Goal: Task Accomplishment & Management: Manage account settings

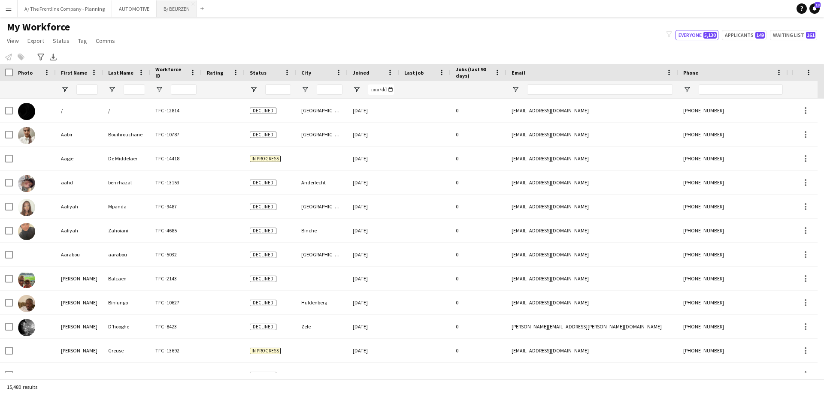
click at [171, 14] on button "B/ BEURZEN Close" at bounding box center [177, 8] width 40 height 17
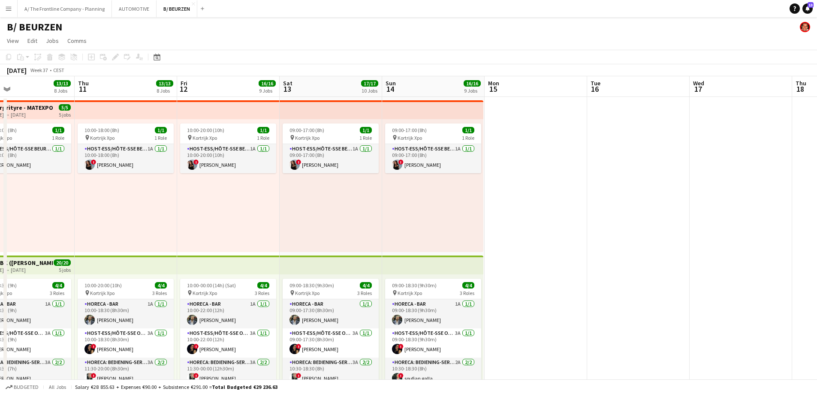
drag, startPoint x: 539, startPoint y: 188, endPoint x: 87, endPoint y: 190, distance: 451.8
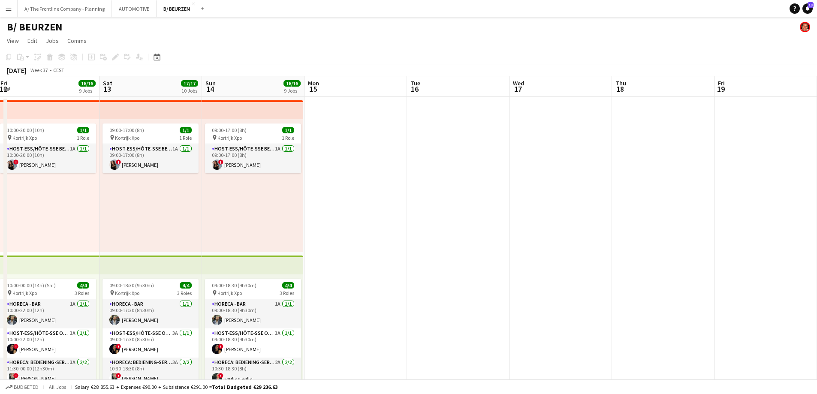
drag, startPoint x: 573, startPoint y: 200, endPoint x: 91, endPoint y: 178, distance: 482.8
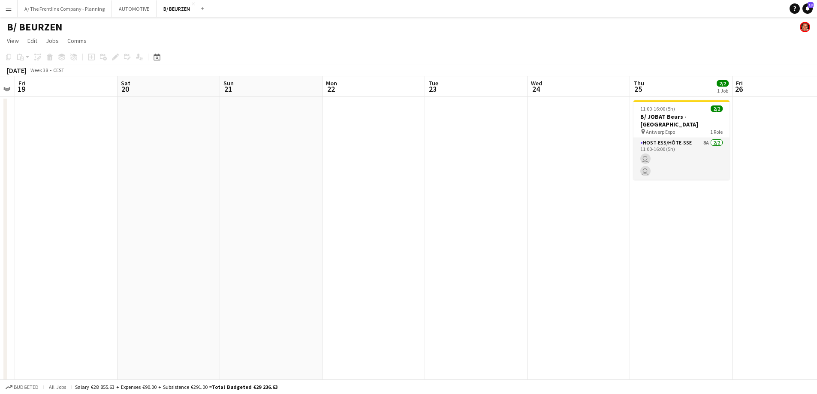
drag, startPoint x: 171, startPoint y: 184, endPoint x: 157, endPoint y: 184, distance: 13.7
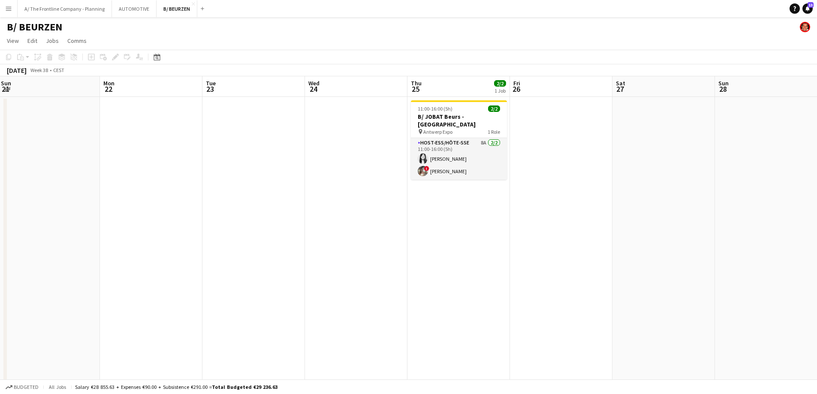
drag, startPoint x: 528, startPoint y: 178, endPoint x: 241, endPoint y: 179, distance: 286.6
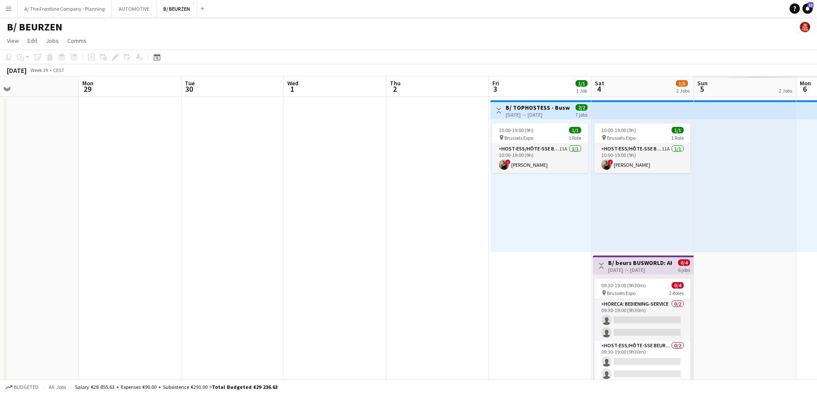
drag, startPoint x: 717, startPoint y: 203, endPoint x: 151, endPoint y: 201, distance: 565.6
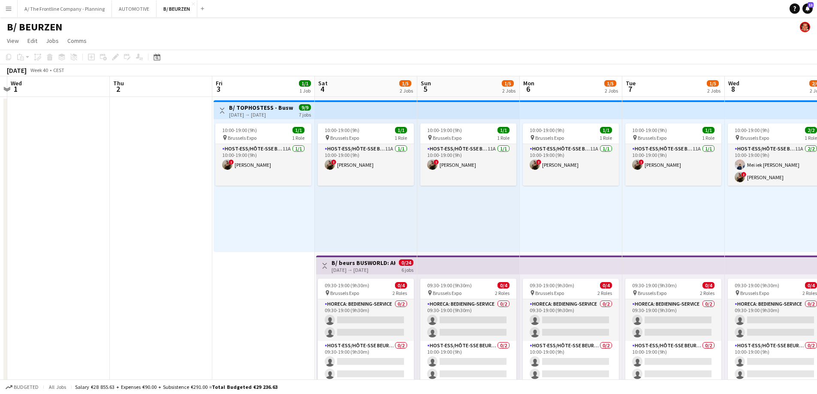
drag, startPoint x: 509, startPoint y: 206, endPoint x: 79, endPoint y: 203, distance: 430.8
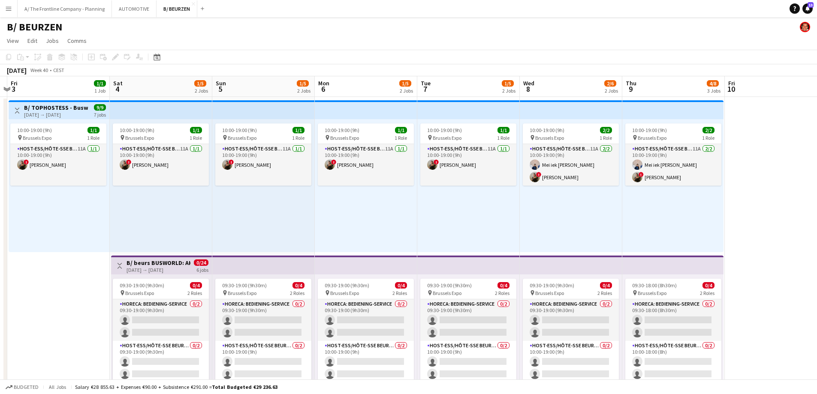
scroll to position [0, 308]
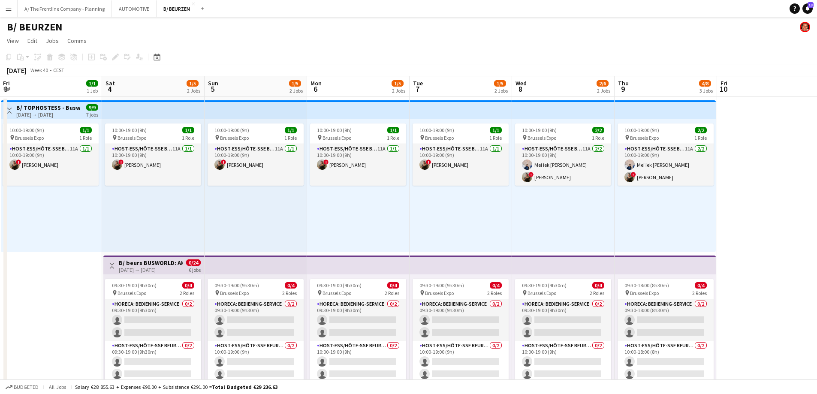
drag, startPoint x: 250, startPoint y: 214, endPoint x: 146, endPoint y: 216, distance: 103.9
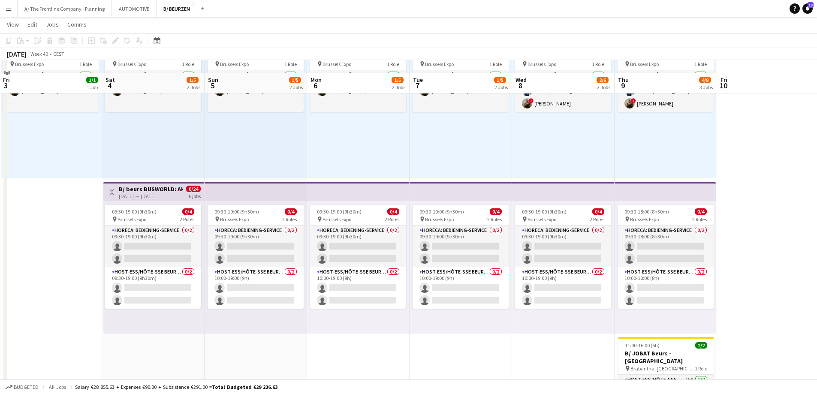
scroll to position [86, 0]
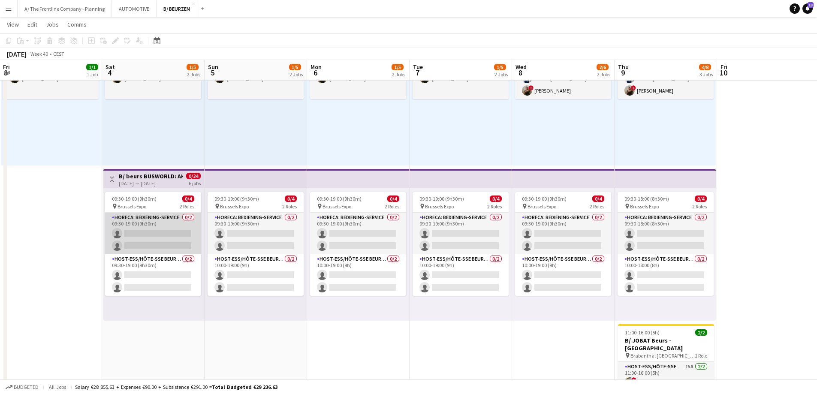
click at [144, 227] on app-card-role "Horeca: Bediening-Service 0/2 09:30-19:00 (9h30m) single-neutral-actions single…" at bounding box center [153, 234] width 96 height 42
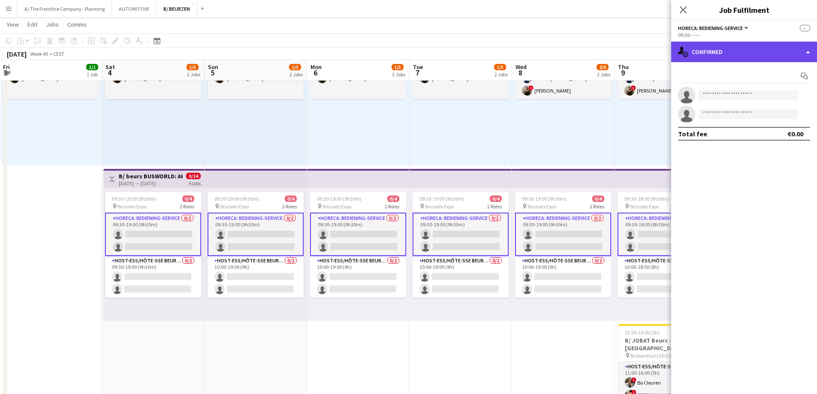
click at [756, 43] on div "single-neutral-actions-check-2 Confirmed" at bounding box center [745, 52] width 146 height 21
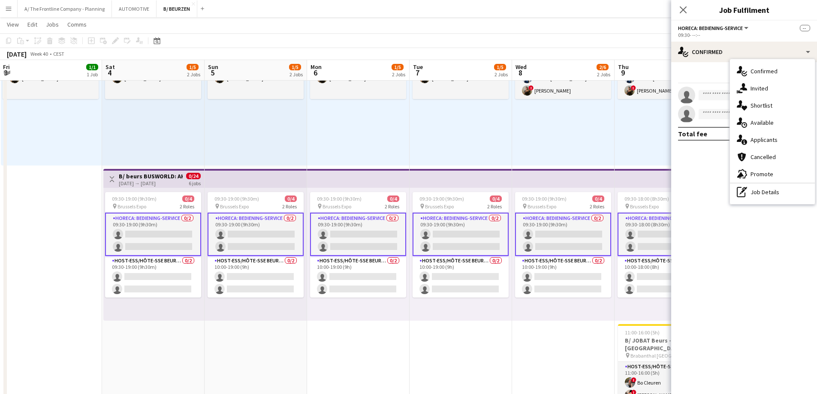
click at [165, 182] on div "[DATE] → [DATE]" at bounding box center [151, 183] width 64 height 6
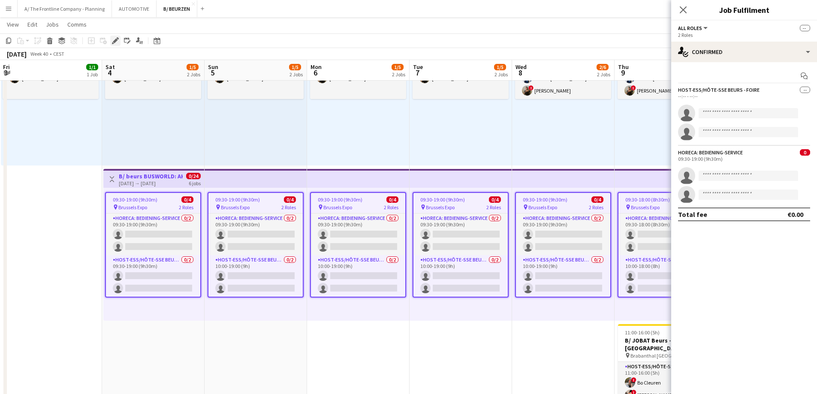
click at [112, 41] on icon "Edit" at bounding box center [115, 40] width 7 height 7
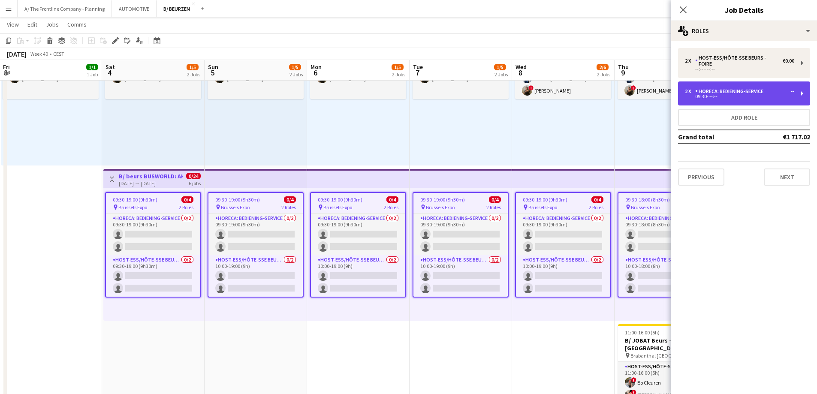
click at [741, 88] on div "Horeca: Bediening-Service" at bounding box center [732, 91] width 72 height 6
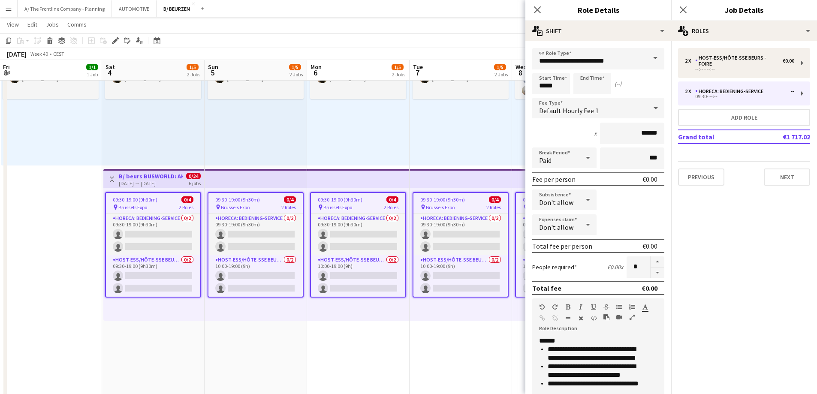
click at [330, 143] on div "10:00-19:00 (9h) 1/1 pin Brussels Expo 1 Role Host-ess/Hôte-sse Beurs - Foire 1…" at bounding box center [358, 99] width 103 height 133
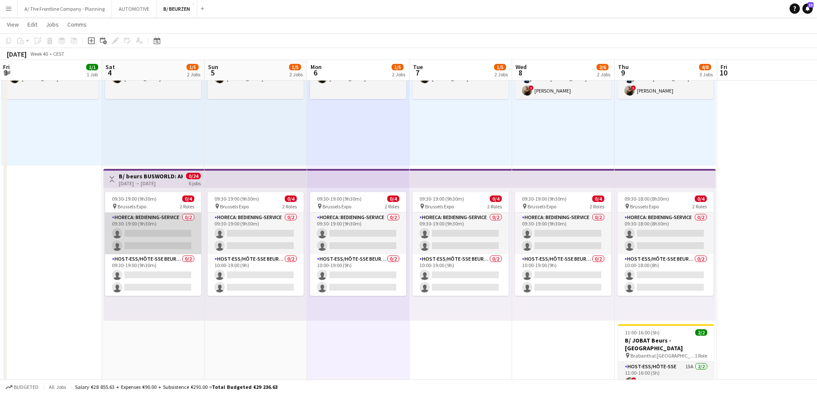
click at [163, 223] on app-card-role "Horeca: Bediening-Service 0/2 09:30-19:00 (9h30m) single-neutral-actions single…" at bounding box center [153, 234] width 96 height 42
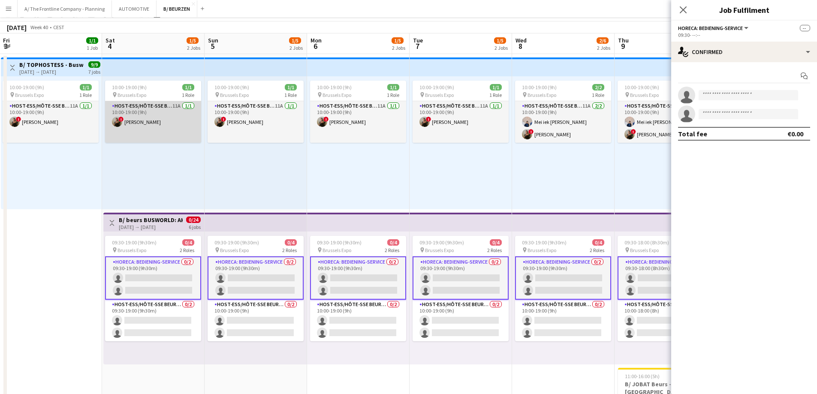
scroll to position [0, 0]
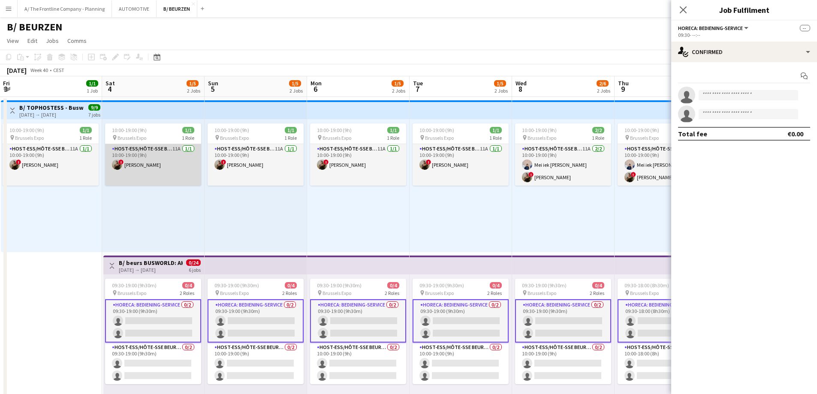
click at [162, 167] on app-card-role "Host-ess/Hôte-sse Beurs - Foire 11A [DATE] 10:00-19:00 (9h) ! [PERSON_NAME]" at bounding box center [153, 165] width 96 height 42
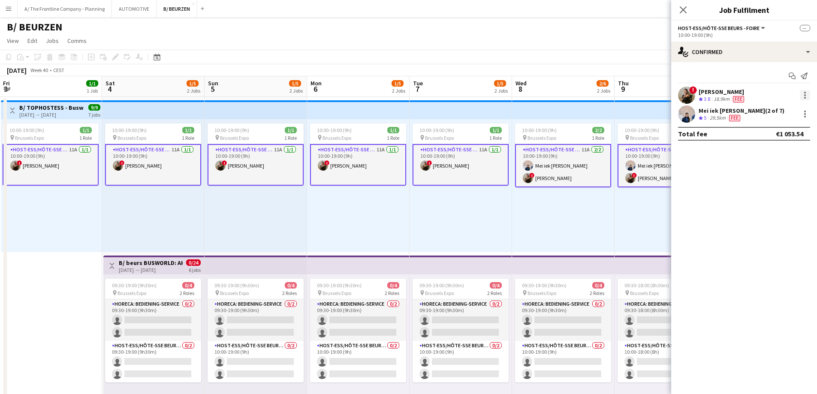
click at [806, 94] on div at bounding box center [805, 95] width 10 height 10
click at [797, 118] on button "Edit fee" at bounding box center [777, 111] width 67 height 21
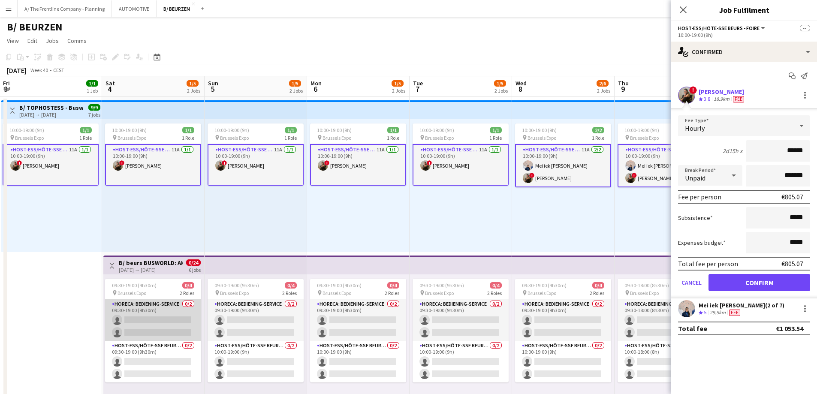
click at [161, 316] on app-card-role "Horeca: Bediening-Service 0/2 09:30-19:00 (9h30m) single-neutral-actions single…" at bounding box center [153, 321] width 96 height 42
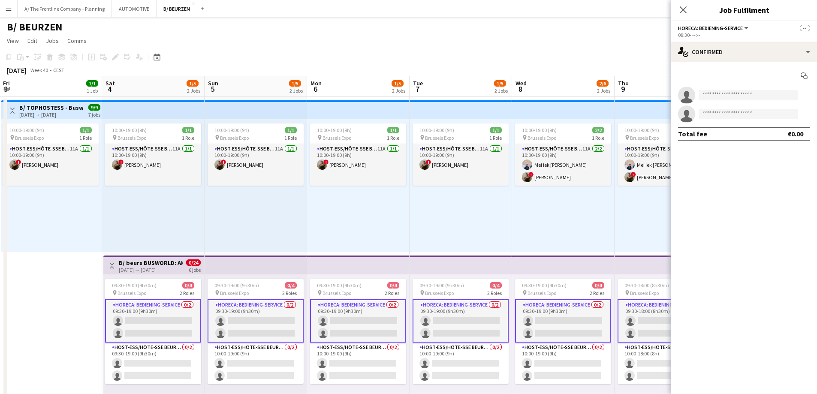
click at [166, 270] on div "[DATE] → [DATE]" at bounding box center [151, 270] width 64 height 6
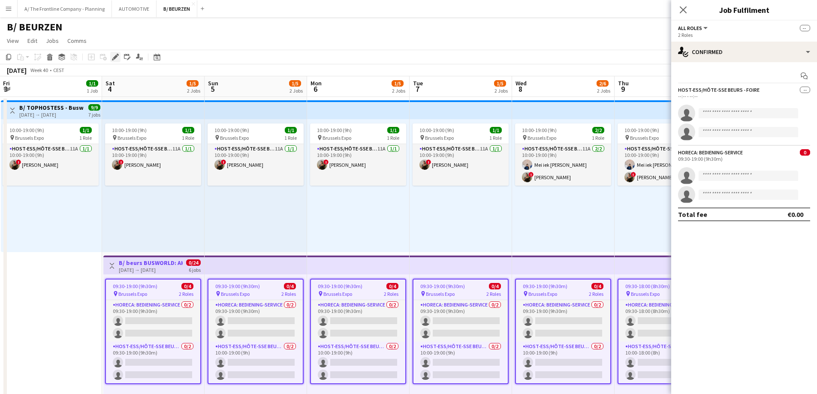
click at [117, 58] on icon "Edit" at bounding box center [115, 57] width 7 height 7
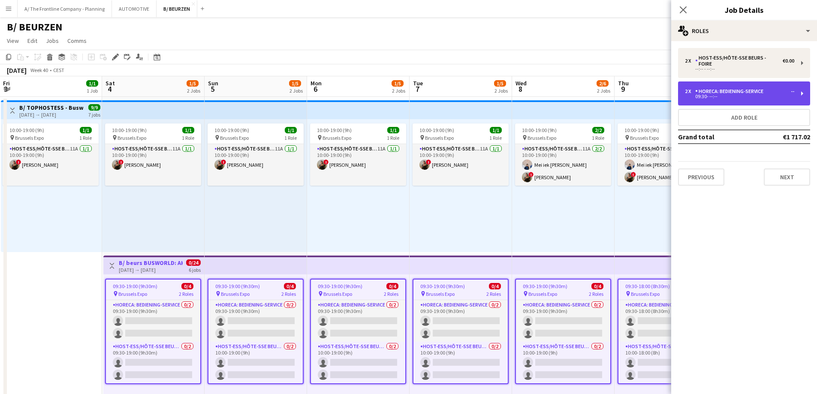
click at [763, 94] on div "09:30- --:--" at bounding box center [739, 96] width 109 height 4
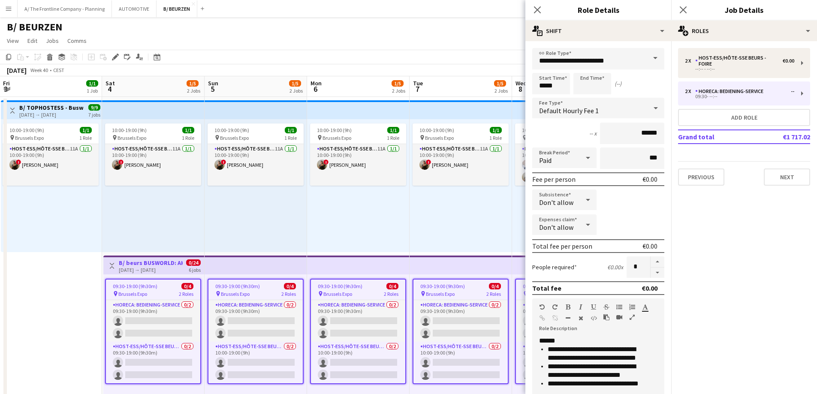
click at [207, 217] on div "10:00-19:00 (9h) 1/1 pin Brussels Expo 1 Role Host-ess/Hôte-sse Beurs - Foire 1…" at bounding box center [256, 185] width 103 height 133
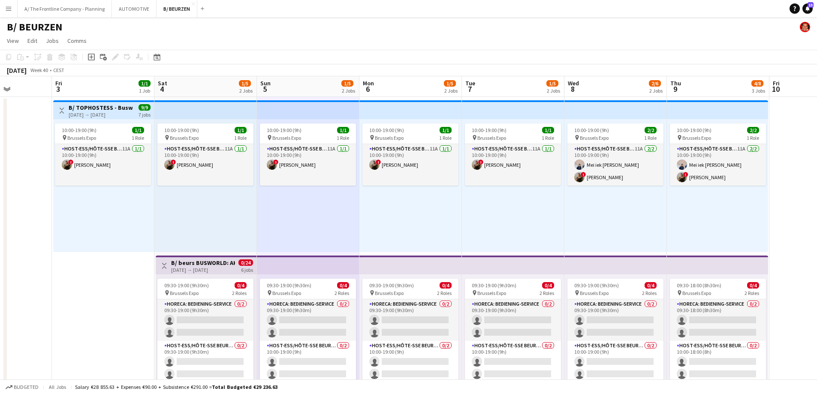
scroll to position [0, 247]
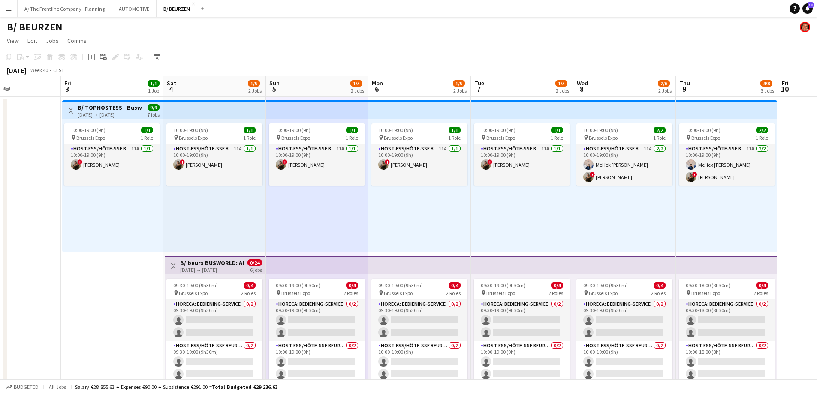
drag, startPoint x: 409, startPoint y: 247, endPoint x: 470, endPoint y: 243, distance: 61.5
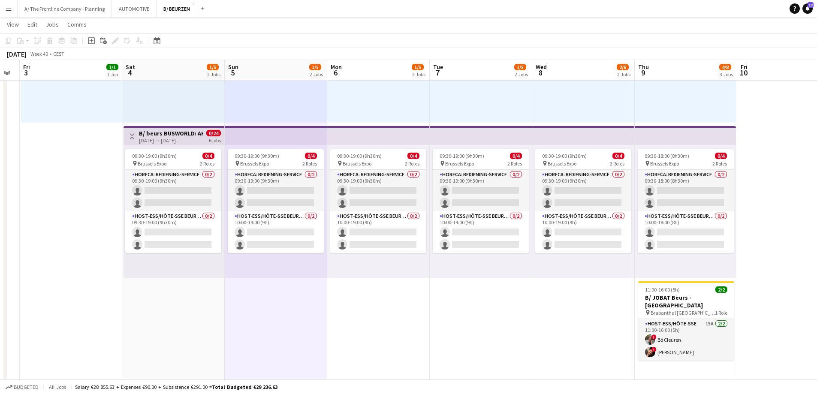
scroll to position [0, 329]
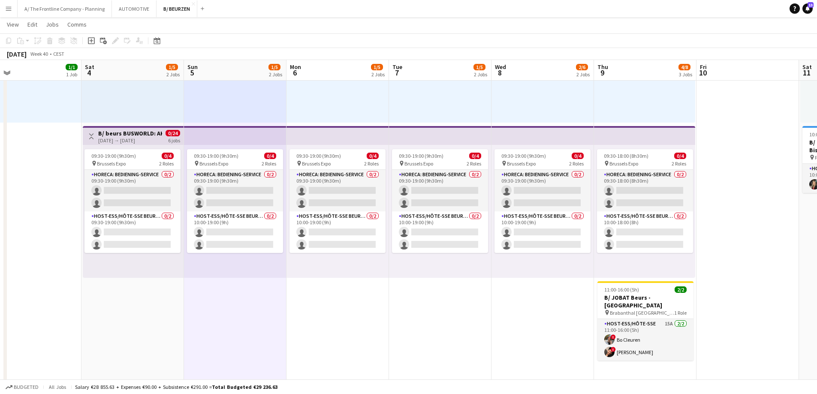
drag, startPoint x: 318, startPoint y: 333, endPoint x: 236, endPoint y: 337, distance: 82.1
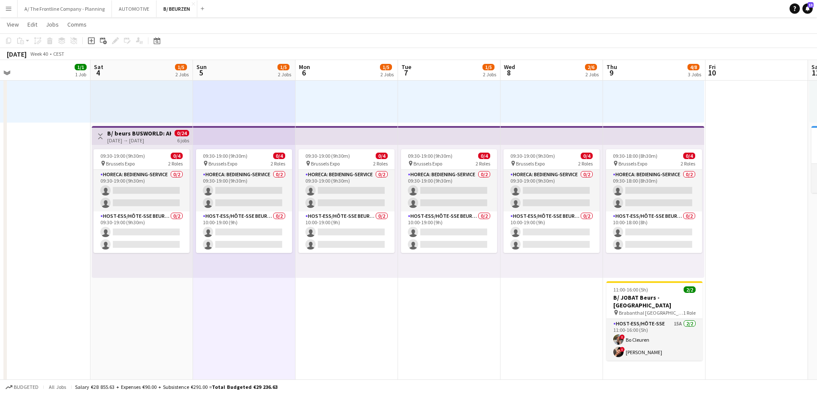
drag, startPoint x: 241, startPoint y: 336, endPoint x: 248, endPoint y: 336, distance: 7.3
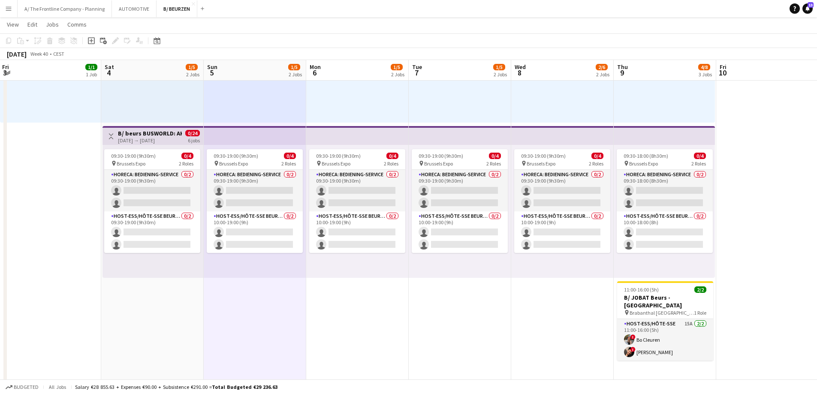
scroll to position [0, 308]
drag, startPoint x: 248, startPoint y: 336, endPoint x: 260, endPoint y: 338, distance: 11.7
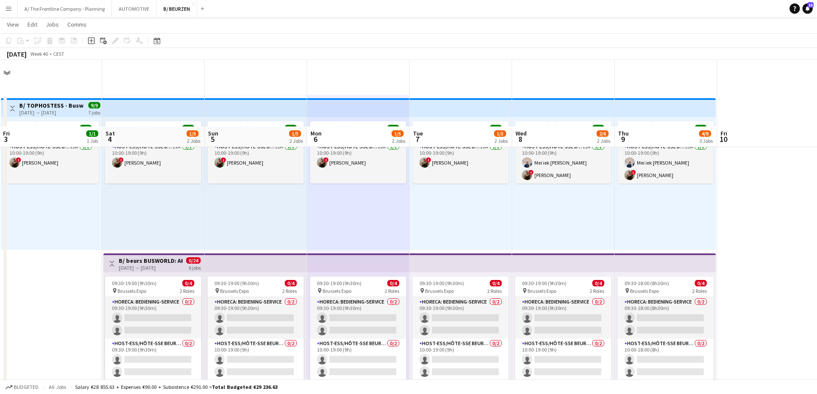
scroll to position [0, 0]
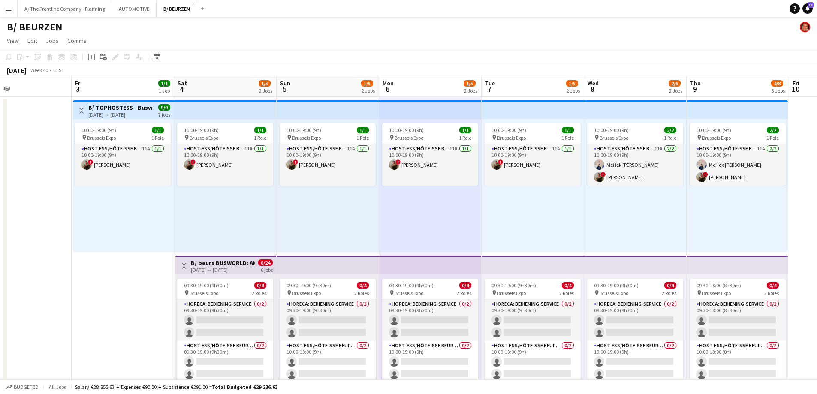
drag, startPoint x: 151, startPoint y: 212, endPoint x: 223, endPoint y: 212, distance: 72.1
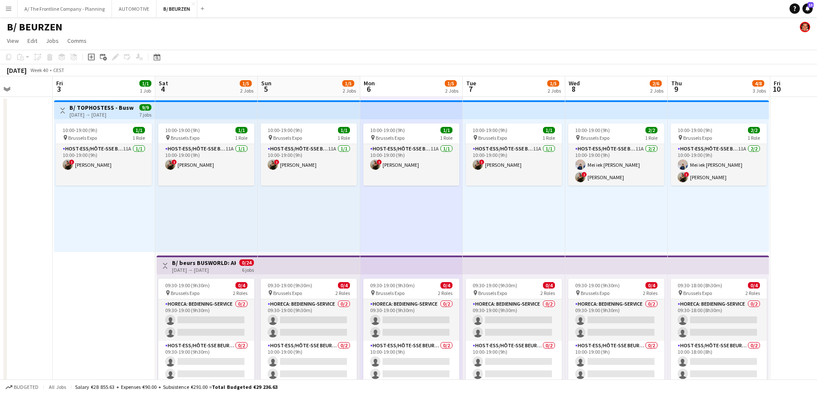
scroll to position [0, 256]
drag, startPoint x: 215, startPoint y: 212, endPoint x: 195, endPoint y: 217, distance: 20.7
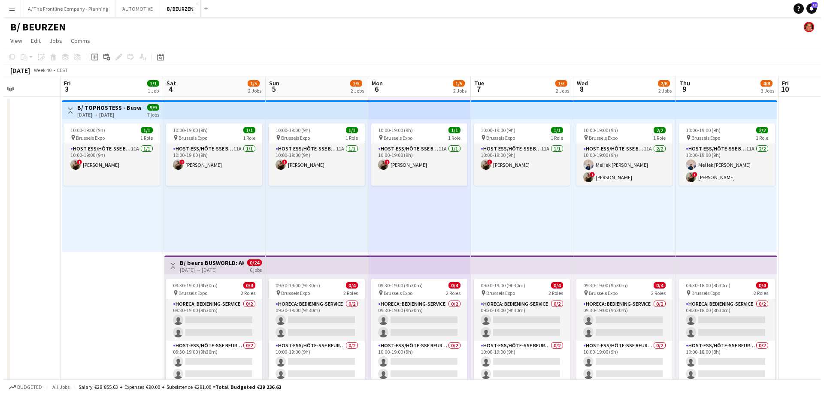
scroll to position [0, 250]
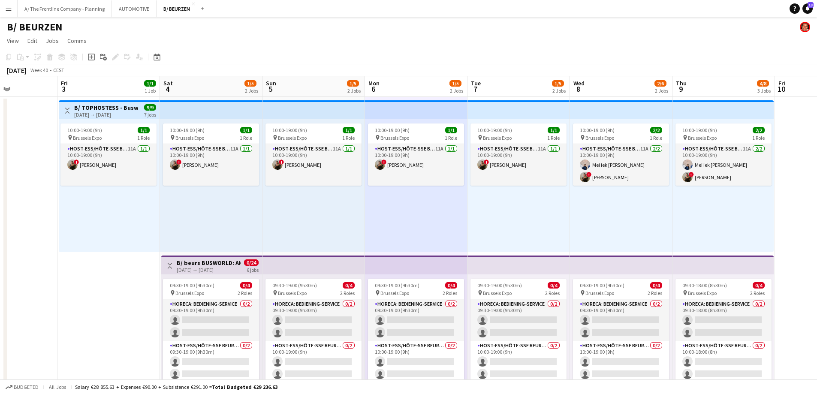
drag, startPoint x: 268, startPoint y: 219, endPoint x: 274, endPoint y: 220, distance: 6.1
click at [9, 8] on app-icon "Menu" at bounding box center [8, 8] width 7 height 7
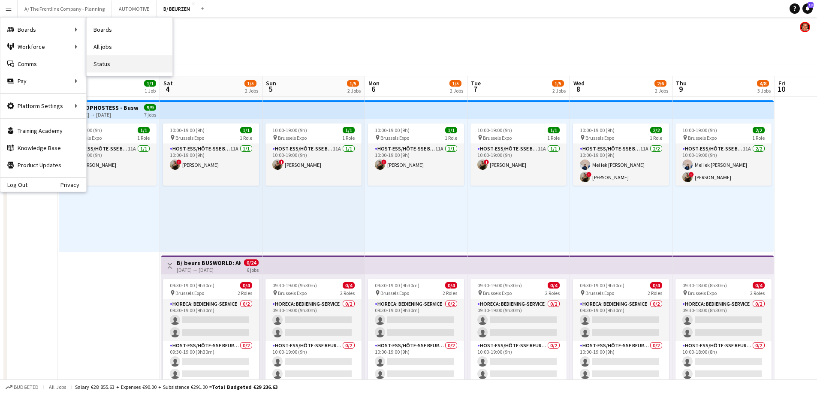
click at [119, 58] on link "Status" at bounding box center [130, 63] width 86 height 17
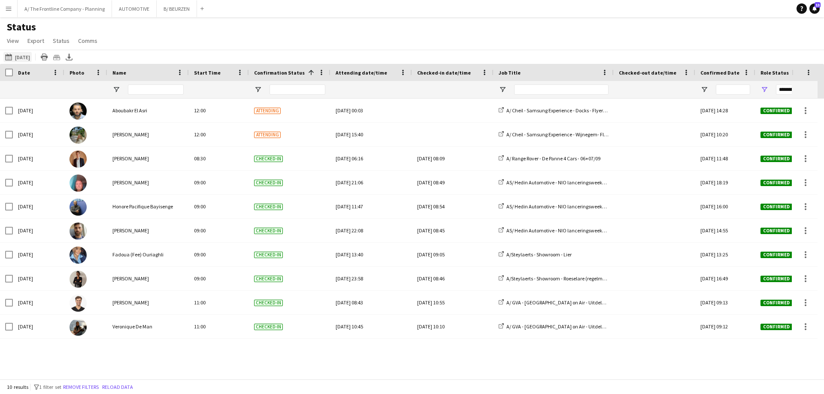
click at [13, 54] on app-icon "[DATE]" at bounding box center [10, 57] width 10 height 7
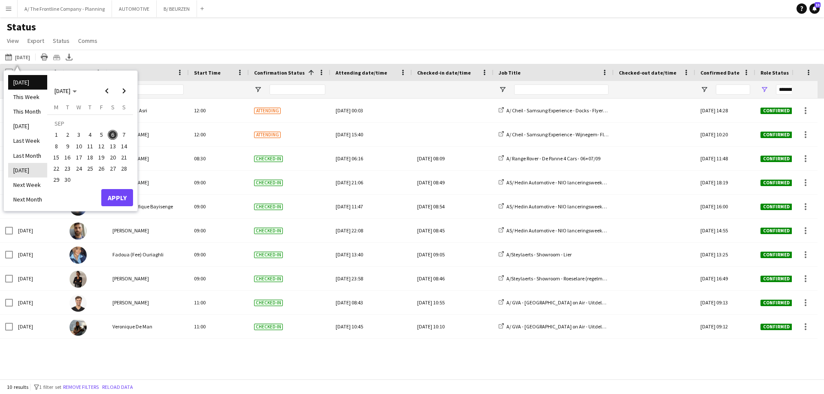
click at [31, 170] on li "[DATE]" at bounding box center [27, 170] width 39 height 15
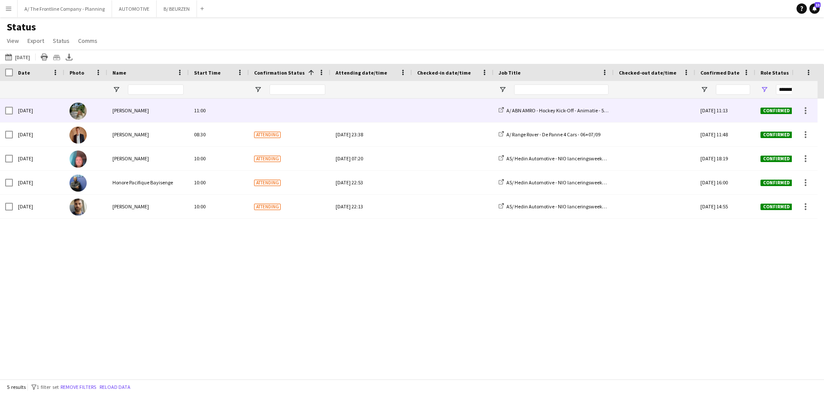
click at [22, 111] on div "[DATE]" at bounding box center [38, 111] width 51 height 24
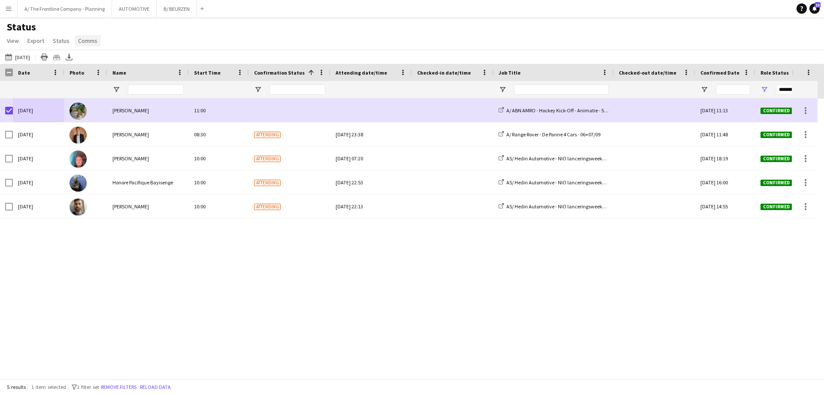
click at [83, 46] on link "Comms" at bounding box center [88, 40] width 26 height 11
click at [89, 65] on link "Send notification" at bounding box center [104, 59] width 60 height 18
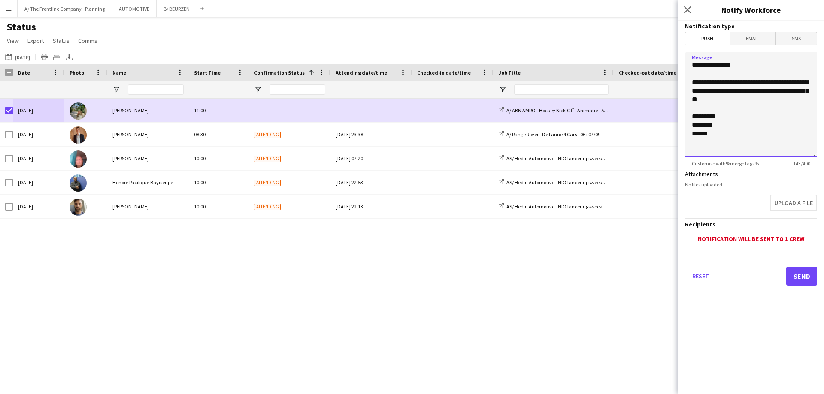
drag, startPoint x: 747, startPoint y: 108, endPoint x: 654, endPoint y: 84, distance: 95.6
click at [654, 84] on body "Menu Boards Boards Boards All jobs Status Workforce Workforce My Workforce Recr…" at bounding box center [412, 197] width 824 height 394
type textarea "**********"
click at [806, 275] on button "Send" at bounding box center [801, 276] width 31 height 19
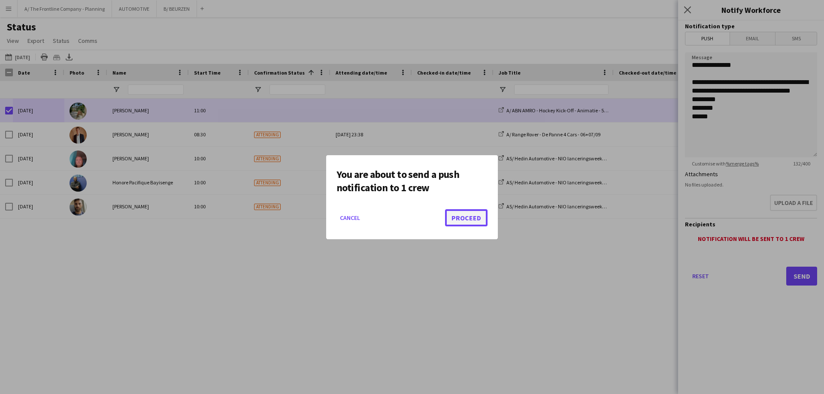
click at [452, 222] on button "Proceed" at bounding box center [466, 217] width 42 height 17
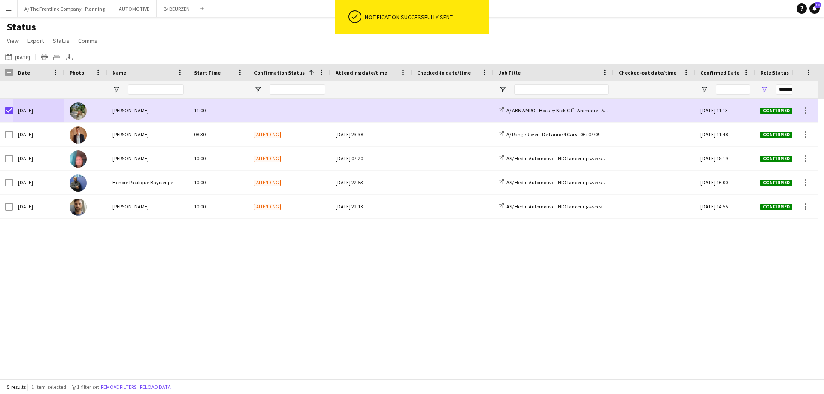
click at [250, 266] on div "[DATE] [PERSON_NAME] 11:00 A/ ABN AMRO - Hockey Kick-Off - Animatie - 5 en [DAT…" at bounding box center [396, 236] width 792 height 274
click at [72, 4] on button "A/ The Frontline Company - Planning Close" at bounding box center [65, 8] width 94 height 17
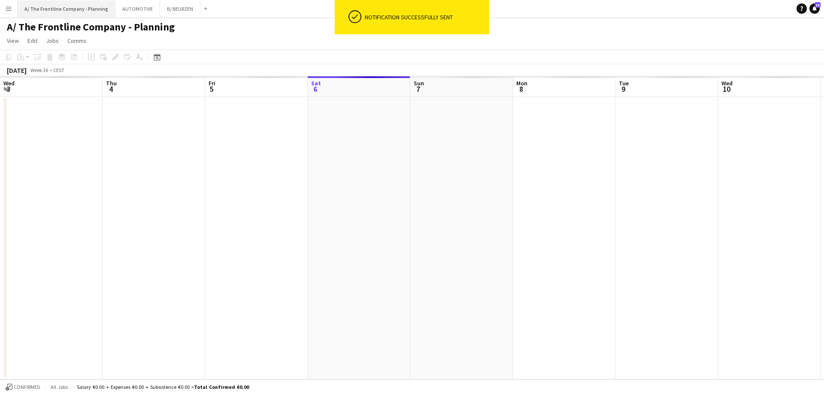
scroll to position [0, 205]
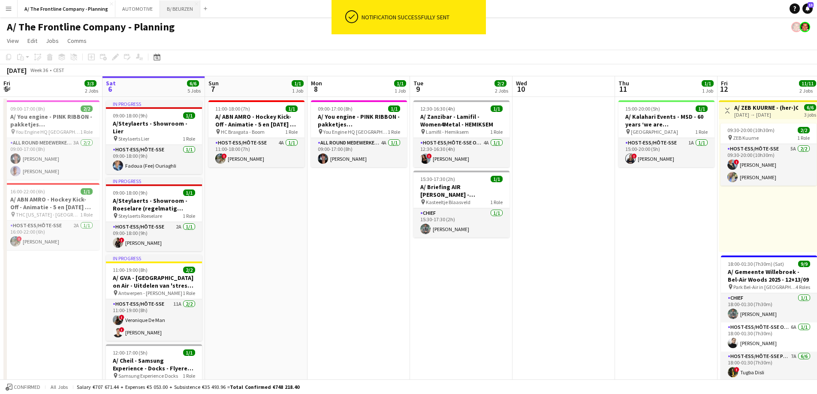
click at [174, 11] on button "B/ BEURZEN Close" at bounding box center [180, 8] width 40 height 17
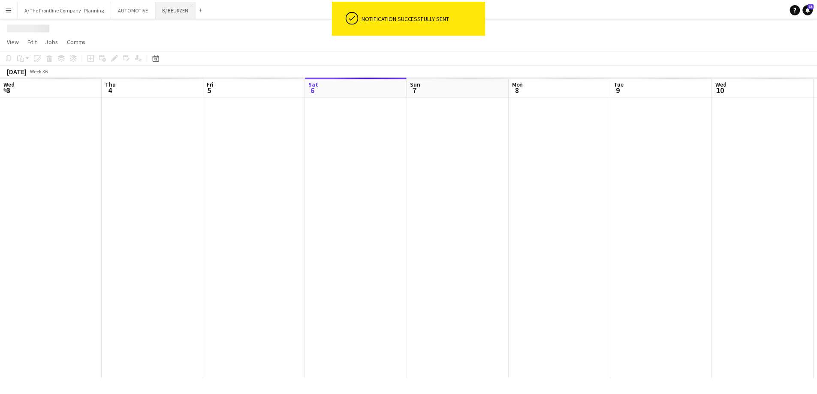
scroll to position [0, 205]
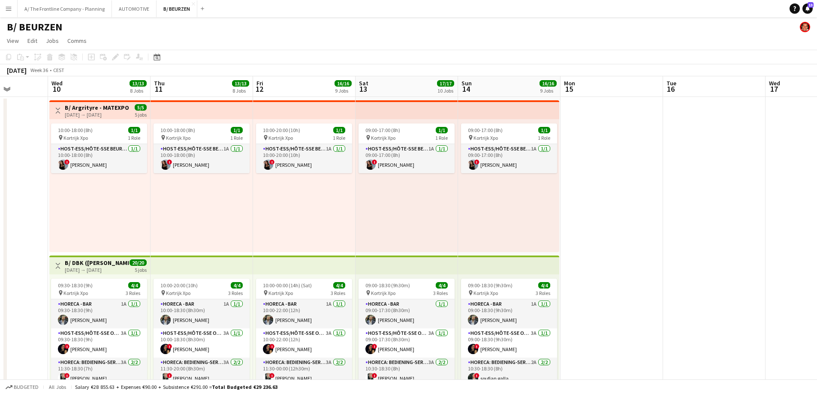
drag, startPoint x: 595, startPoint y: 192, endPoint x: 31, endPoint y: 179, distance: 563.6
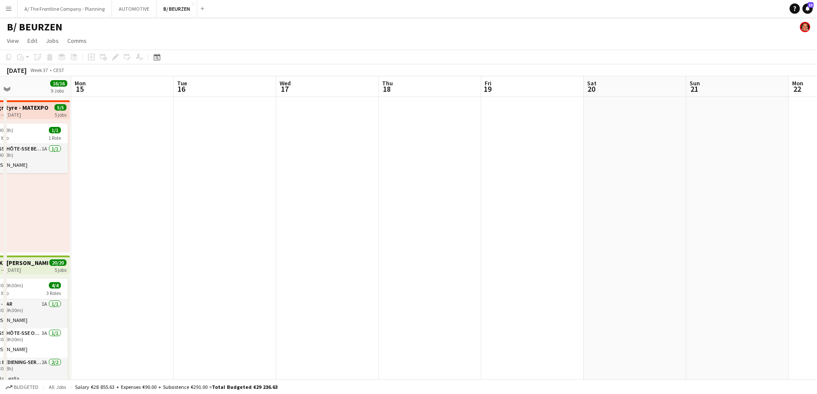
drag, startPoint x: 554, startPoint y: 222, endPoint x: 169, endPoint y: 206, distance: 385.2
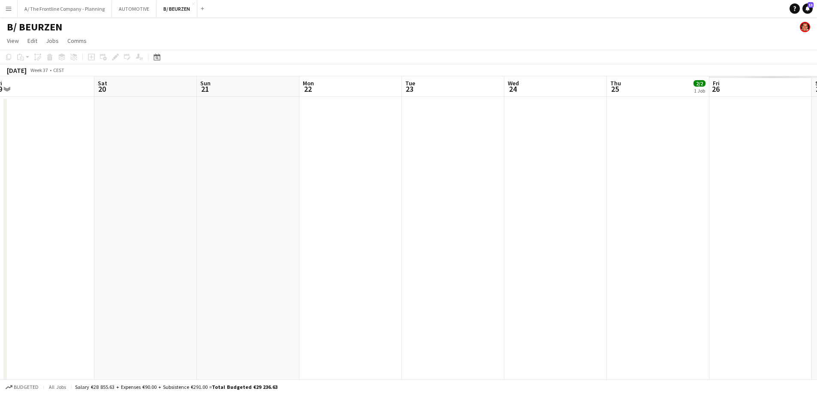
drag, startPoint x: 509, startPoint y: 225, endPoint x: 426, endPoint y: 186, distance: 91.8
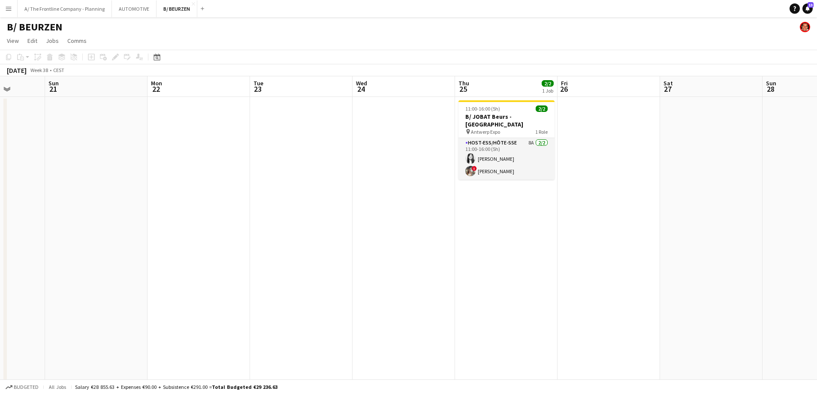
drag, startPoint x: 584, startPoint y: 203, endPoint x: 209, endPoint y: 204, distance: 375.0
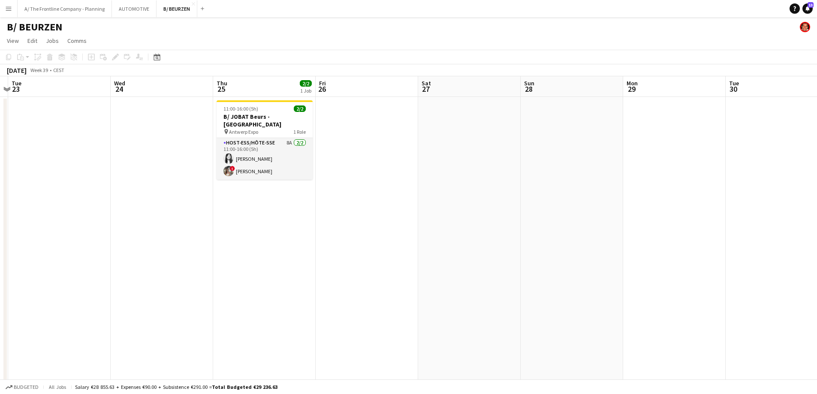
drag, startPoint x: 528, startPoint y: 231, endPoint x: 186, endPoint y: 215, distance: 342.3
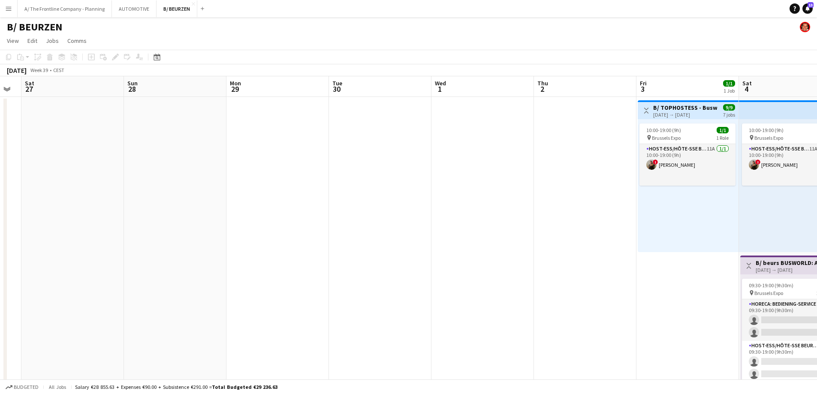
drag, startPoint x: 541, startPoint y: 224, endPoint x: 50, endPoint y: 203, distance: 491.3
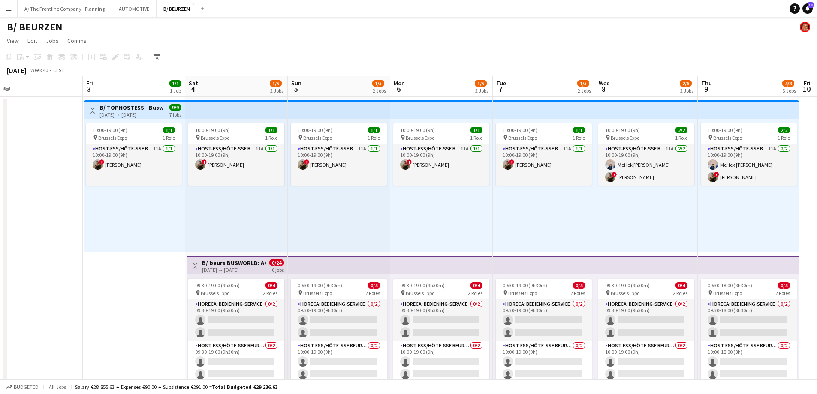
drag, startPoint x: 442, startPoint y: 194, endPoint x: 297, endPoint y: 195, distance: 144.6
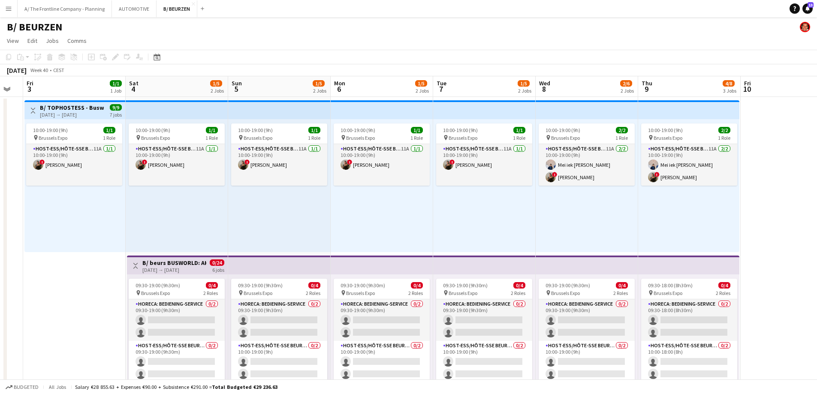
scroll to position [0, 290]
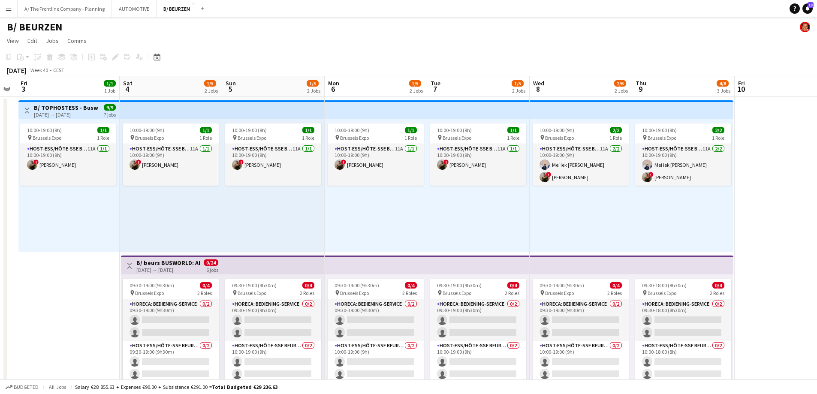
drag, startPoint x: 433, startPoint y: 203, endPoint x: 368, endPoint y: 211, distance: 65.7
click at [560, 169] on app-card-role "Host-ess/Hôte-sse Beurs - Foire 11A [DATE] 10:00-19:00 (9h) [PERSON_NAME] iek […" at bounding box center [581, 165] width 96 height 42
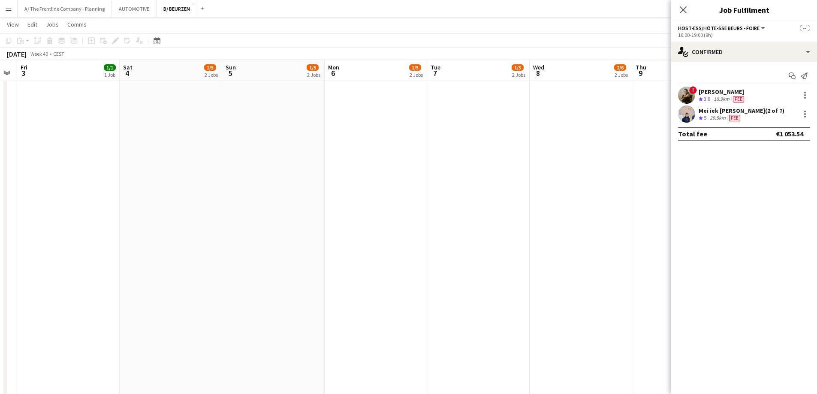
scroll to position [215, 0]
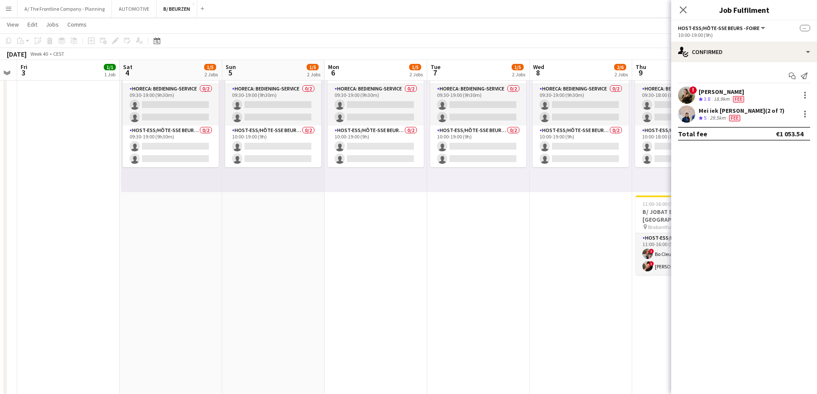
click at [718, 85] on div "Start chat Send notification ! [PERSON_NAME] Crew rating 3.8 18.9km Fee Mei iek…" at bounding box center [745, 104] width 146 height 85
click at [718, 110] on div "Mei iek [PERSON_NAME] (2 of 7)" at bounding box center [742, 111] width 86 height 8
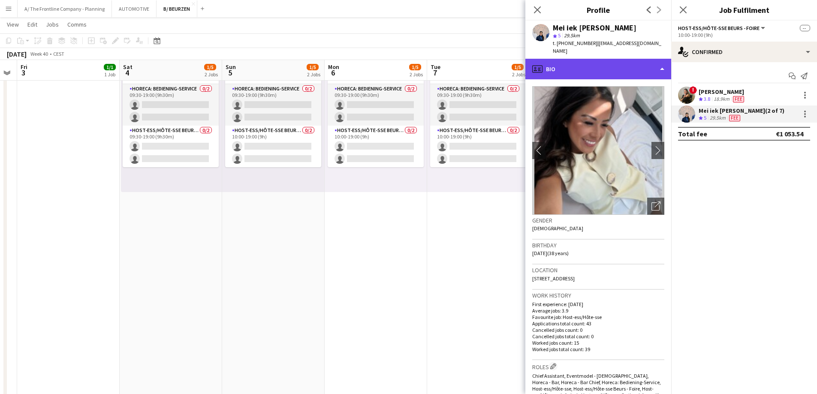
click at [623, 64] on div "profile Bio" at bounding box center [599, 69] width 146 height 21
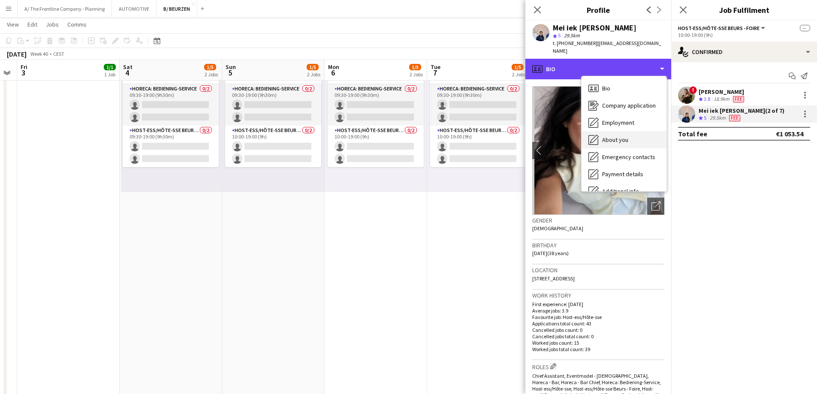
scroll to position [64, 0]
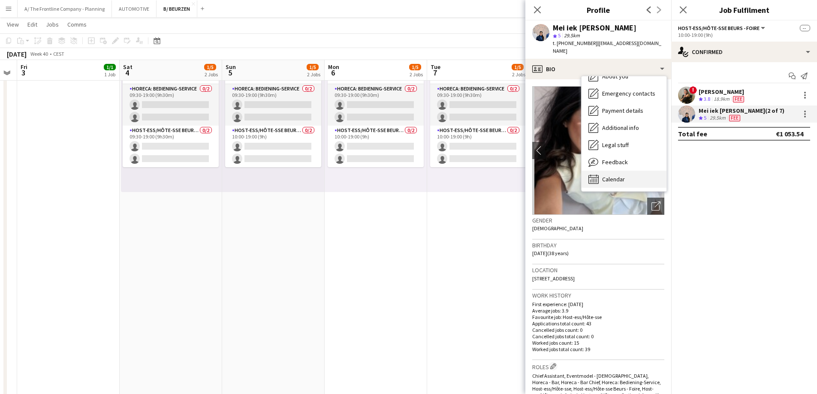
click at [613, 175] on span "Calendar" at bounding box center [613, 179] width 23 height 8
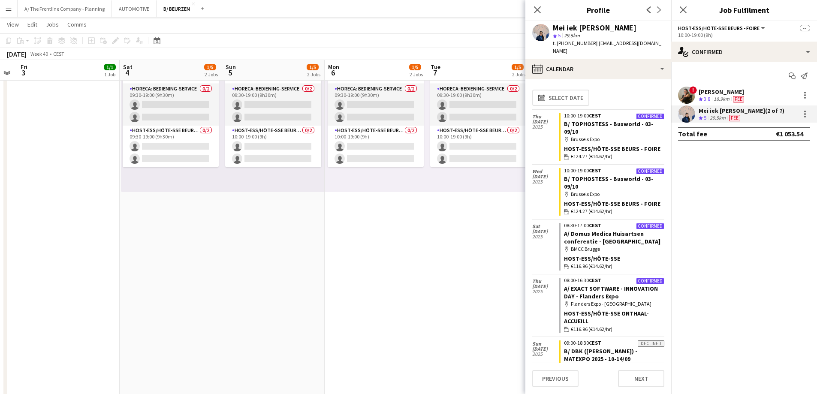
scroll to position [43, 0]
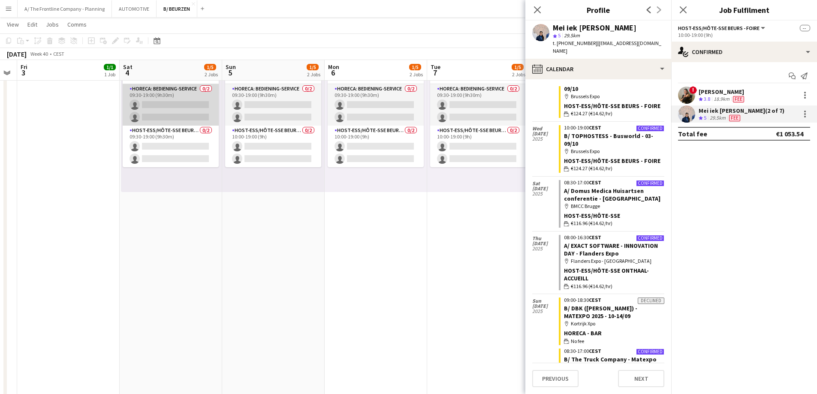
click at [154, 110] on app-card-role "Horeca: Bediening-Service 0/2 09:30-19:00 (9h30m) single-neutral-actions single…" at bounding box center [171, 105] width 96 height 42
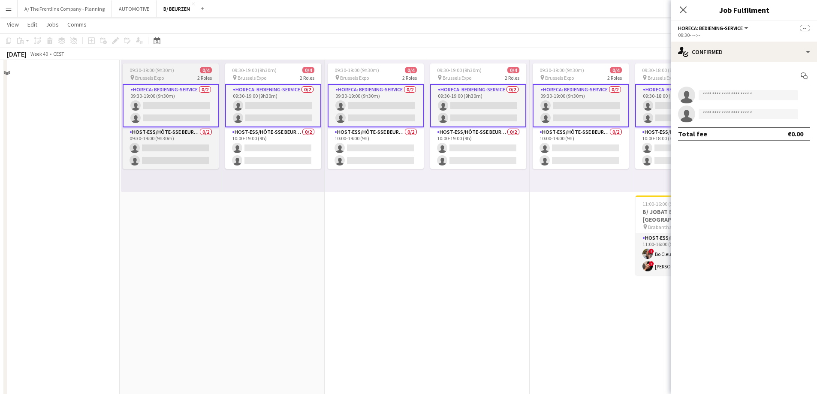
scroll to position [0, 0]
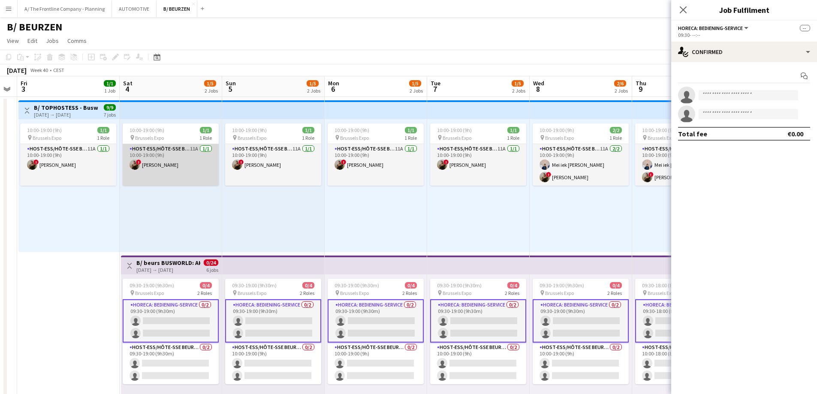
click at [163, 163] on app-card-role "Host-ess/Hôte-sse Beurs - Foire 11A [DATE] 10:00-19:00 (9h) ! [PERSON_NAME]" at bounding box center [171, 165] width 96 height 42
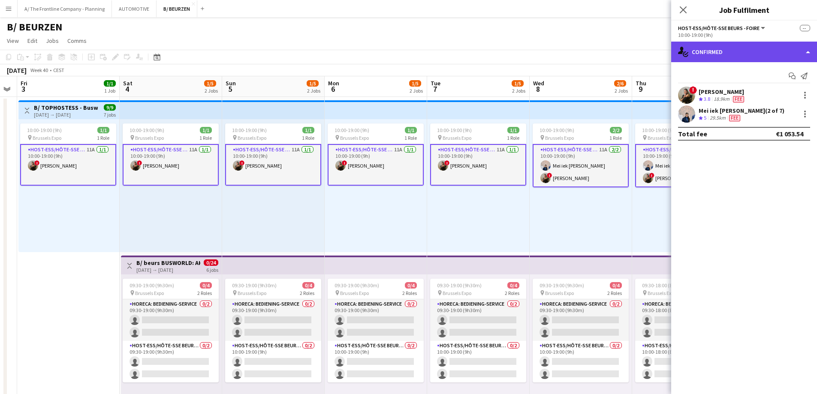
click at [766, 57] on div "single-neutral-actions-check-2 Confirmed" at bounding box center [745, 52] width 146 height 21
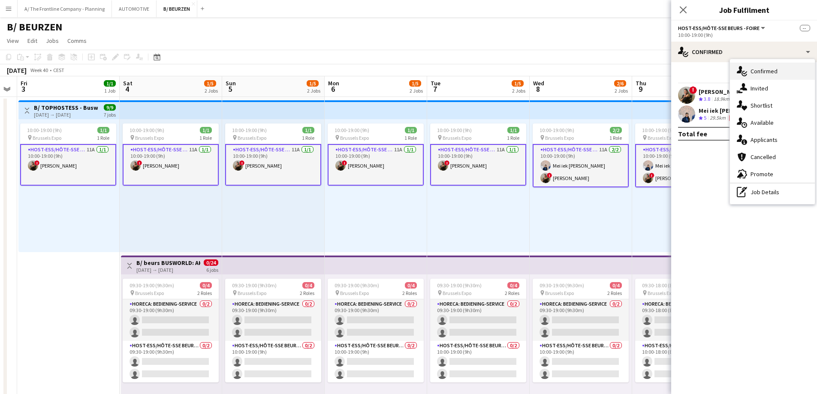
click at [764, 77] on div "single-neutral-actions-check-2 Confirmed" at bounding box center [772, 71] width 85 height 17
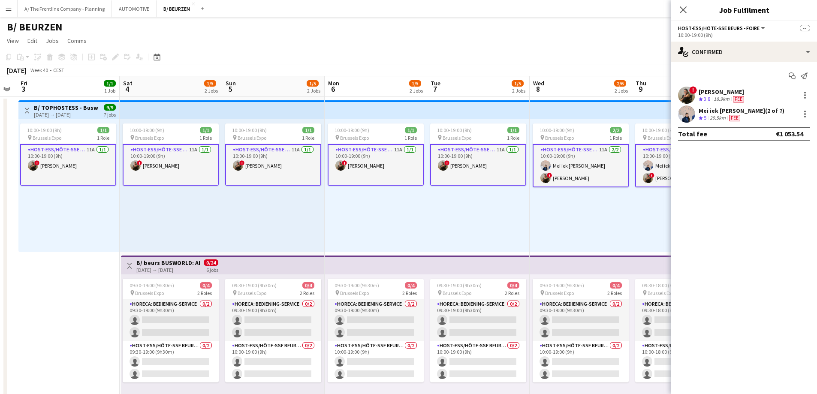
click at [715, 94] on div "[PERSON_NAME]" at bounding box center [722, 92] width 47 height 8
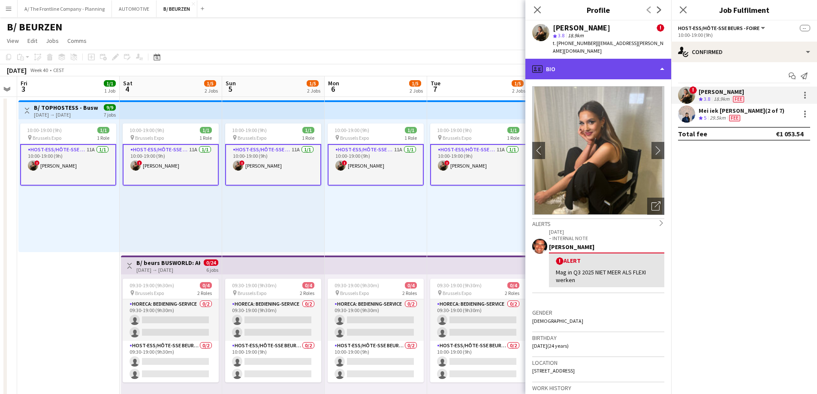
click at [621, 59] on div "profile Bio" at bounding box center [599, 69] width 146 height 21
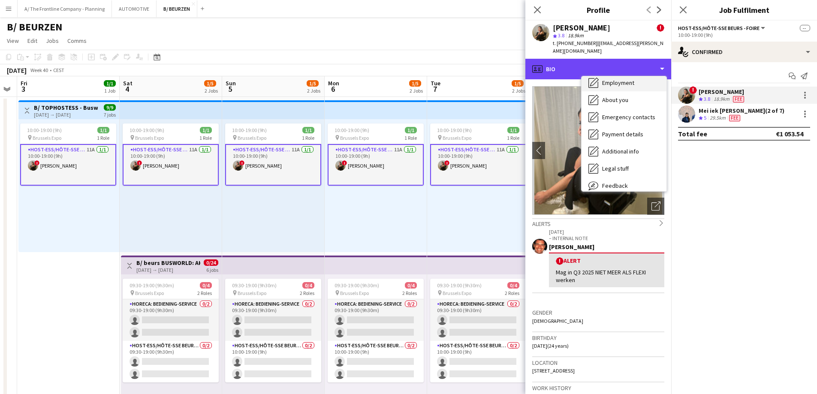
scroll to position [81, 0]
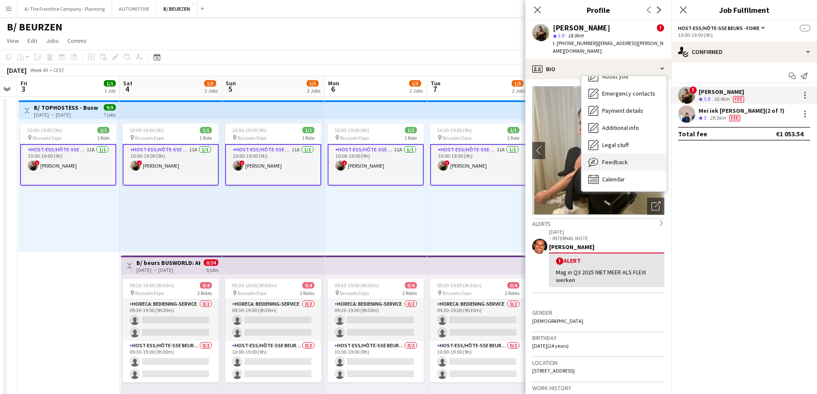
click at [611, 158] on span "Feedback" at bounding box center [615, 162] width 26 height 8
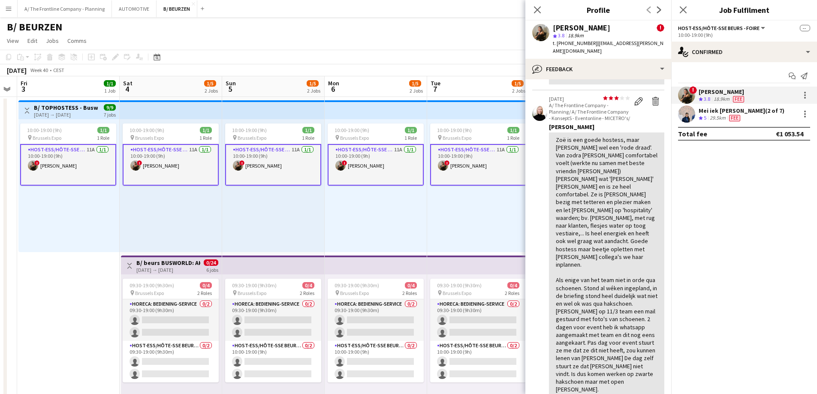
scroll to position [679, 0]
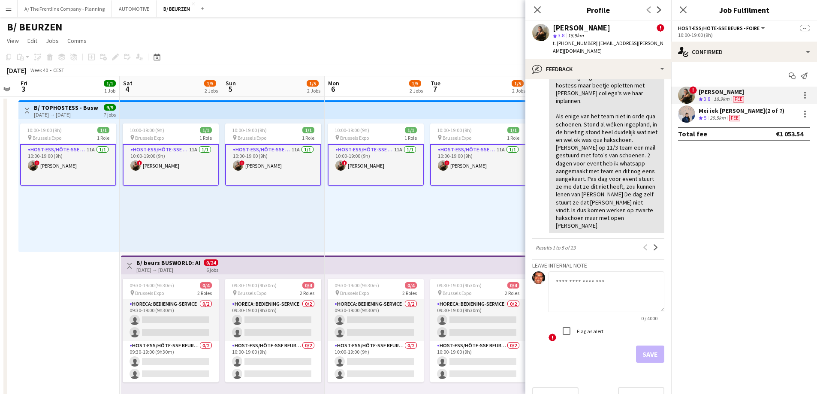
click at [582, 285] on textarea at bounding box center [607, 292] width 116 height 41
type textarea "**********"
click at [196, 257] on app-top-bar "Toggle View B/ beurs BUSWORLD: AKTUAL - Geyushi Motors ([PERSON_NAME]) - 04 tem…" at bounding box center [171, 265] width 101 height 19
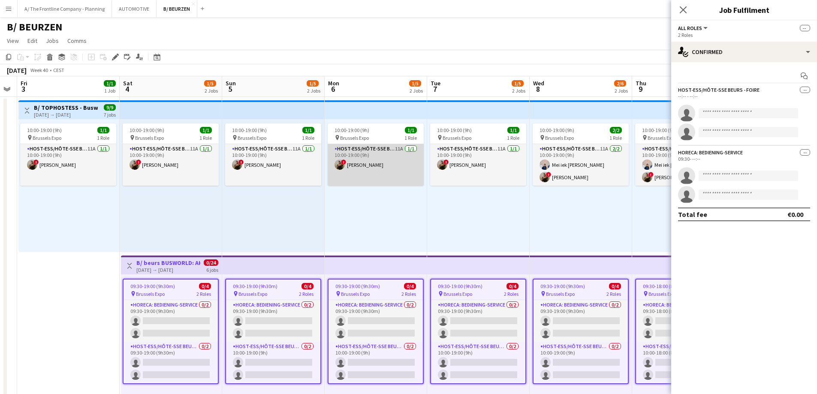
click at [345, 174] on app-card-role "Host-ess/Hôte-sse Beurs - Foire 11A [DATE] 10:00-19:00 (9h) ! [PERSON_NAME]" at bounding box center [376, 165] width 96 height 42
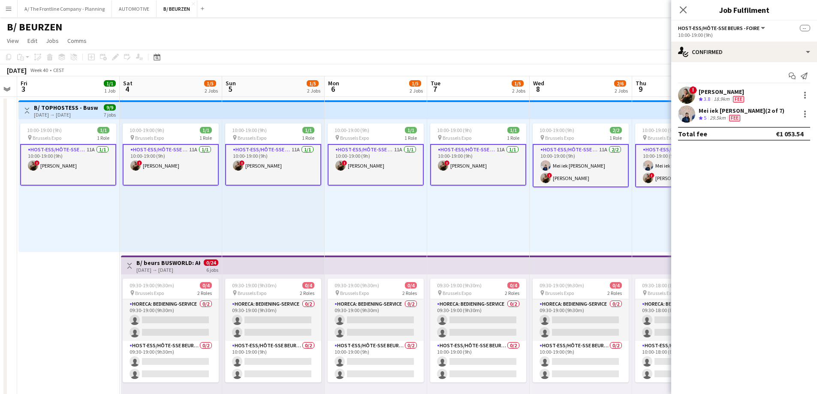
click at [710, 93] on div "[PERSON_NAME]" at bounding box center [722, 92] width 47 height 8
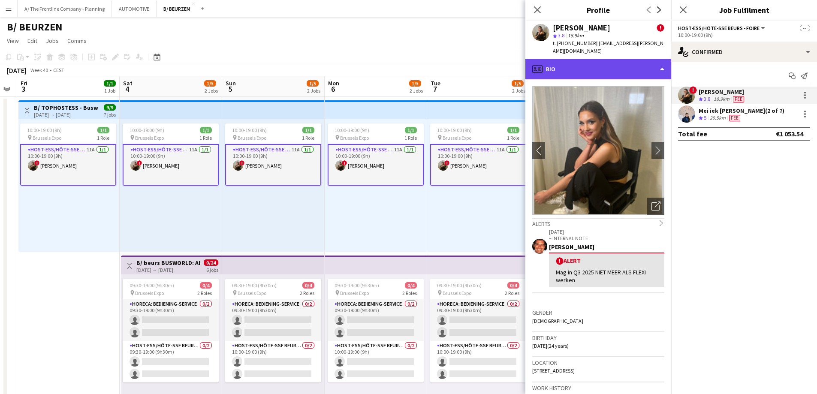
click at [606, 60] on div "profile Bio" at bounding box center [599, 69] width 146 height 21
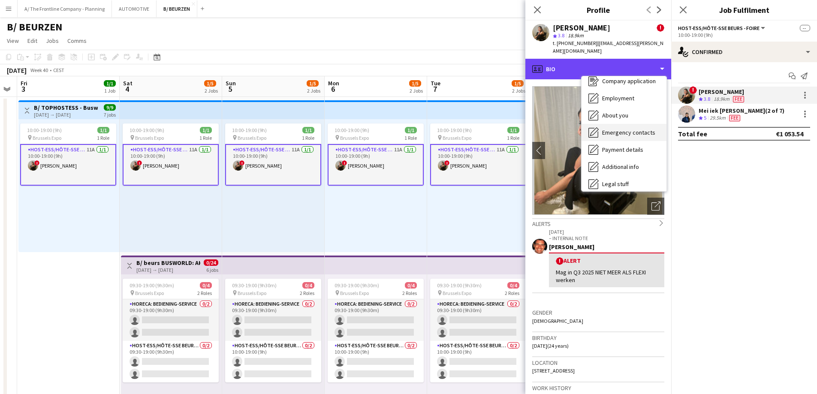
scroll to position [81, 0]
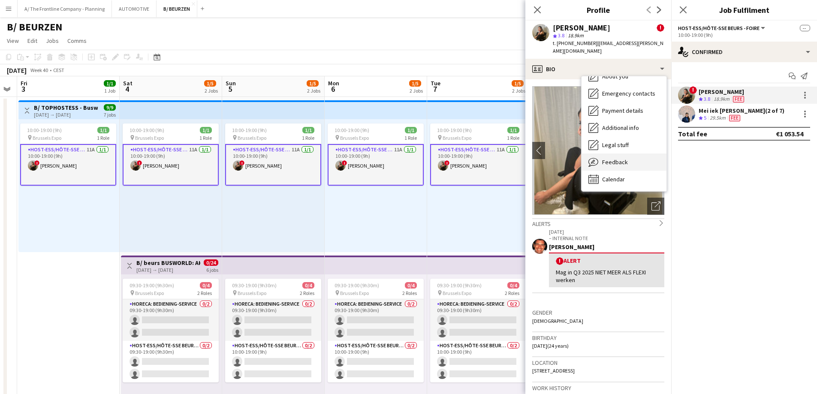
click at [617, 160] on div "Feedback Feedback" at bounding box center [624, 162] width 85 height 17
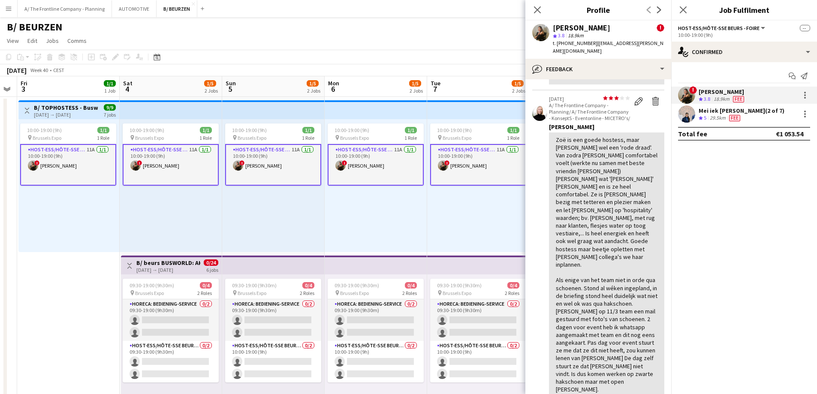
scroll to position [679, 0]
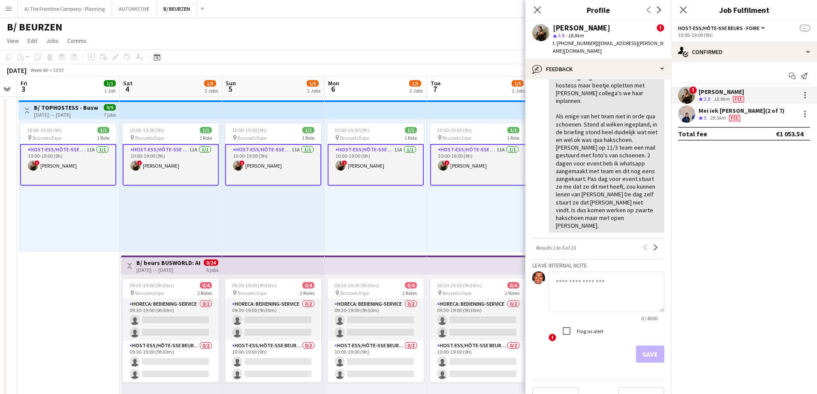
click at [588, 272] on textarea at bounding box center [607, 292] width 116 height 41
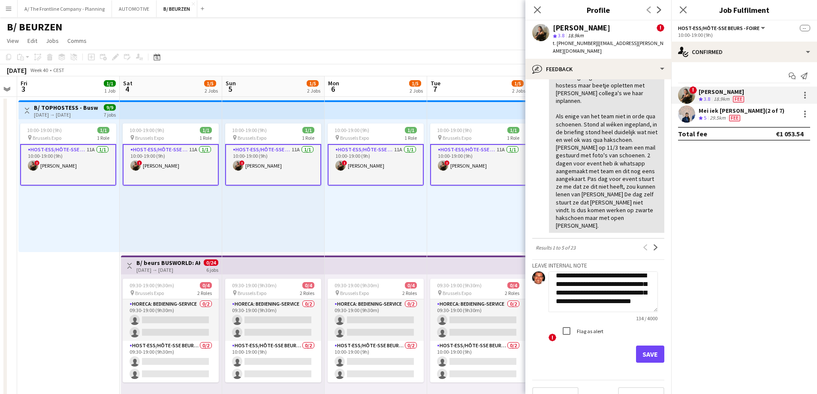
type textarea "**********"
click at [646, 346] on button "Save" at bounding box center [650, 354] width 28 height 17
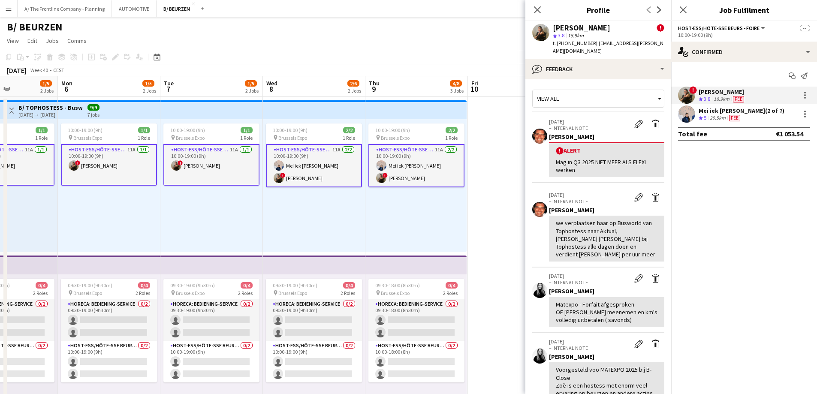
scroll to position [0, 318]
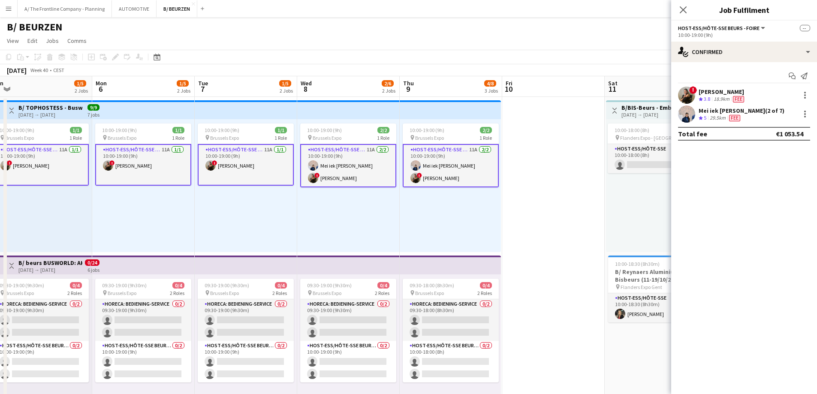
drag, startPoint x: 484, startPoint y: 205, endPoint x: 263, endPoint y: 206, distance: 220.6
click at [805, 99] on div at bounding box center [805, 95] width 10 height 10
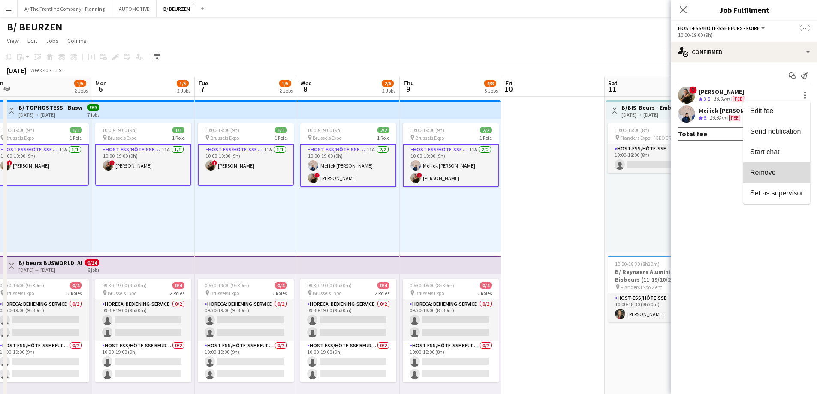
click at [768, 171] on span "Remove" at bounding box center [763, 172] width 26 height 7
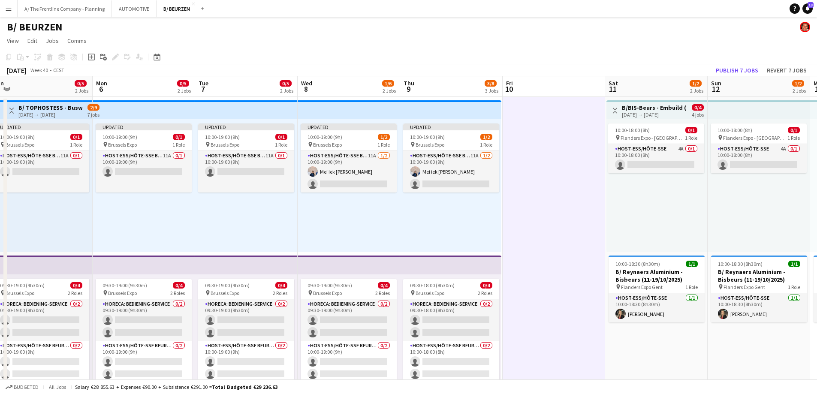
scroll to position [0, 278]
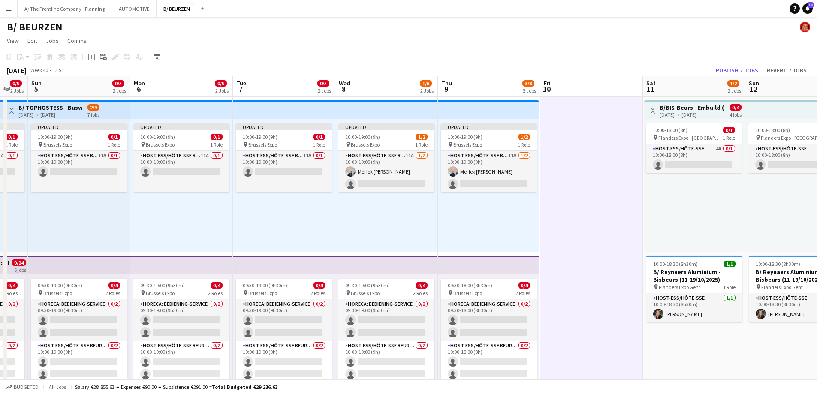
drag, startPoint x: 536, startPoint y: 214, endPoint x: 576, endPoint y: 187, distance: 47.8
click at [740, 70] on button "Publish 7 jobs" at bounding box center [737, 70] width 49 height 11
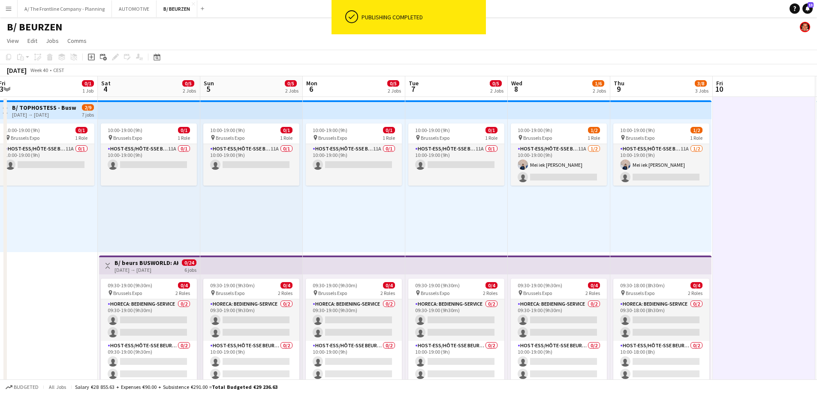
scroll to position [0, 224]
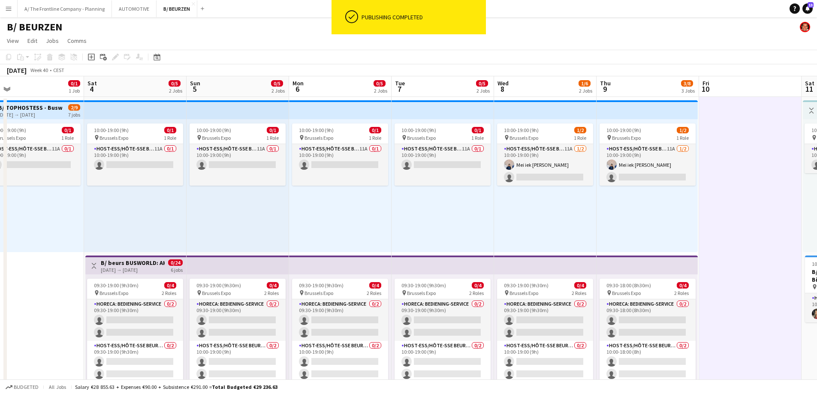
drag, startPoint x: 203, startPoint y: 314, endPoint x: 463, endPoint y: 316, distance: 260.0
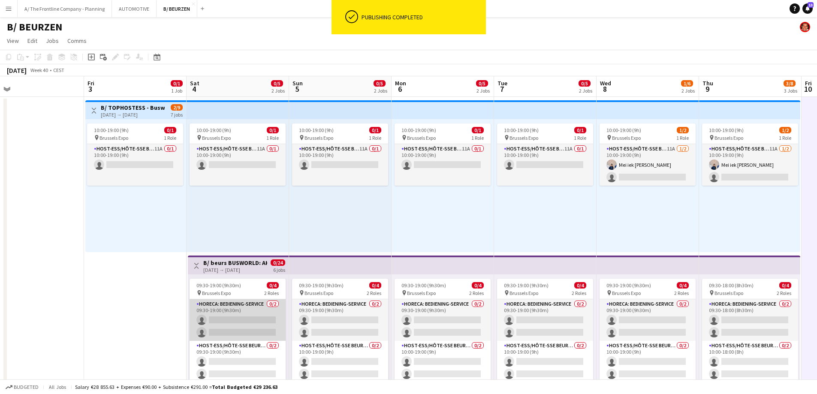
click at [228, 319] on app-card-role "Horeca: Bediening-Service 0/2 09:30-19:00 (9h30m) single-neutral-actions single…" at bounding box center [238, 321] width 96 height 42
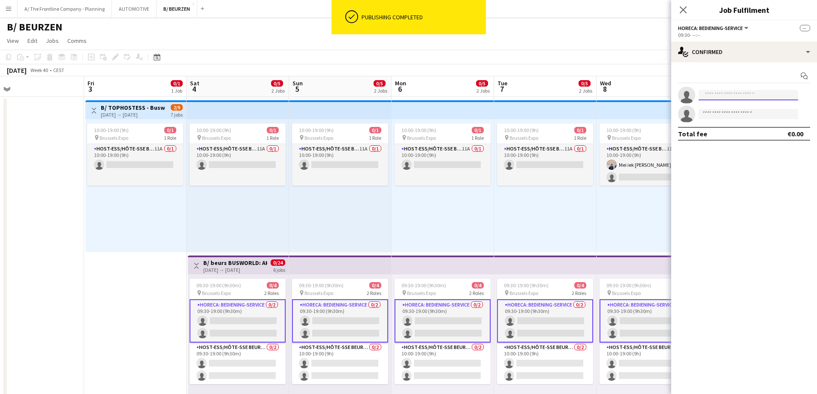
click at [748, 95] on input at bounding box center [749, 95] width 100 height 10
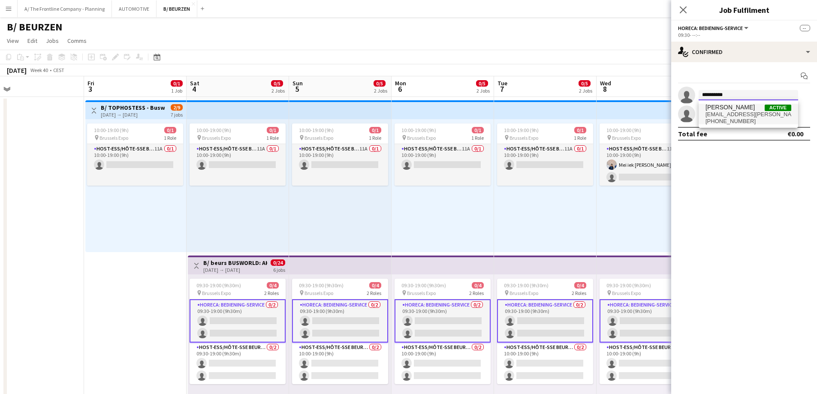
type input "**********"
click at [736, 121] on span "[PHONE_NUMBER]" at bounding box center [749, 121] width 86 height 7
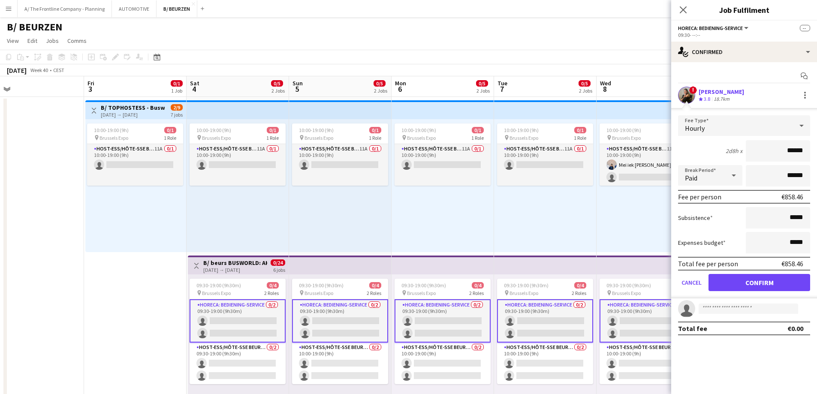
click at [733, 177] on icon at bounding box center [734, 175] width 10 height 17
click at [733, 177] on div at bounding box center [408, 197] width 817 height 394
click at [717, 169] on div "Paid" at bounding box center [701, 175] width 47 height 21
click at [753, 279] on div at bounding box center [408, 197] width 817 height 394
click at [756, 284] on button "Confirm" at bounding box center [760, 282] width 102 height 17
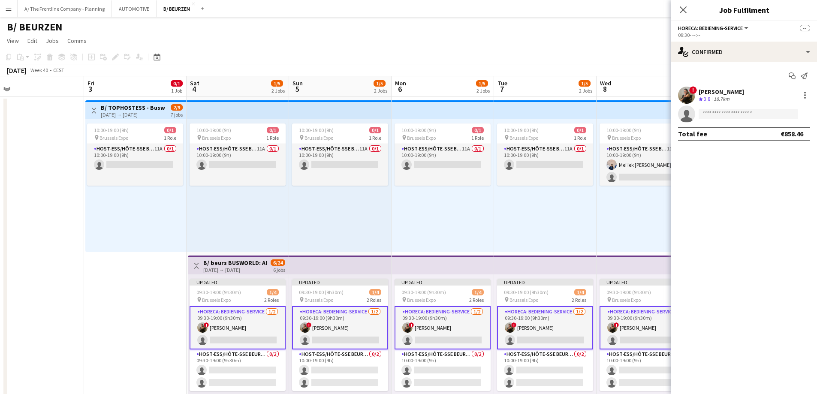
click at [251, 269] on div "[DATE] → [DATE]" at bounding box center [235, 270] width 64 height 6
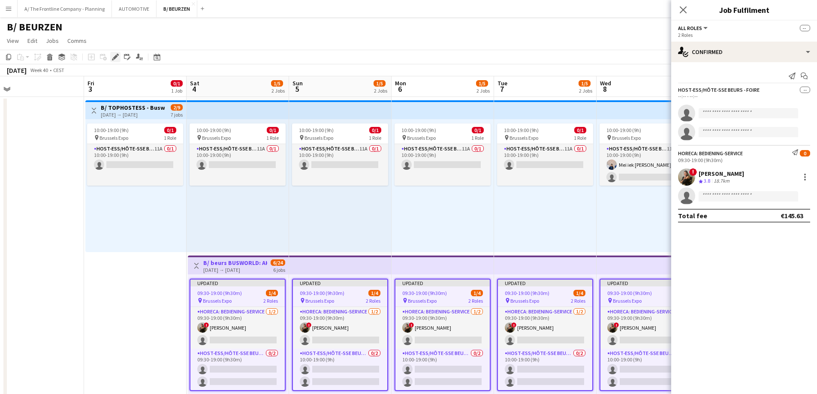
click at [113, 59] on icon at bounding box center [113, 59] width 2 height 2
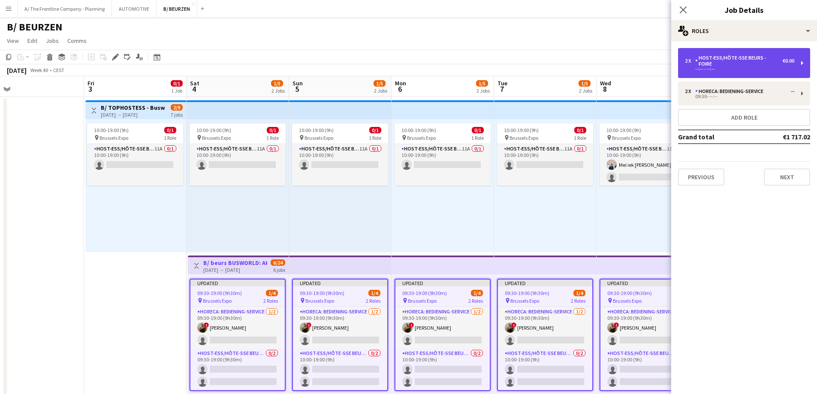
click at [741, 57] on div "Host-ess/Hôte-sse Beurs - Foire" at bounding box center [740, 61] width 88 height 12
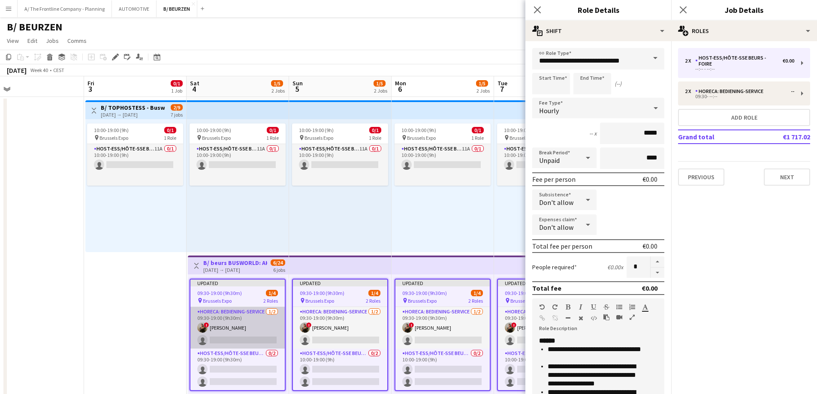
click at [252, 337] on app-card-role "Horeca: Bediening-Service [DATE] 09:30-19:00 (9h30m) ! [PERSON_NAME] single-neu…" at bounding box center [238, 328] width 94 height 42
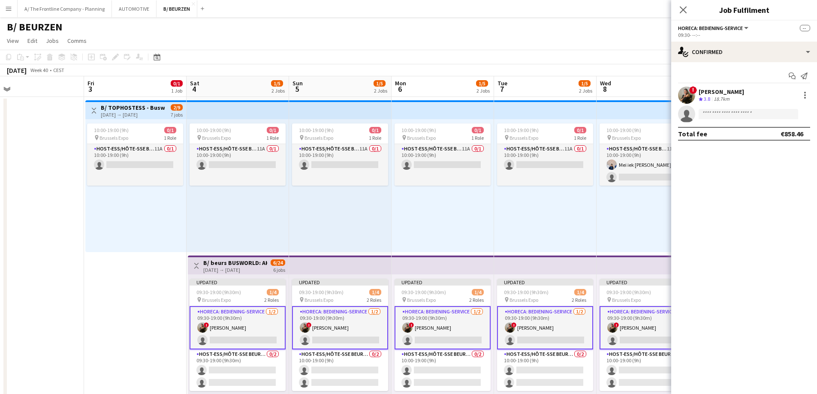
click at [805, 102] on div "! [PERSON_NAME] Crew rating 3.8 18.7km" at bounding box center [745, 95] width 146 height 17
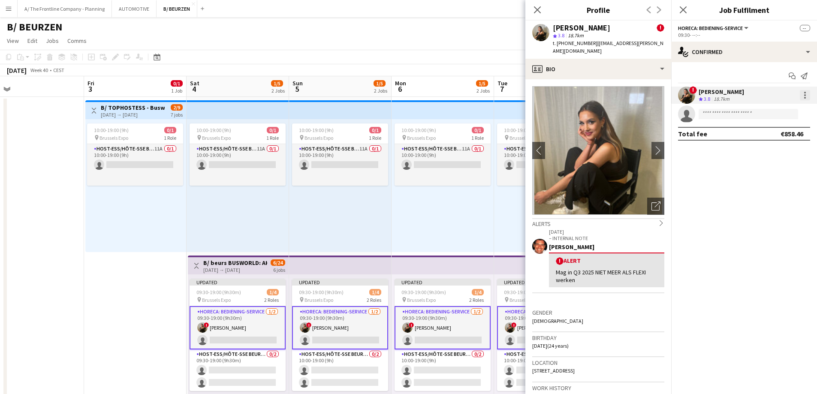
click at [807, 94] on div at bounding box center [805, 95] width 10 height 10
click at [775, 111] on span "Edit fee" at bounding box center [776, 111] width 53 height 8
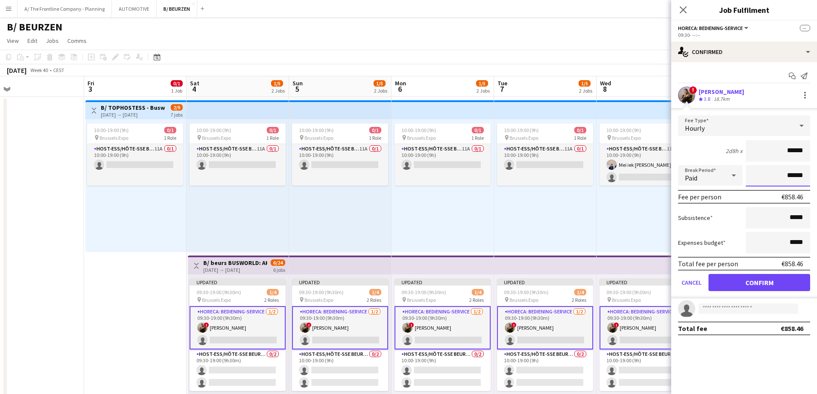
drag, startPoint x: 793, startPoint y: 179, endPoint x: 823, endPoint y: 184, distance: 31.4
click at [718, 182] on div "Paid" at bounding box center [701, 175] width 47 height 21
click at [708, 221] on span "Unpaid" at bounding box center [710, 222] width 51 height 8
drag, startPoint x: 772, startPoint y: 172, endPoint x: 821, endPoint y: 184, distance: 51.2
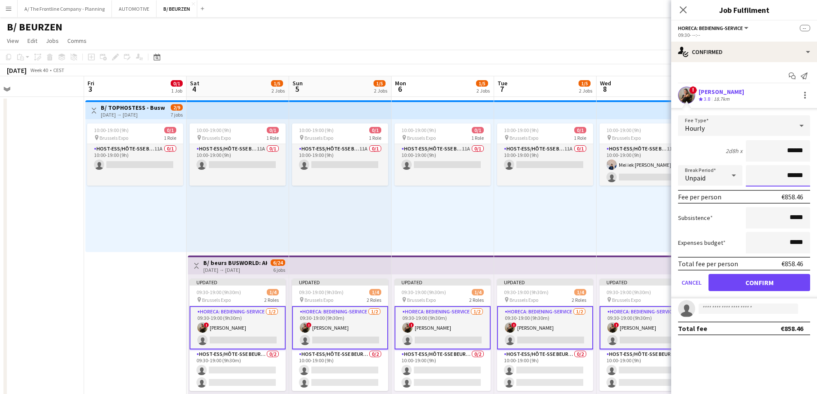
type input "*******"
click at [748, 280] on button "Confirm" at bounding box center [760, 282] width 102 height 17
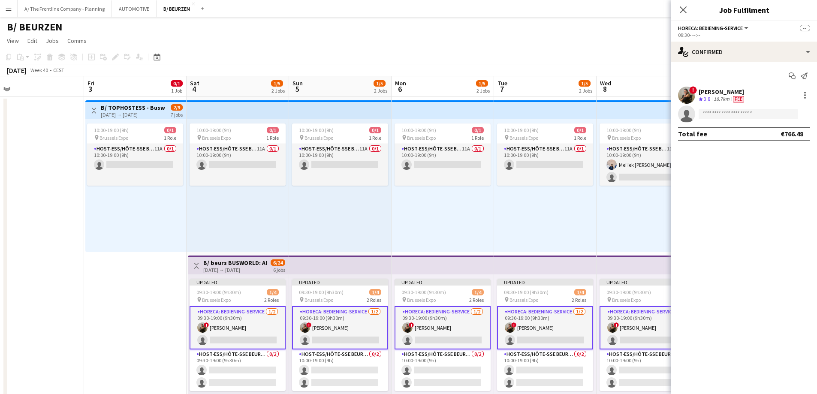
click at [481, 234] on div "10:00-19:00 (9h) 0/1 pin Brussels Expo 1 Role Host-ess/Hôte-sse Beurs - Foire 1…" at bounding box center [443, 185] width 103 height 133
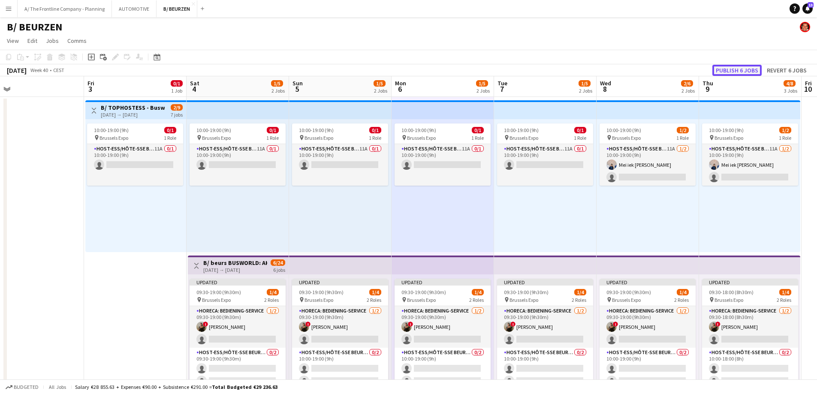
click at [747, 70] on button "Publish 6 jobs" at bounding box center [737, 70] width 49 height 11
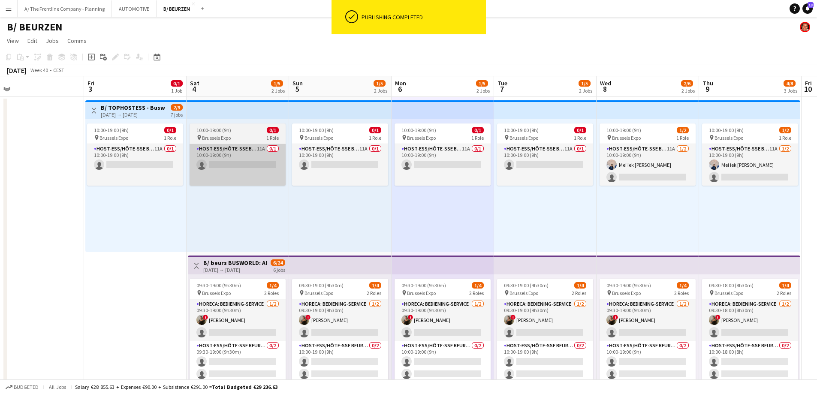
drag, startPoint x: 242, startPoint y: 265, endPoint x: 195, endPoint y: 173, distance: 102.7
click at [242, 264] on h3 "B/ beurs BUSWORLD: AKTUAL - Geyushi Motors ([PERSON_NAME]) - 04 tem [DATE])" at bounding box center [235, 263] width 64 height 8
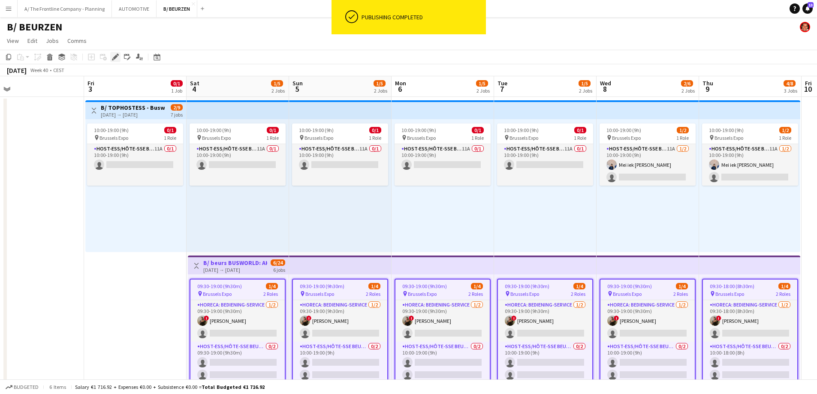
click at [117, 60] on icon "Edit" at bounding box center [115, 57] width 7 height 7
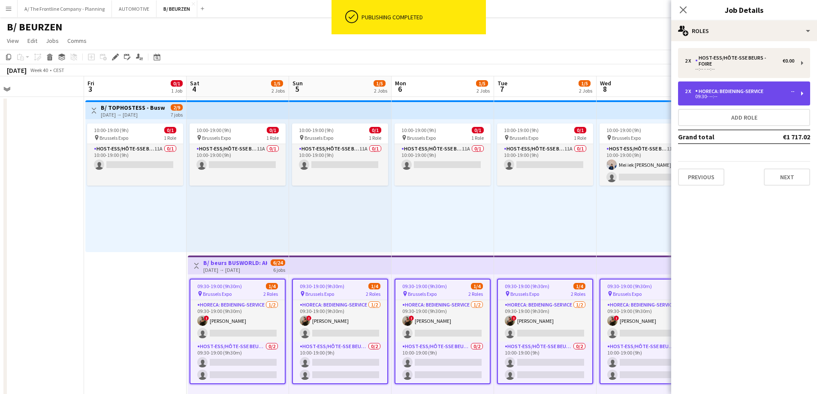
click at [726, 88] on div "Horeca: Bediening-Service" at bounding box center [732, 91] width 72 height 6
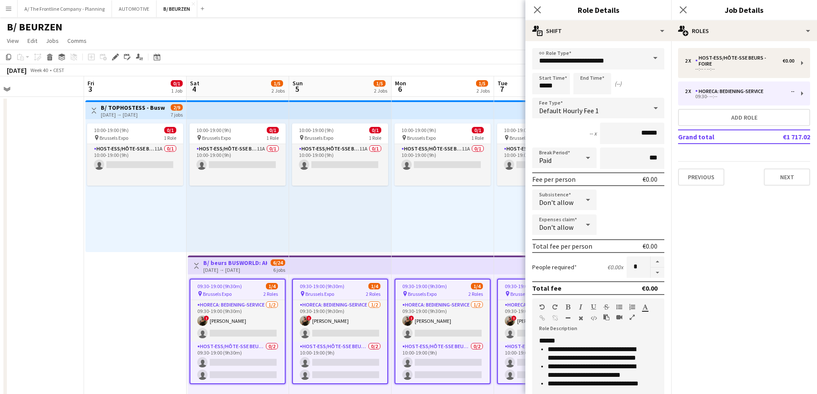
click at [576, 160] on div "Paid" at bounding box center [556, 158] width 47 height 21
drag, startPoint x: 567, startPoint y: 204, endPoint x: 618, endPoint y: 148, distance: 75.6
click at [569, 202] on span "Unpaid" at bounding box center [563, 204] width 48 height 8
drag, startPoint x: 629, startPoint y: 154, endPoint x: 750, endPoint y: 169, distance: 121.1
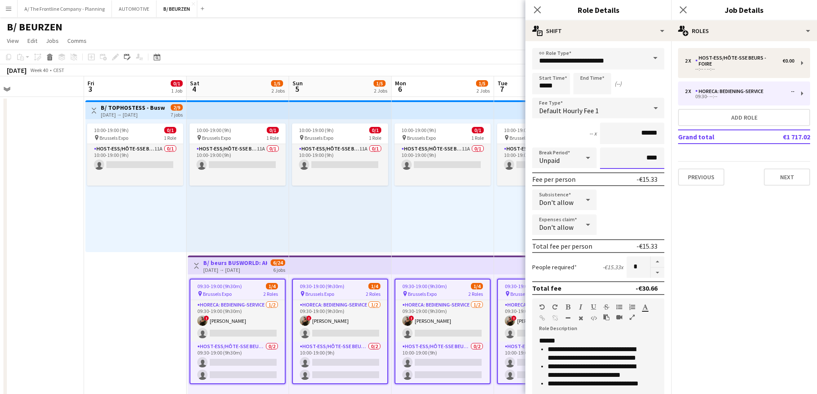
type input "****"
click at [412, 237] on div "10:00-19:00 (9h) 0/1 pin Brussels Expo 1 Role Host-ess/Hôte-sse Beurs - Foire 1…" at bounding box center [443, 185] width 103 height 133
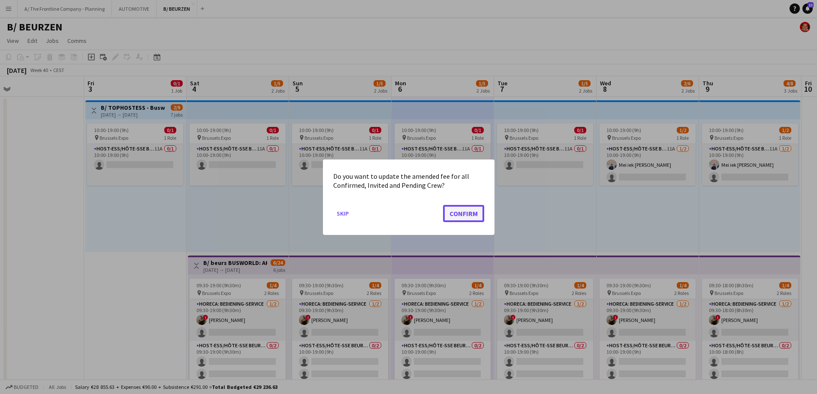
click at [460, 211] on button "Confirm" at bounding box center [463, 213] width 41 height 17
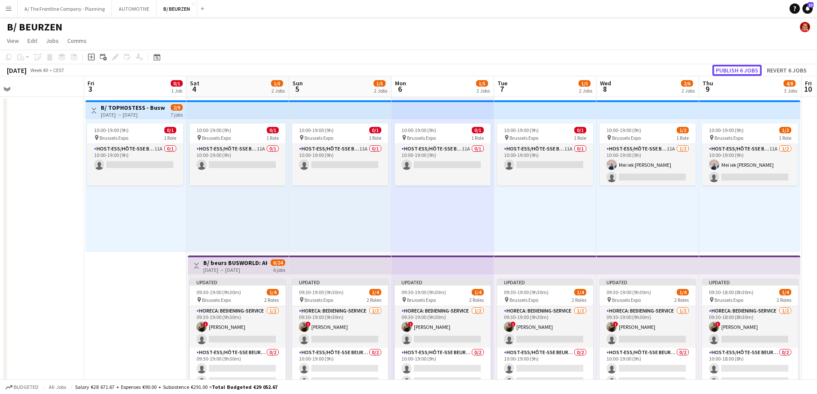
click at [739, 73] on button "Publish 6 jobs" at bounding box center [737, 70] width 49 height 11
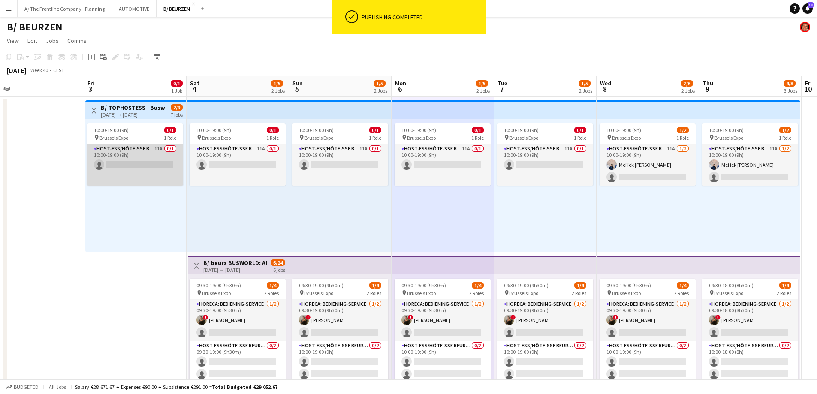
click at [170, 178] on app-card-role "Host-ess/Hôte-sse Beurs - Foire 11A 0/1 10:00-19:00 (9h) single-neutral-actions" at bounding box center [135, 165] width 96 height 42
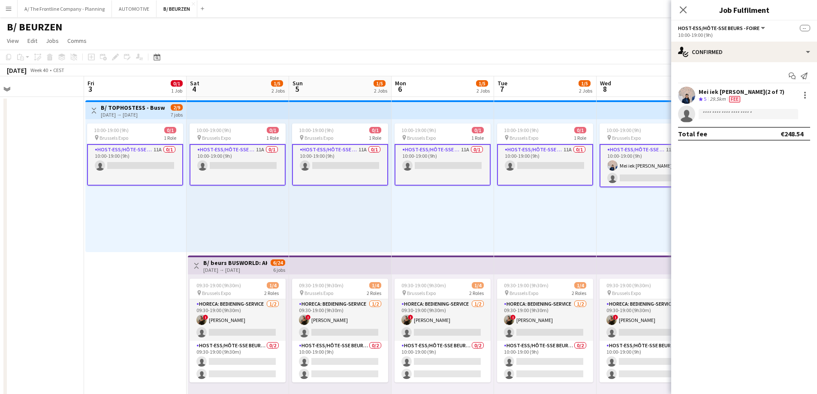
click at [135, 177] on app-card-role "Host-ess/Hôte-sse Beurs - Foire 11A 0/1 10:00-19:00 (9h) single-neutral-actions" at bounding box center [135, 165] width 96 height 42
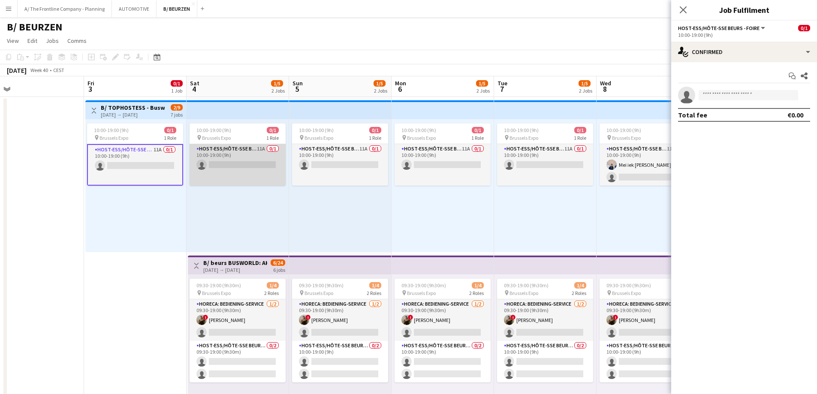
click at [232, 166] on app-card-role "Host-ess/Hôte-sse Beurs - Foire 11A 0/1 10:00-19:00 (9h) single-neutral-actions" at bounding box center [238, 165] width 96 height 42
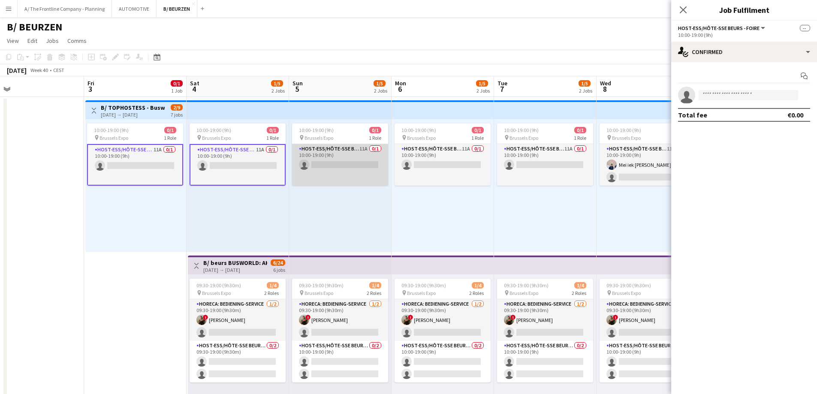
click at [318, 167] on app-card-role "Host-ess/Hôte-sse Beurs - Foire 11A 0/1 10:00-19:00 (9h) single-neutral-actions" at bounding box center [340, 165] width 96 height 42
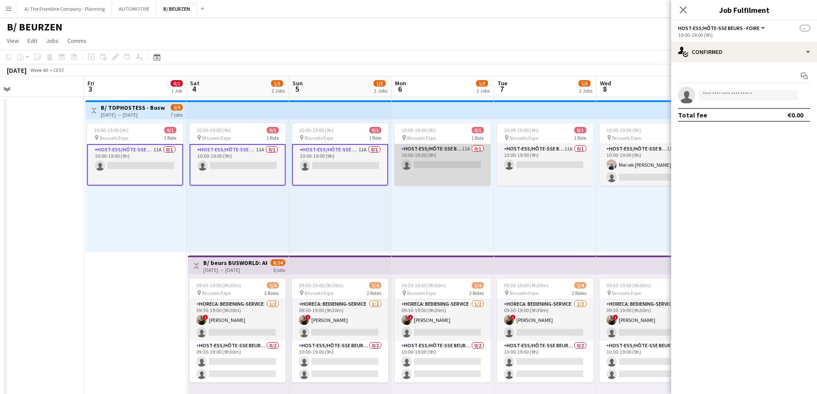
click at [433, 168] on app-card-role "Host-ess/Hôte-sse Beurs - Foire 11A 0/1 10:00-19:00 (9h) single-neutral-actions" at bounding box center [443, 165] width 96 height 42
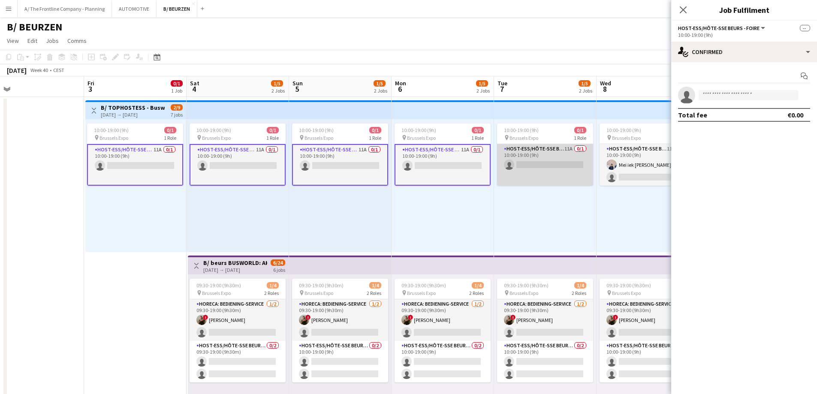
click at [520, 168] on app-card-role "Host-ess/Hôte-sse Beurs - Foire 11A 0/1 10:00-19:00 (9h) single-neutral-actions" at bounding box center [545, 165] width 96 height 42
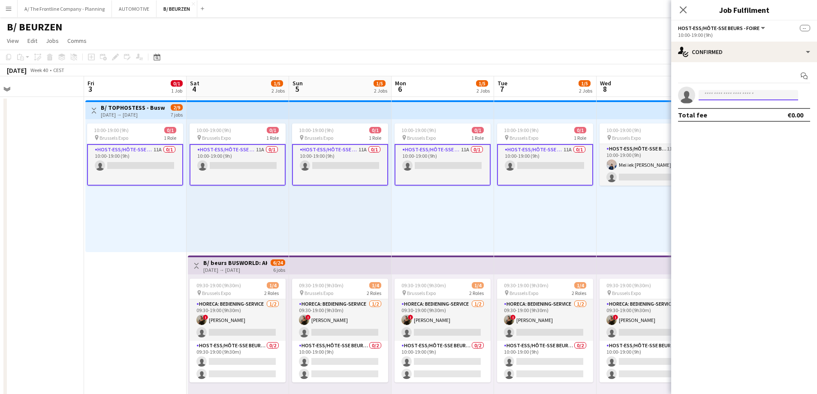
click at [732, 97] on input at bounding box center [749, 95] width 100 height 10
type input "*****"
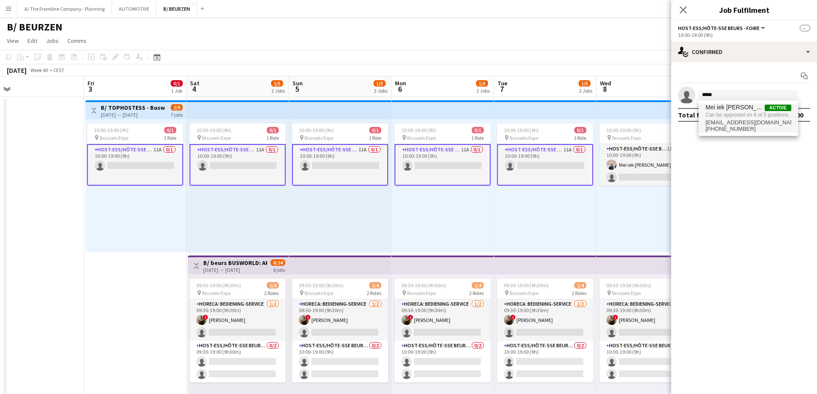
click at [731, 118] on span "Can be approved on 4 of 5 positions." at bounding box center [749, 115] width 86 height 8
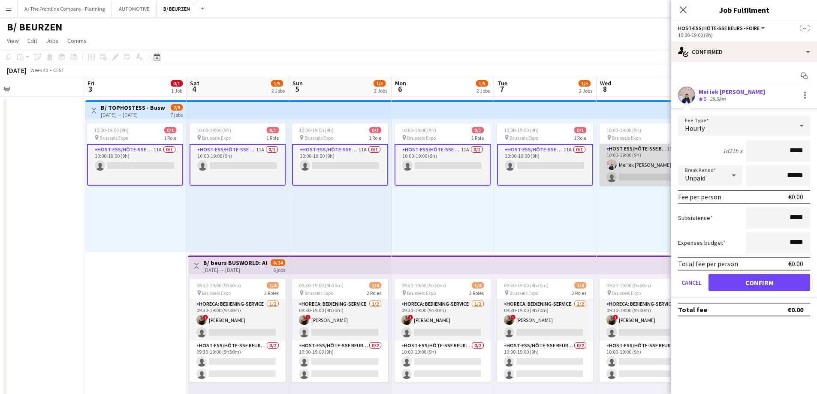
click at [649, 166] on app-card-role "Host-ess/Hôte-sse Beurs - Foire 11A [DATE] 10:00-19:00 (9h) Mei iek [PERSON_NAM…" at bounding box center [648, 165] width 96 height 42
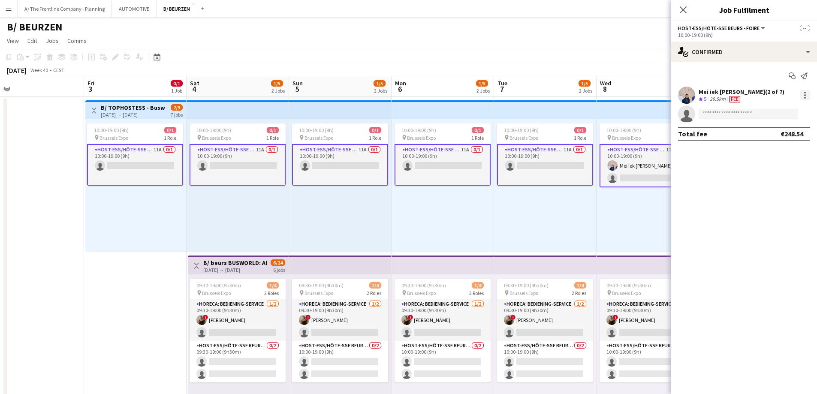
click at [803, 95] on div at bounding box center [805, 95] width 10 height 10
click at [795, 114] on span "Edit fee" at bounding box center [776, 111] width 53 height 8
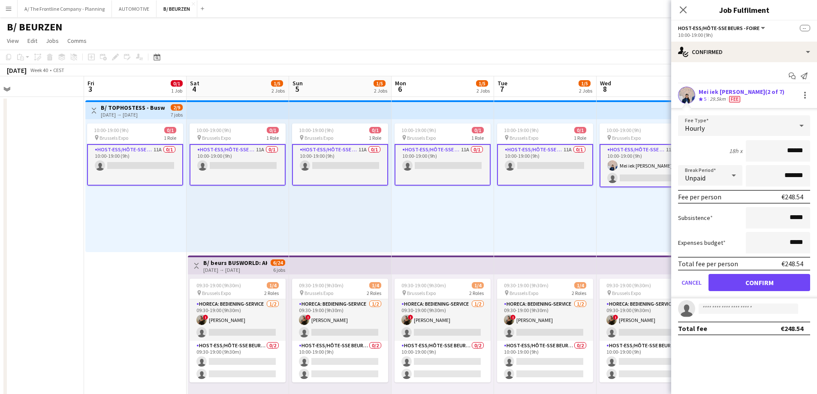
click at [751, 94] on div "Mei iek [PERSON_NAME] (2 of 7)" at bounding box center [742, 92] width 86 height 8
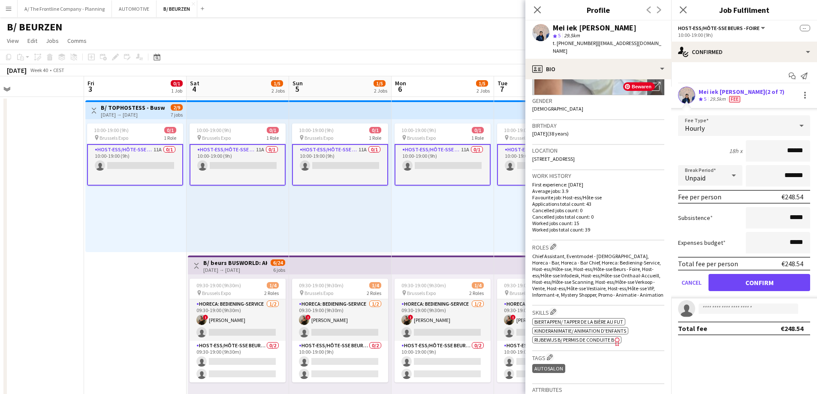
scroll to position [215, 0]
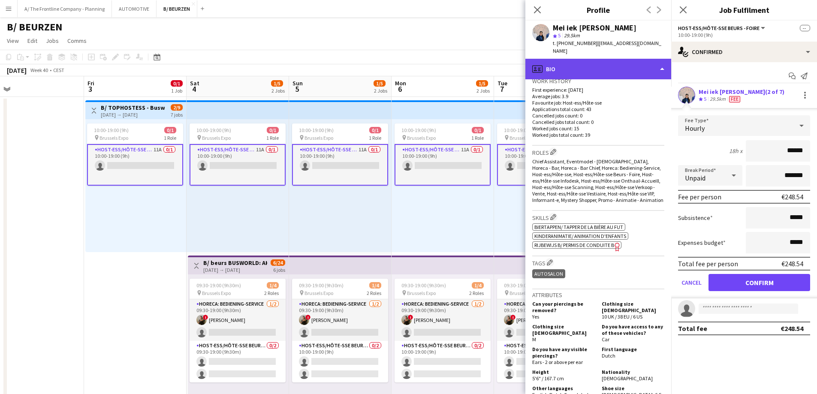
click at [600, 69] on div "profile Bio" at bounding box center [599, 69] width 146 height 21
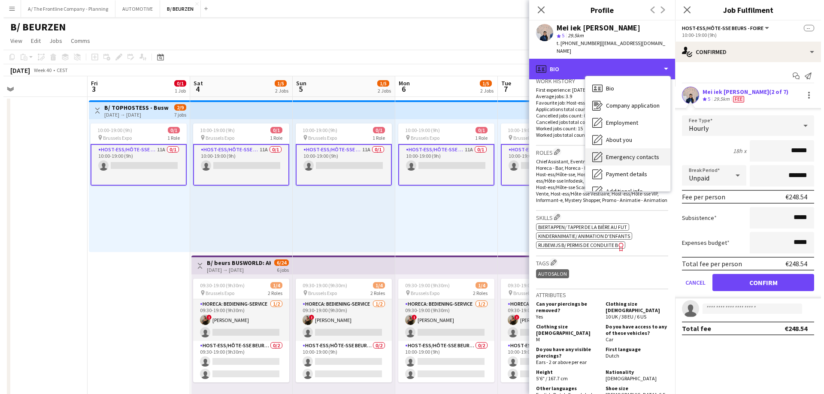
scroll to position [64, 0]
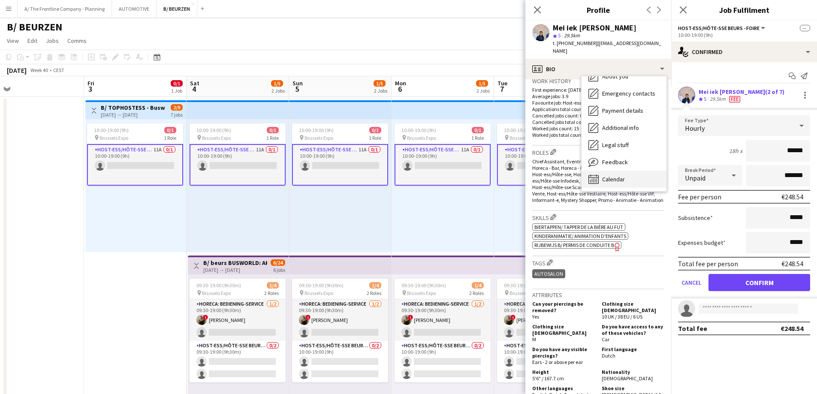
click at [609, 175] on span "Calendar" at bounding box center [613, 179] width 23 height 8
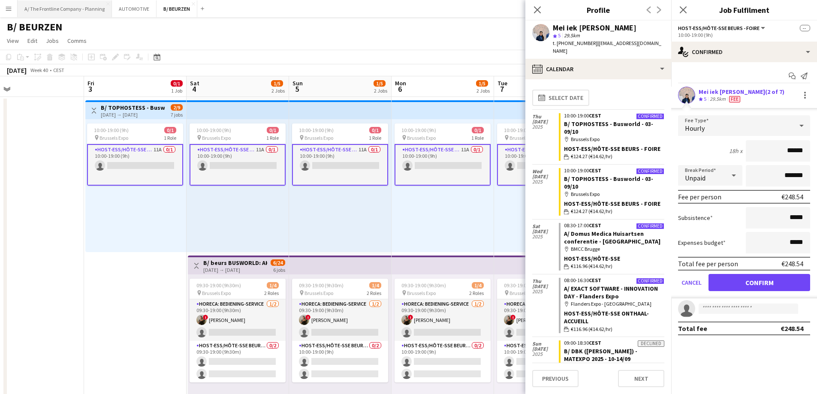
click at [106, 13] on button "A/ The Frontline Company - Planning Close" at bounding box center [65, 8] width 94 height 17
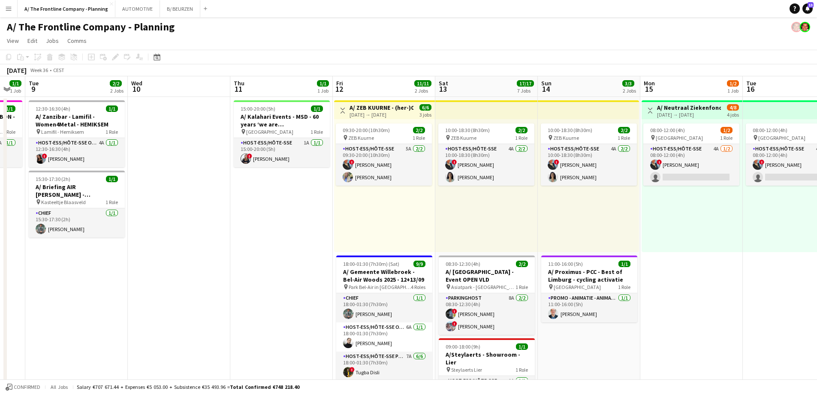
drag, startPoint x: 548, startPoint y: 239, endPoint x: 169, endPoint y: 224, distance: 378.8
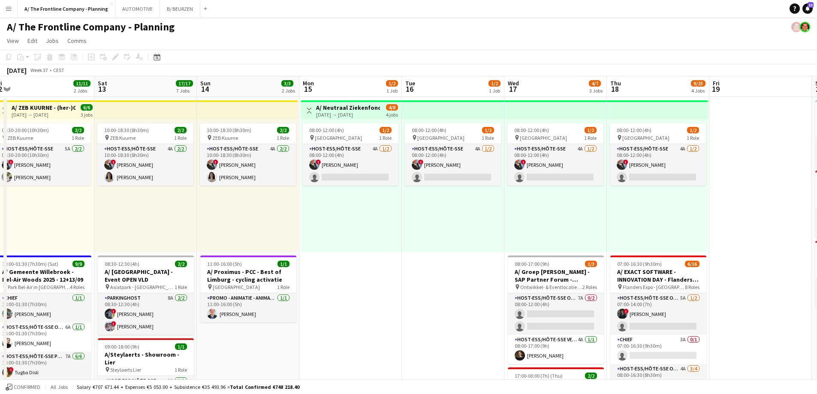
drag, startPoint x: 524, startPoint y: 230, endPoint x: 504, endPoint y: 232, distance: 20.7
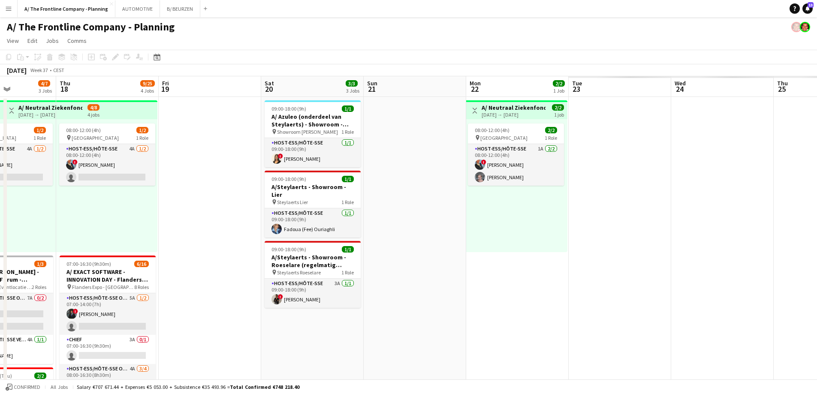
drag, startPoint x: 169, startPoint y: 218, endPoint x: 234, endPoint y: 219, distance: 65.7
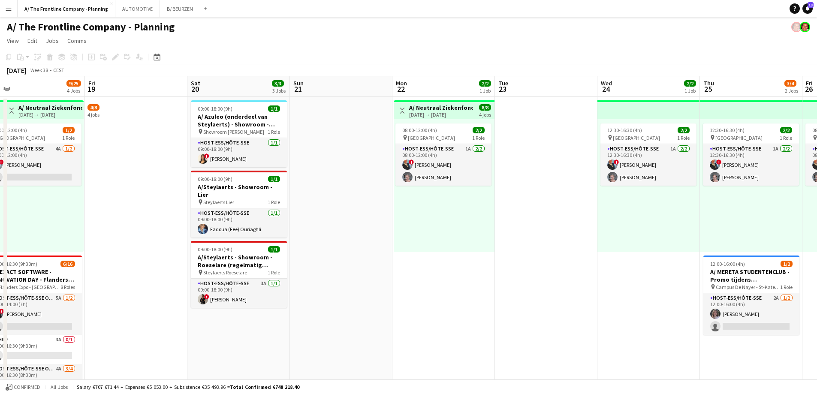
drag, startPoint x: 557, startPoint y: 237, endPoint x: 193, endPoint y: 239, distance: 364.3
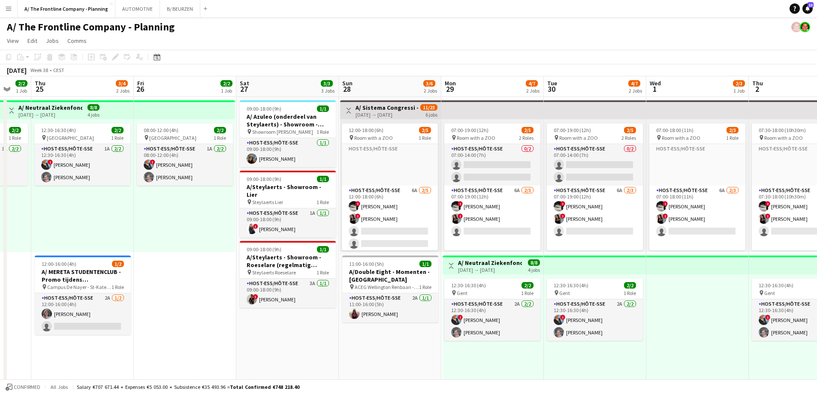
drag, startPoint x: 464, startPoint y: 239, endPoint x: 125, endPoint y: 239, distance: 339.0
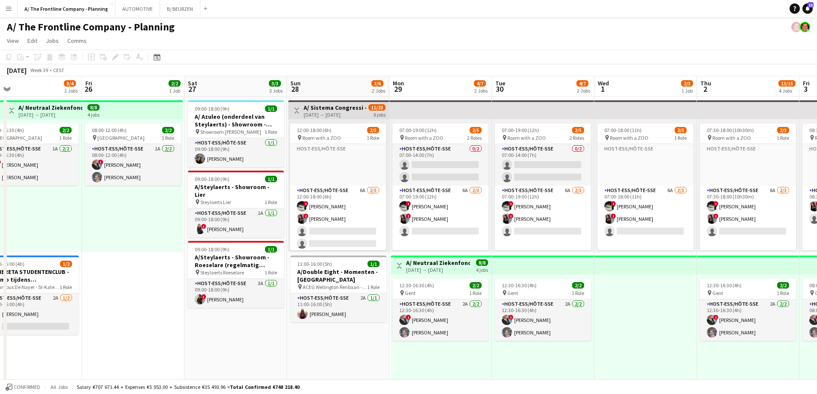
scroll to position [0, 260]
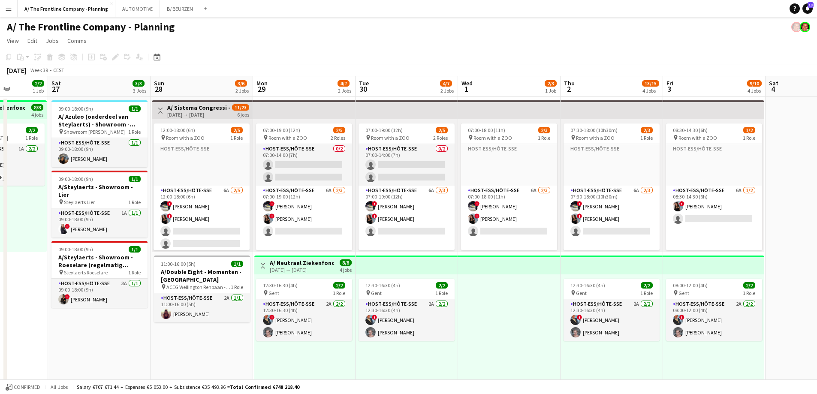
drag, startPoint x: 363, startPoint y: 245, endPoint x: 194, endPoint y: 243, distance: 169.1
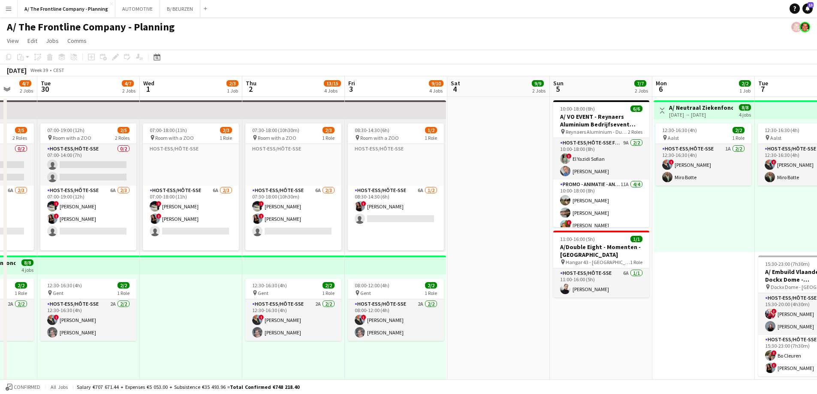
scroll to position [0, 342]
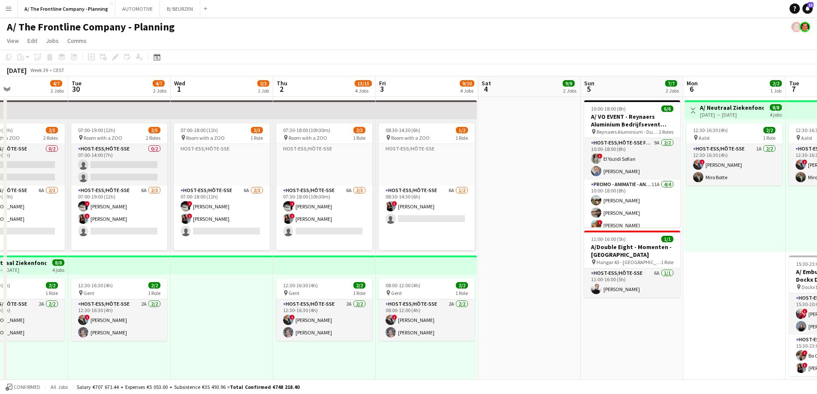
drag, startPoint x: 613, startPoint y: 266, endPoint x: 121, endPoint y: 254, distance: 492.7
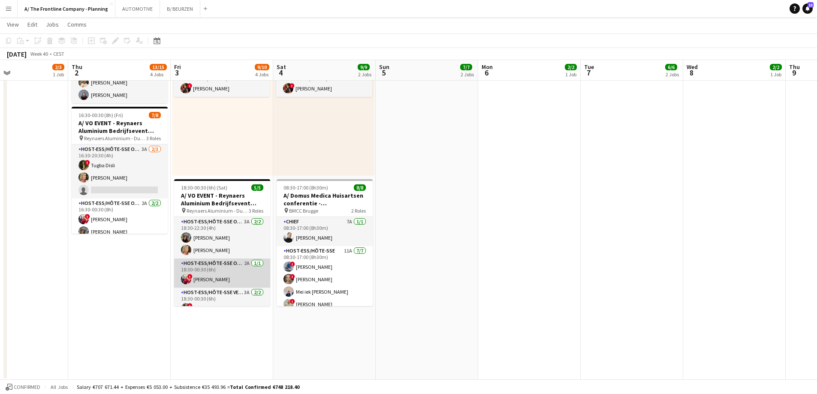
scroll to position [23, 0]
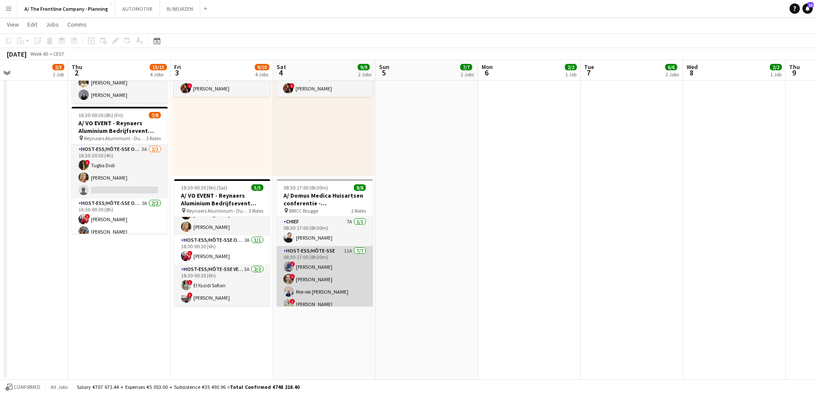
click at [318, 279] on app-card-role "Host-ess/Hôte-sse 11A [DATE] 08:30-17:00 (8h30m) ! [PERSON_NAME] ! [PERSON_NAME…" at bounding box center [325, 298] width 96 height 104
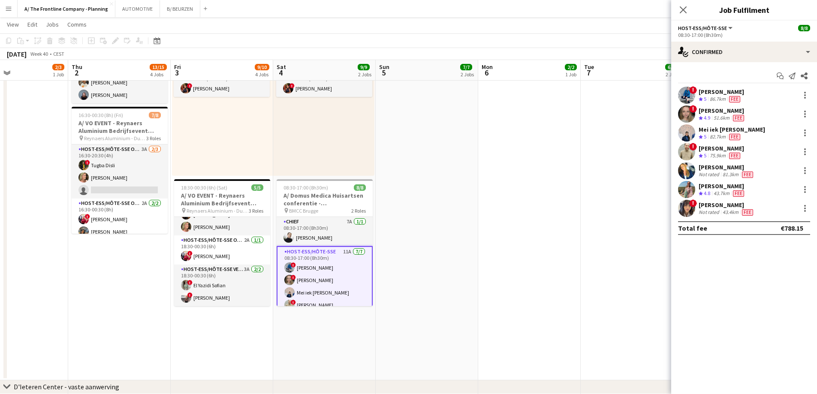
click at [721, 131] on div "Mei iek [PERSON_NAME]" at bounding box center [732, 130] width 67 height 8
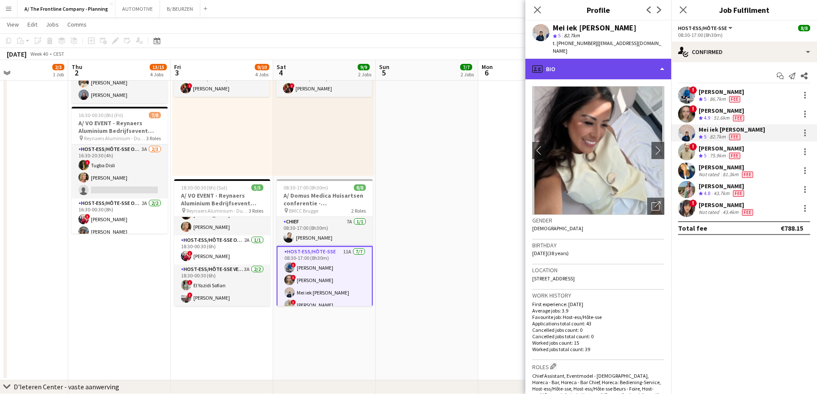
click at [572, 59] on div "profile Bio" at bounding box center [599, 69] width 146 height 21
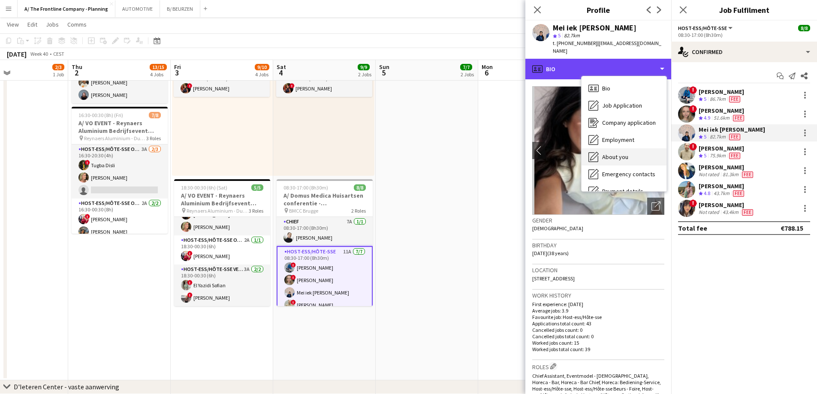
scroll to position [81, 0]
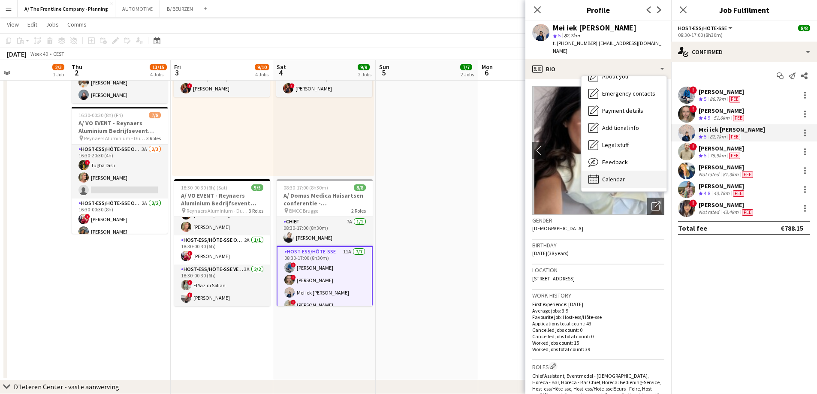
click at [612, 175] on span "Calendar" at bounding box center [613, 179] width 23 height 8
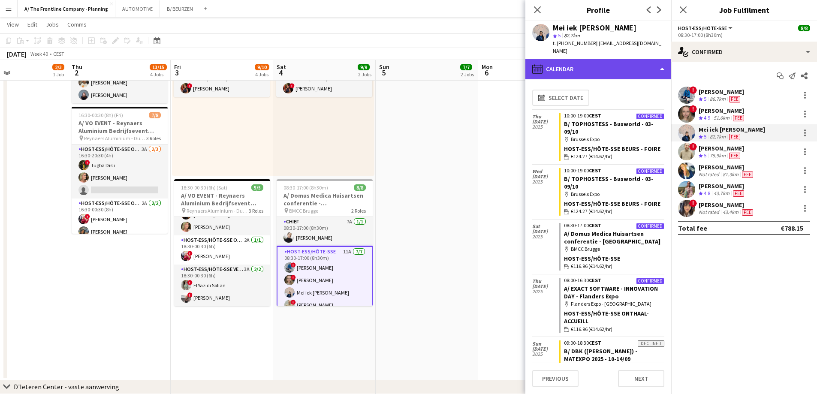
click at [626, 63] on div "calendar-full Calendar" at bounding box center [599, 69] width 146 height 21
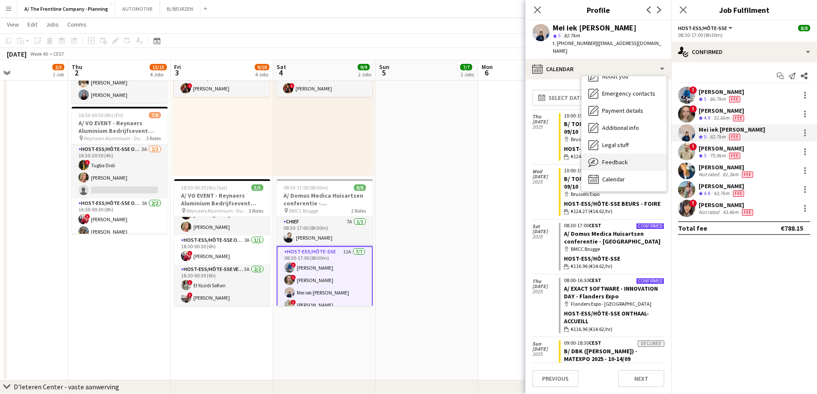
click at [618, 158] on span "Feedback" at bounding box center [615, 162] width 26 height 8
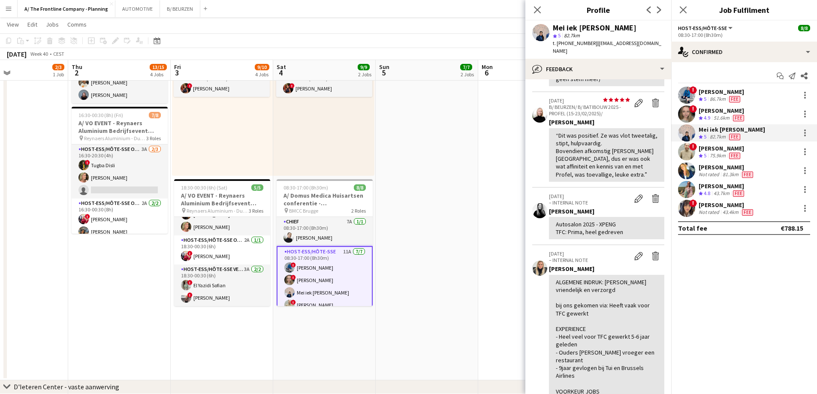
scroll to position [463, 0]
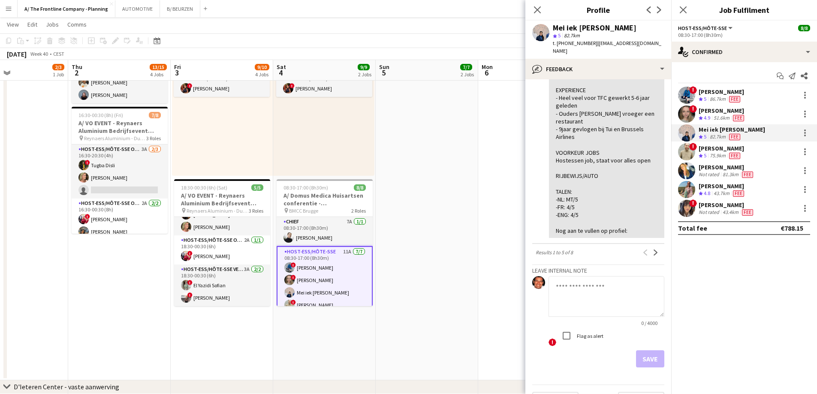
click at [589, 286] on textarea at bounding box center [607, 296] width 116 height 41
click at [627, 276] on textarea "**********" at bounding box center [607, 296] width 116 height 41
type textarea "**********"
click at [644, 351] on button "Save" at bounding box center [650, 359] width 28 height 17
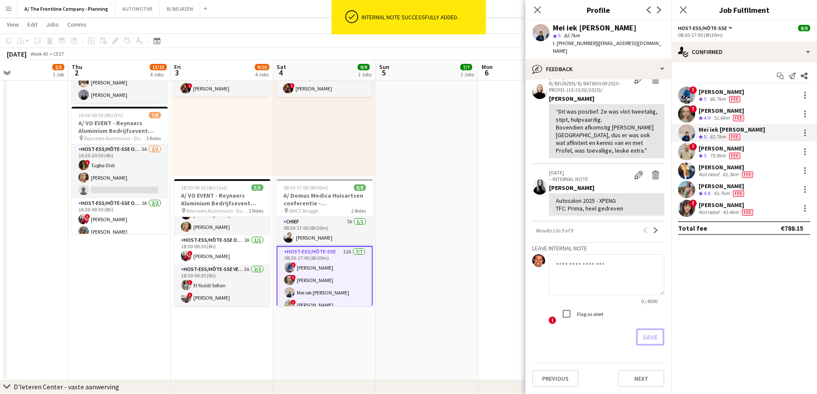
scroll to position [0, 0]
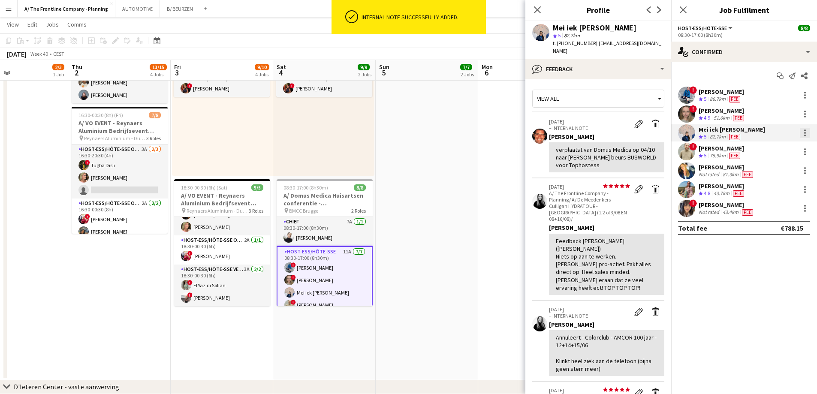
click at [805, 133] on div at bounding box center [806, 133] width 2 height 2
click at [768, 228] on span "Remove" at bounding box center [763, 230] width 26 height 7
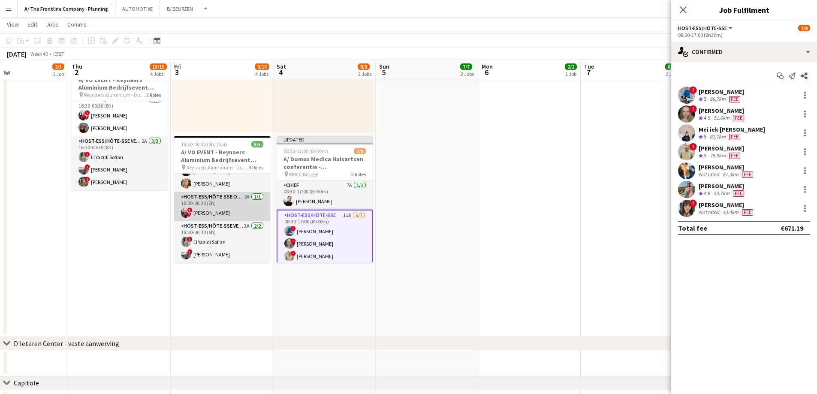
scroll to position [466, 0]
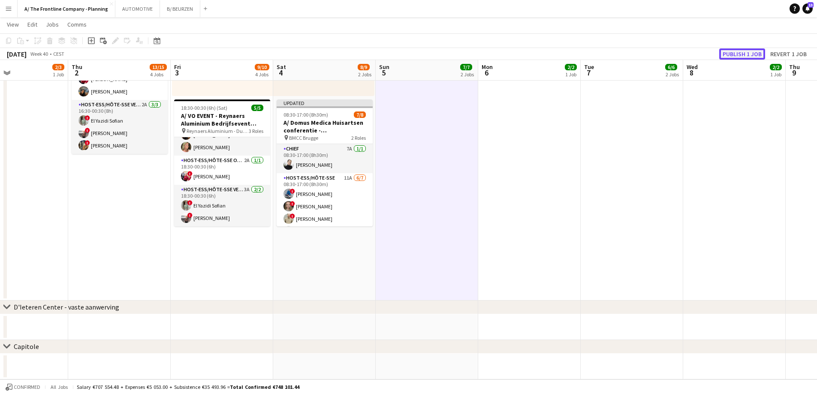
click at [744, 57] on button "Publish 1 job" at bounding box center [743, 53] width 46 height 11
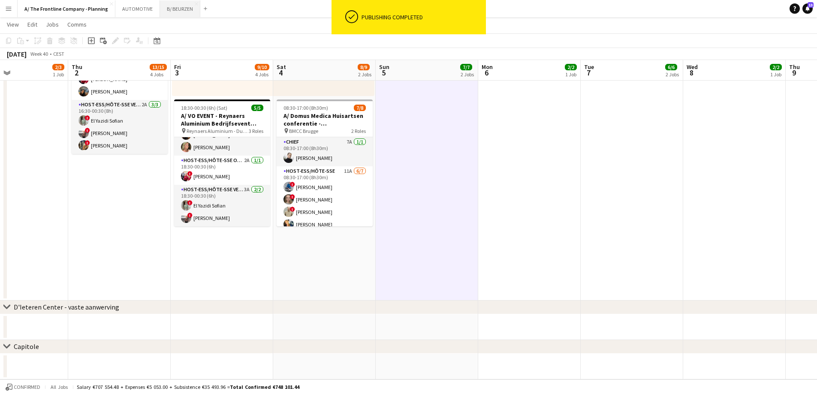
click at [179, 9] on button "B/ BEURZEN Close" at bounding box center [180, 8] width 40 height 17
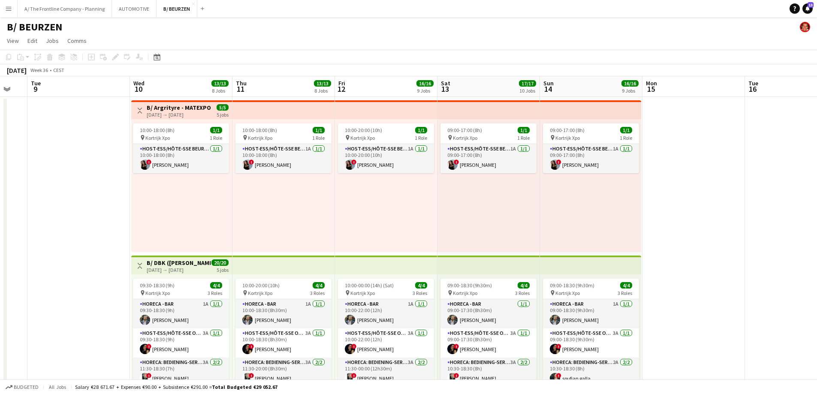
drag, startPoint x: 614, startPoint y: 179, endPoint x: 142, endPoint y: 192, distance: 472.6
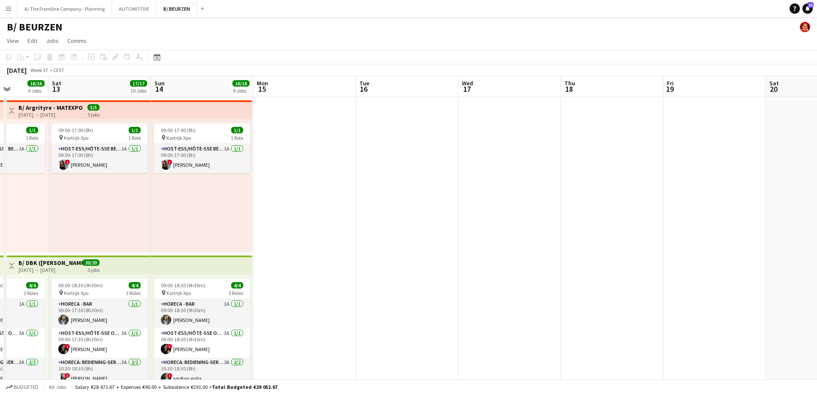
drag, startPoint x: 516, startPoint y: 200, endPoint x: 39, endPoint y: 187, distance: 476.9
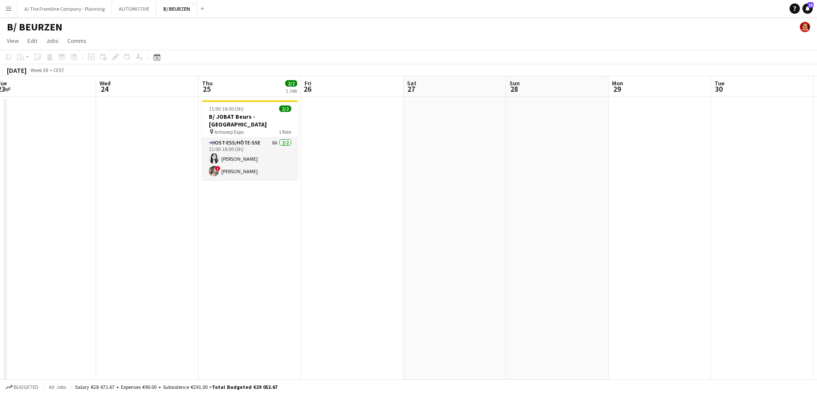
drag, startPoint x: 692, startPoint y: 209, endPoint x: 67, endPoint y: 197, distance: 624.4
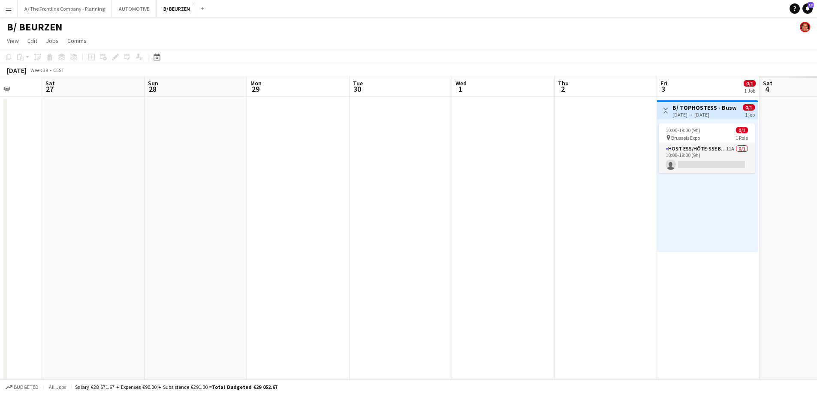
drag, startPoint x: 533, startPoint y: 200, endPoint x: -13, endPoint y: 194, distance: 546.3
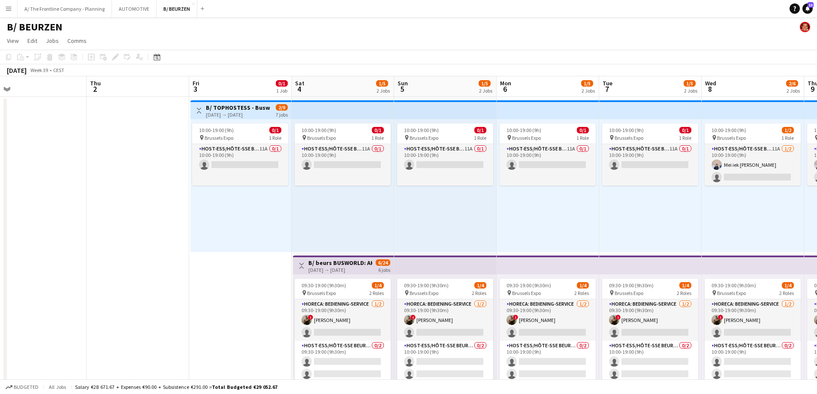
drag, startPoint x: 360, startPoint y: 204, endPoint x: -53, endPoint y: 185, distance: 413.7
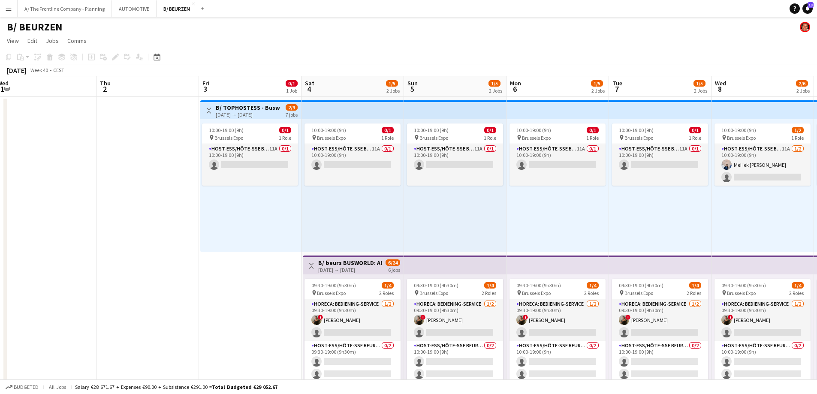
drag, startPoint x: 191, startPoint y: 206, endPoint x: 51, endPoint y: 196, distance: 140.3
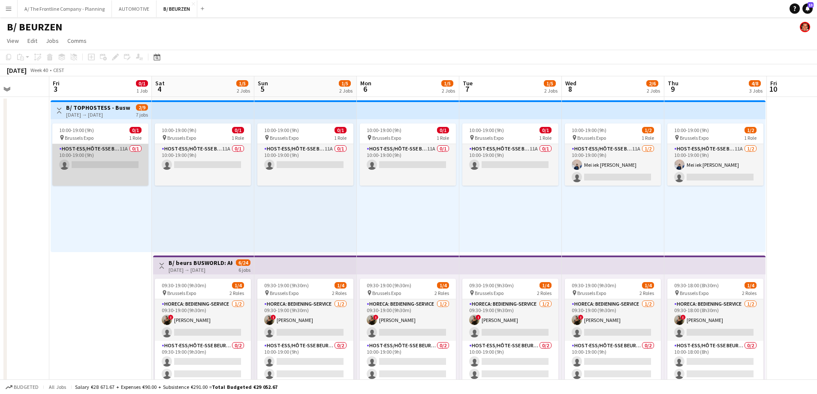
click at [111, 185] on app-card-role "Host-ess/Hôte-sse Beurs - Foire 11A 0/1 10:00-19:00 (9h) single-neutral-actions" at bounding box center [100, 165] width 96 height 42
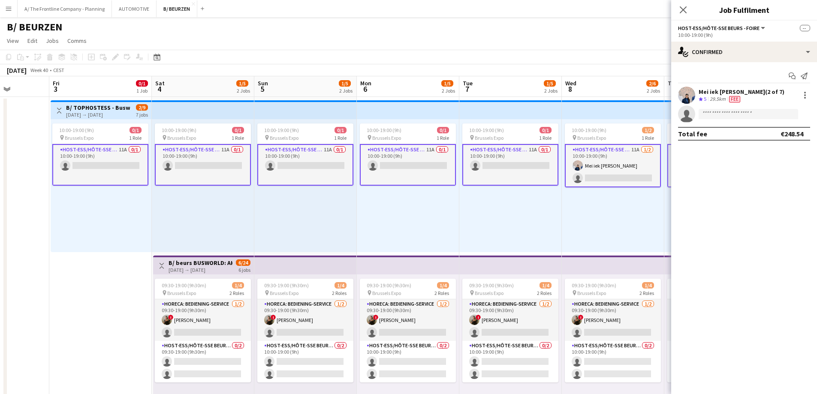
click at [227, 179] on app-card-role "Host-ess/Hôte-sse Beurs - Foire 11A 0/1 10:00-19:00 (9h) single-neutral-actions" at bounding box center [203, 165] width 96 height 42
click at [82, 163] on app-card-role "Host-ess/Hôte-sse Beurs - Foire 11A 0/1 10:00-19:00 (9h) single-neutral-actions" at bounding box center [100, 165] width 96 height 42
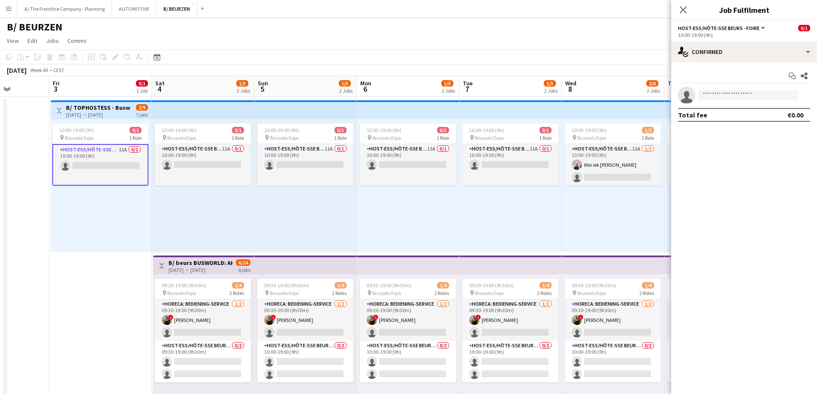
click at [109, 158] on app-card-role "Host-ess/Hôte-sse Beurs - Foire 11A 0/1 10:00-19:00 (9h) single-neutral-actions" at bounding box center [100, 165] width 96 height 42
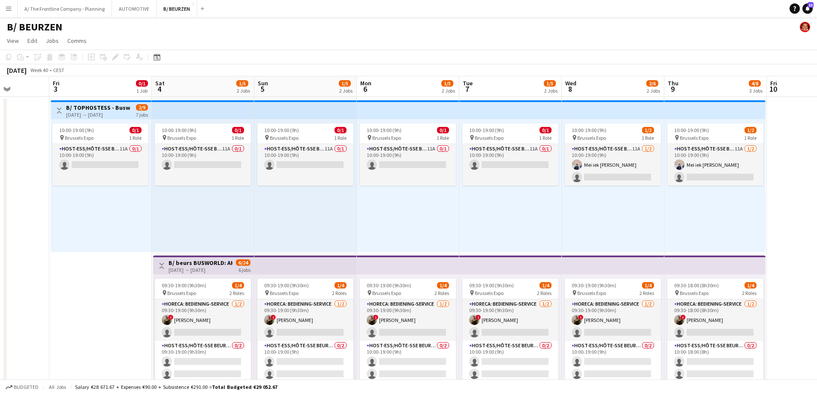
drag, startPoint x: 92, startPoint y: 207, endPoint x: 94, endPoint y: 197, distance: 10.4
click at [92, 203] on div "10:00-19:00 (9h) 0/1 pin Brussels Expo 1 Role Host-ess/Hôte-sse Beurs - Foire 1…" at bounding box center [101, 185] width 101 height 133
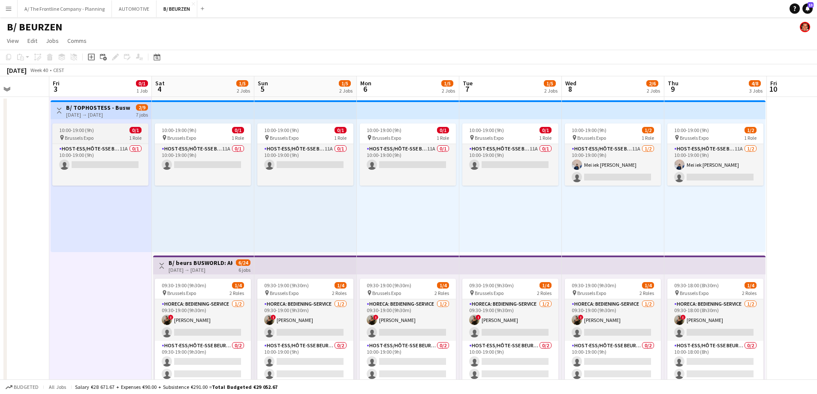
click at [104, 143] on app-job-card "10:00-19:00 (9h) 0/1 pin Brussels Expo 1 Role Host-ess/Hôte-sse Beurs - Foire 1…" at bounding box center [100, 155] width 96 height 62
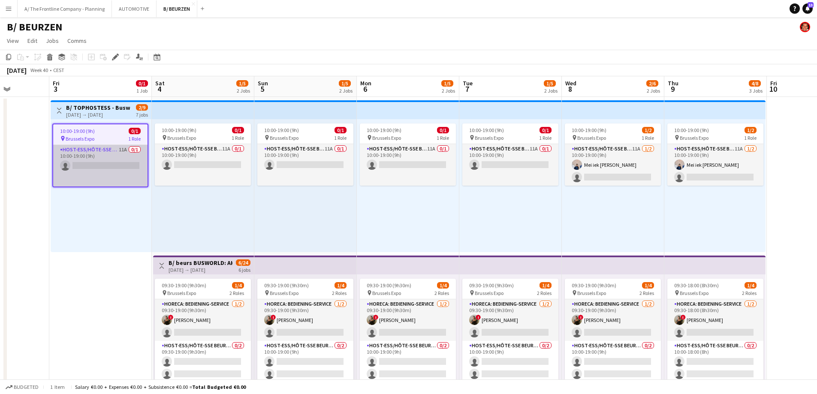
click at [108, 162] on app-card-role "Host-ess/Hôte-sse Beurs - Foire 11A 0/1 10:00-19:00 (9h) single-neutral-actions" at bounding box center [100, 166] width 94 height 42
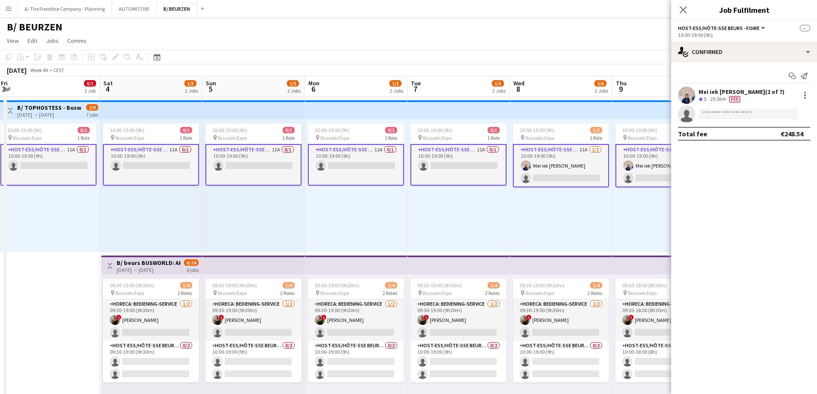
scroll to position [0, 263]
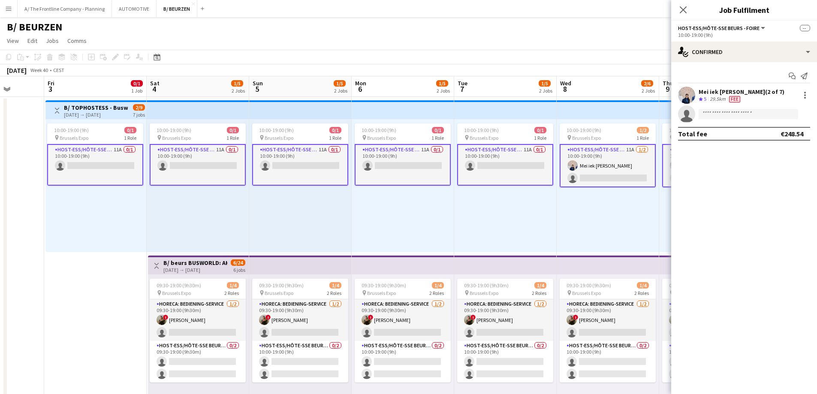
drag, startPoint x: 593, startPoint y: 186, endPoint x: 383, endPoint y: 199, distance: 210.7
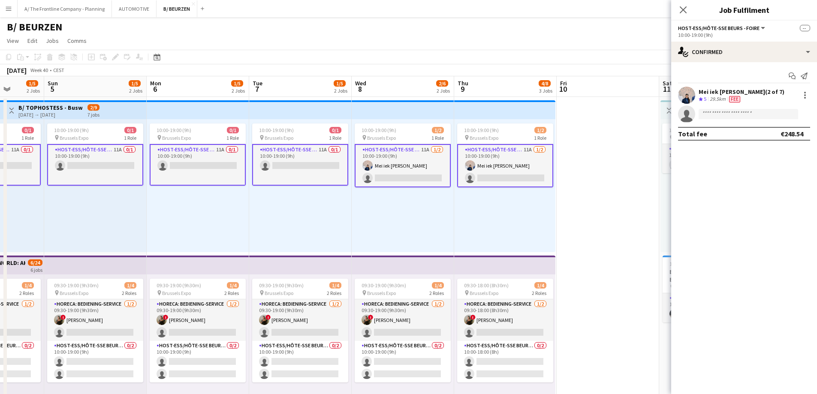
click at [414, 177] on app-card-role "Host-ess/Hôte-sse Beurs - Foire 11A [DATE] 10:00-19:00 (9h) Mei iek [PERSON_NAM…" at bounding box center [403, 165] width 96 height 43
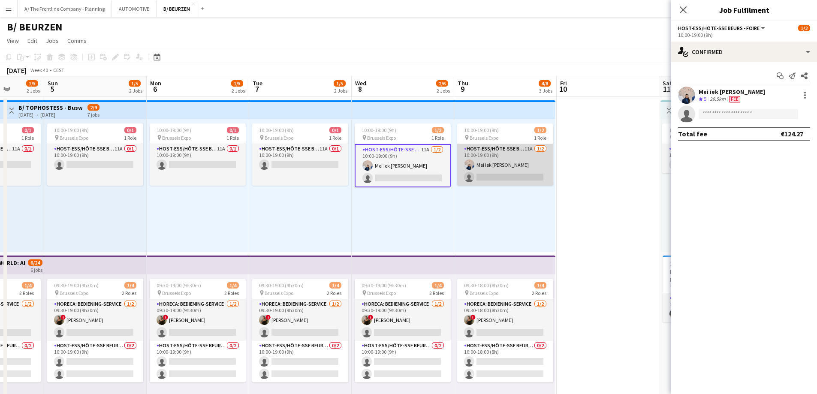
click at [515, 172] on app-card-role "Host-ess/Hôte-sse Beurs - Foire 11A [DATE] 10:00-19:00 (9h) Mei iek [PERSON_NAM…" at bounding box center [505, 165] width 96 height 42
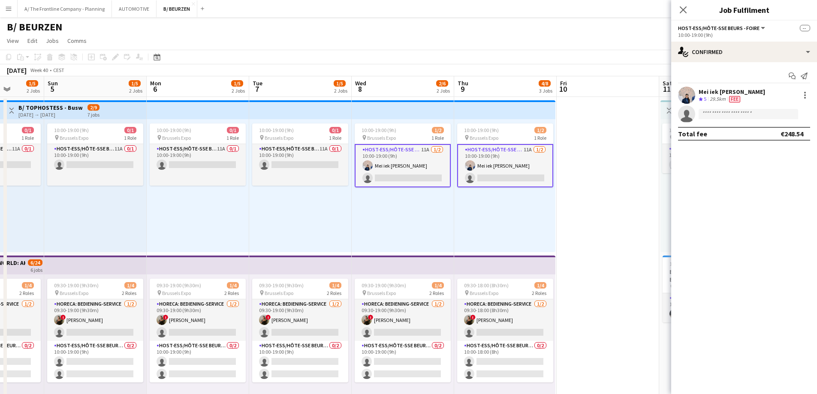
click at [811, 90] on div "Mei iek [PERSON_NAME] Crew rating 5 29.5km Fee" at bounding box center [745, 95] width 146 height 17
click at [806, 94] on div at bounding box center [805, 95] width 10 height 10
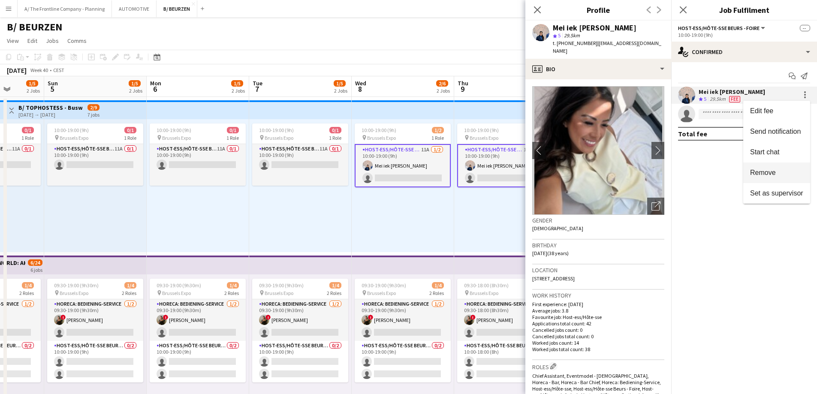
click at [762, 170] on span "Remove" at bounding box center [763, 172] width 26 height 7
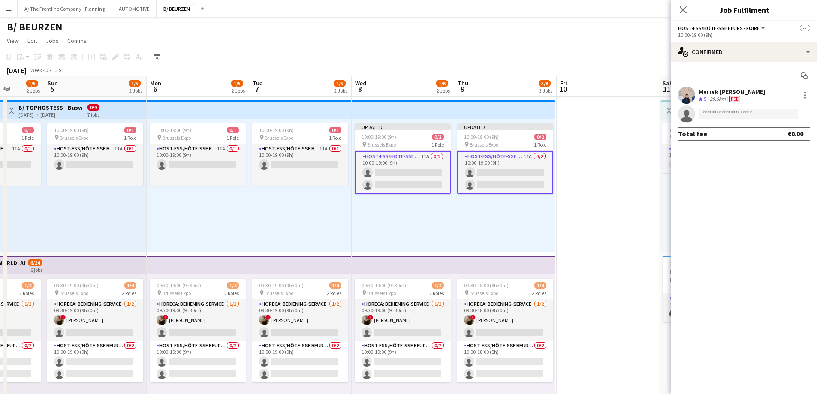
click at [467, 214] on div "Updated 10:00-19:00 (9h) 0/2 pin Brussels Expo 1 Role Host-ess/Hôte-sse Beurs -…" at bounding box center [504, 185] width 101 height 133
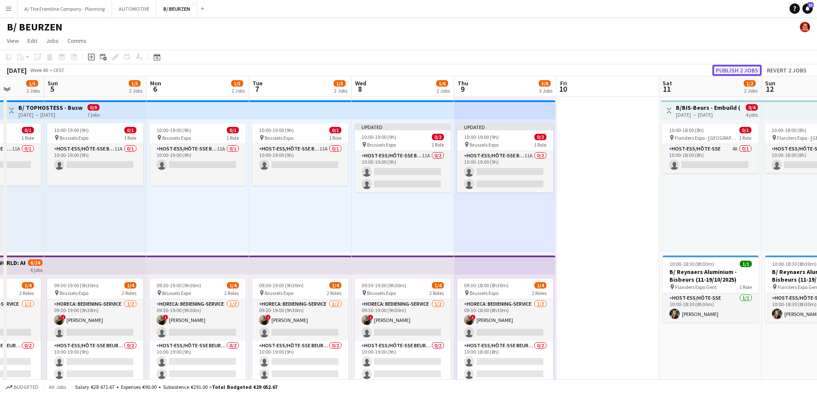
click at [725, 73] on button "Publish 2 jobs" at bounding box center [737, 70] width 49 height 11
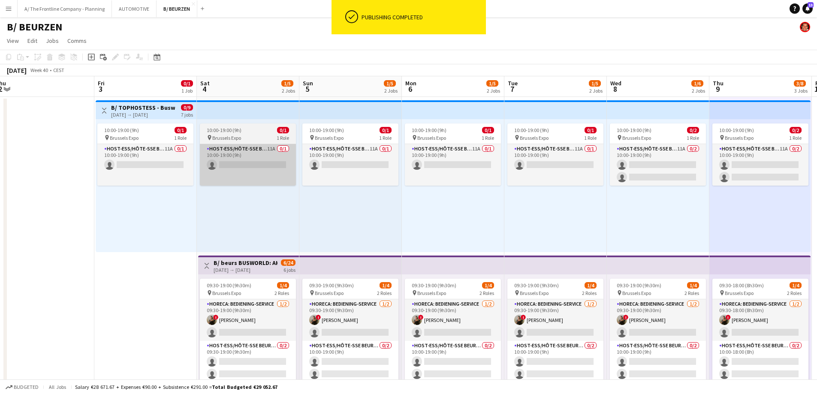
drag, startPoint x: 280, startPoint y: 248, endPoint x: 231, endPoint y: 148, distance: 111.9
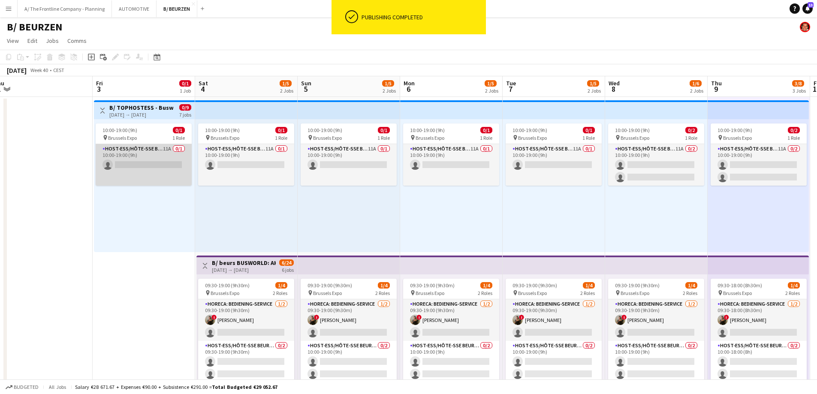
click at [136, 165] on app-card-role "Host-ess/Hôte-sse Beurs - Foire 11A 0/1 10:00-19:00 (9h) single-neutral-actions" at bounding box center [144, 165] width 96 height 42
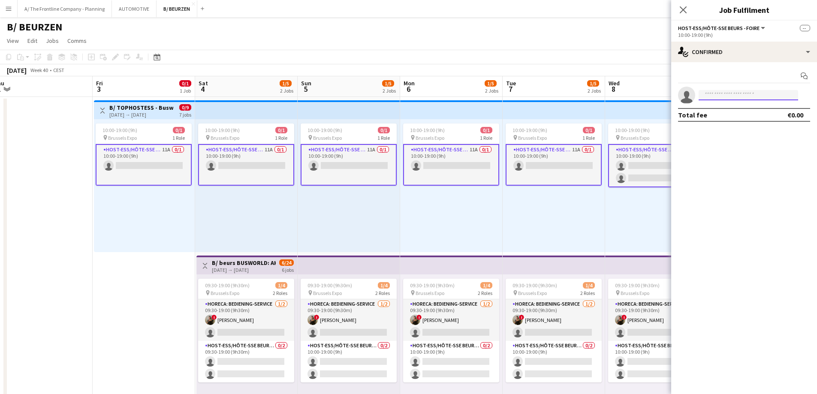
click at [745, 97] on input at bounding box center [749, 95] width 100 height 10
type input "*****"
click at [740, 113] on span "[EMAIL_ADDRESS][DOMAIN_NAME]" at bounding box center [749, 114] width 86 height 7
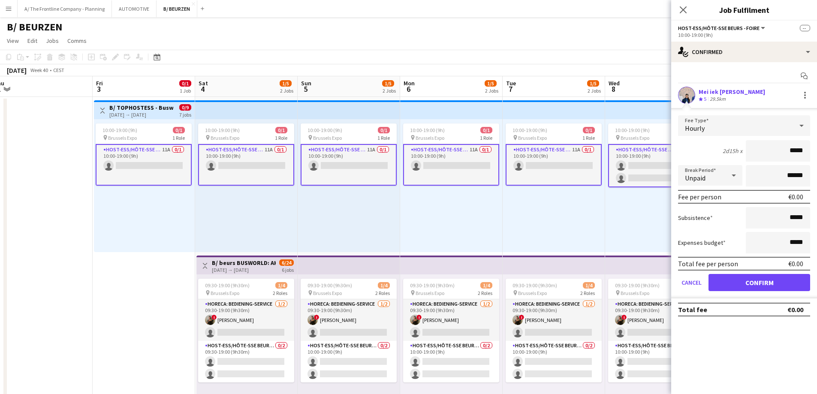
click at [721, 100] on div "29.5km" at bounding box center [717, 99] width 19 height 7
click at [747, 277] on button "Confirm" at bounding box center [760, 282] width 102 height 17
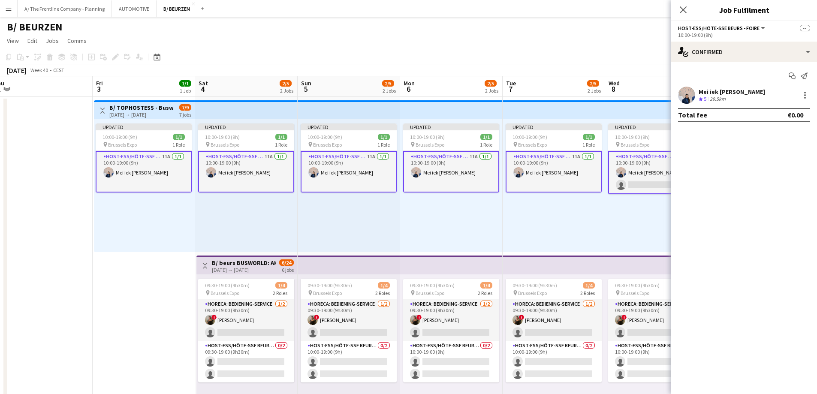
click at [736, 86] on div "Start chat Send notification Mei iek [PERSON_NAME] Crew rating 5 29.5km Total f…" at bounding box center [745, 95] width 146 height 67
click at [729, 96] on div "Crew rating 5 29.5km" at bounding box center [732, 99] width 67 height 7
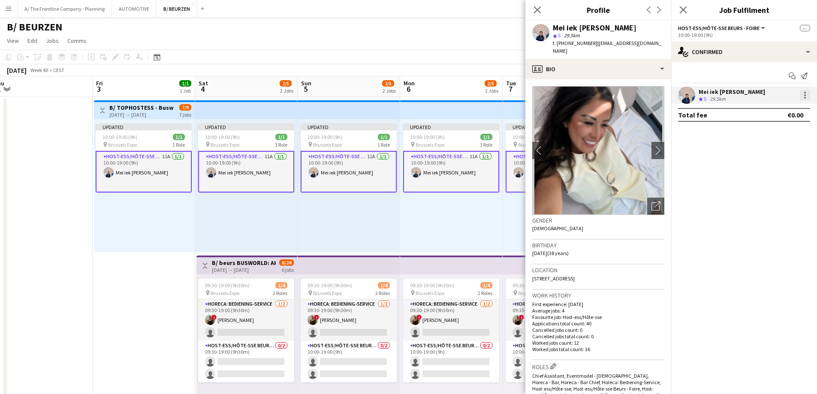
click at [802, 97] on div at bounding box center [805, 95] width 10 height 10
click at [778, 109] on span "Edit fee" at bounding box center [776, 111] width 53 height 8
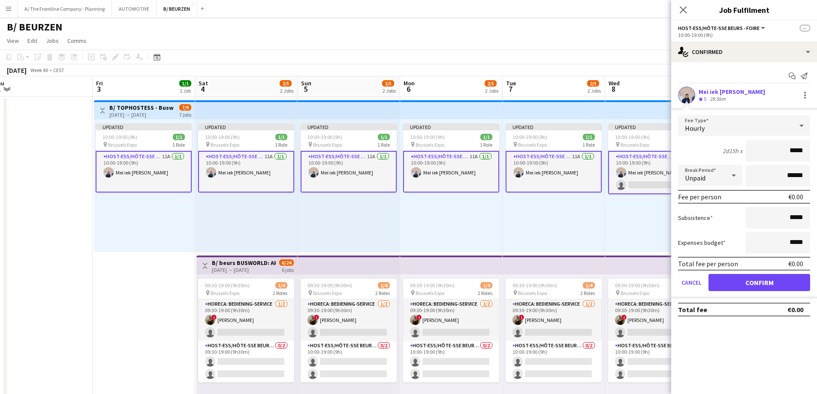
drag, startPoint x: 784, startPoint y: 151, endPoint x: 823, endPoint y: 152, distance: 39.5
type input "******"
type input "*******"
click button "Confirm" at bounding box center [760, 282] width 102 height 17
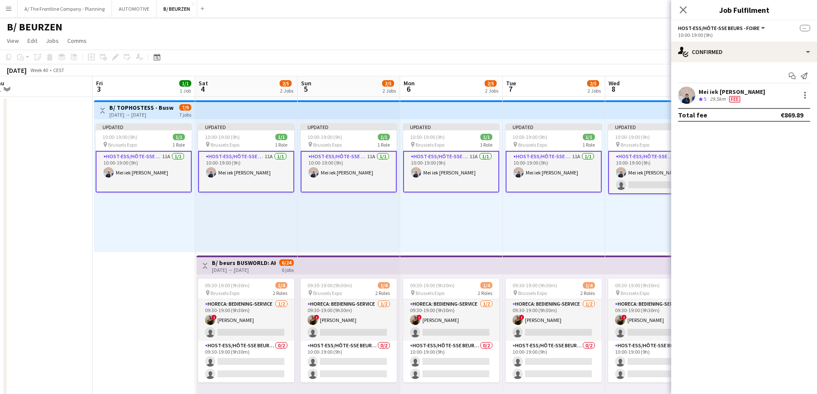
click at [521, 239] on div "Updated 10:00-19:00 (9h) 1/1 pin Brussels Expo 1 Role Host-ess/Hôte-sse Beurs -…" at bounding box center [554, 185] width 103 height 133
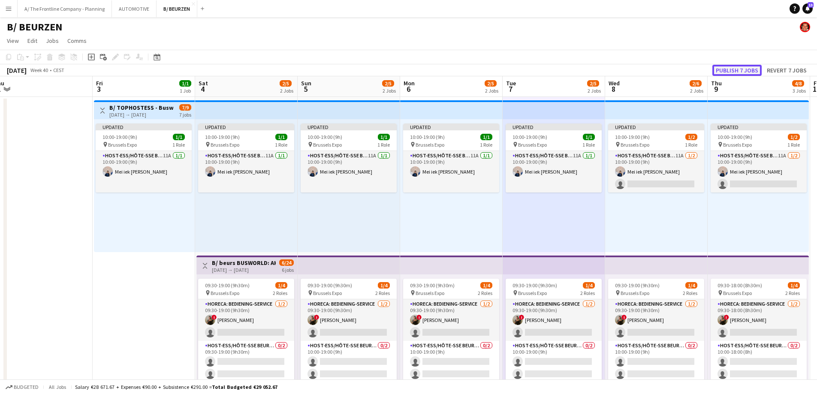
click at [741, 71] on button "Publish 7 jobs" at bounding box center [737, 70] width 49 height 11
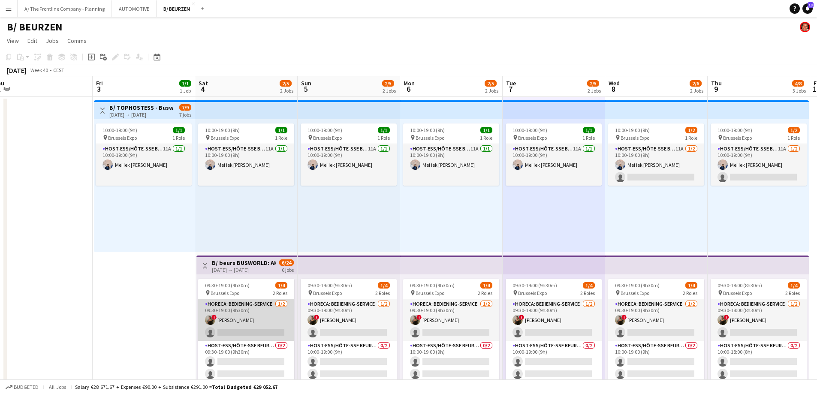
click at [268, 327] on app-card-role "Horeca: Bediening-Service [DATE] 09:30-19:00 (9h30m) ! [PERSON_NAME] single-neu…" at bounding box center [246, 321] width 96 height 42
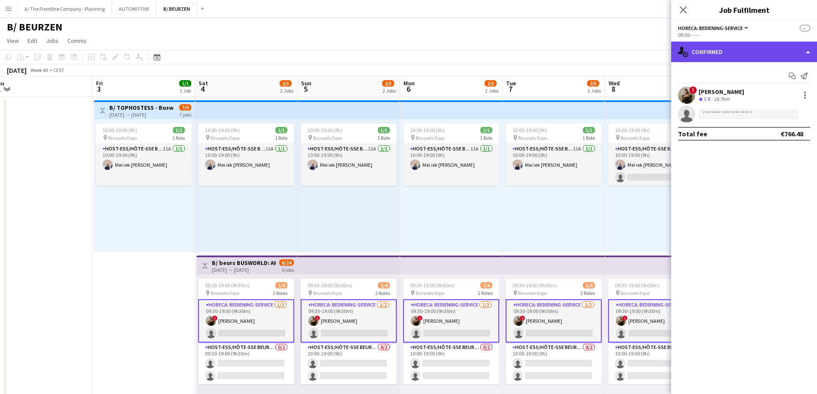
click at [750, 61] on div "single-neutral-actions-check-2 Confirmed" at bounding box center [745, 52] width 146 height 21
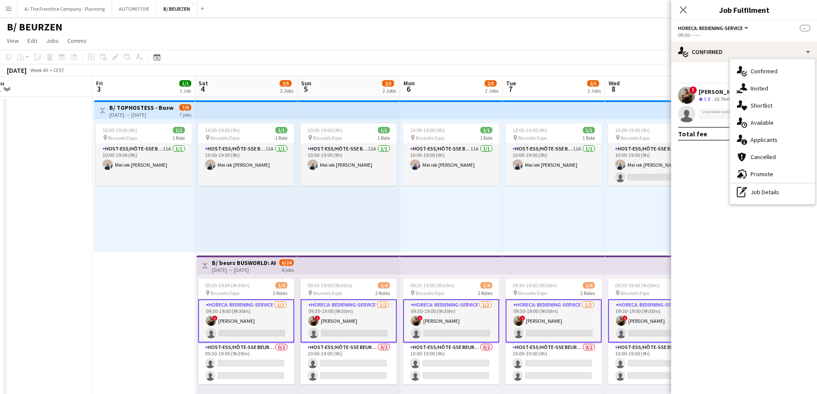
click at [232, 274] on app-top-bar "Toggle View B/ beurs BUSWORLD: AKTUAL - Geyushi Motors ([PERSON_NAME]) - 04 tem…" at bounding box center [247, 265] width 101 height 19
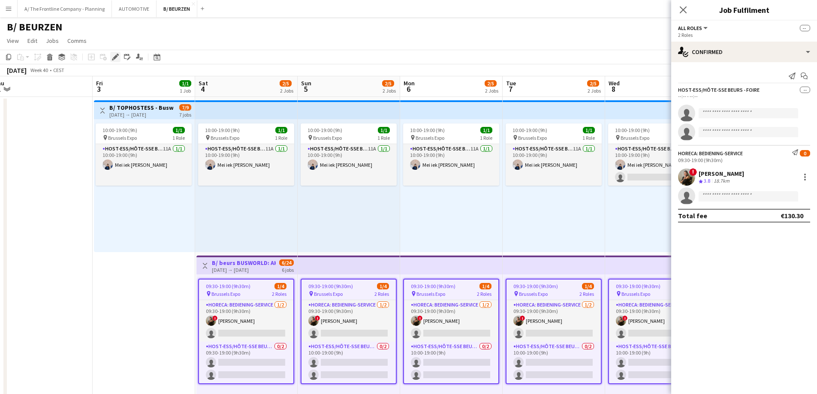
click at [116, 59] on icon "Edit" at bounding box center [115, 57] width 7 height 7
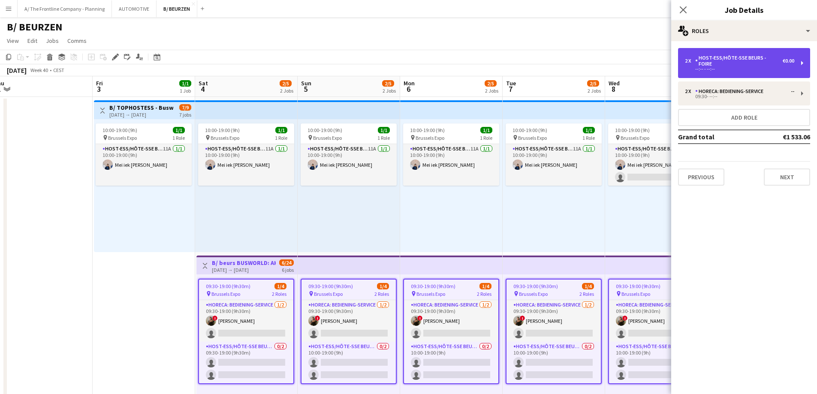
click at [725, 55] on div "Host-ess/Hôte-sse Beurs - Foire" at bounding box center [740, 61] width 88 height 12
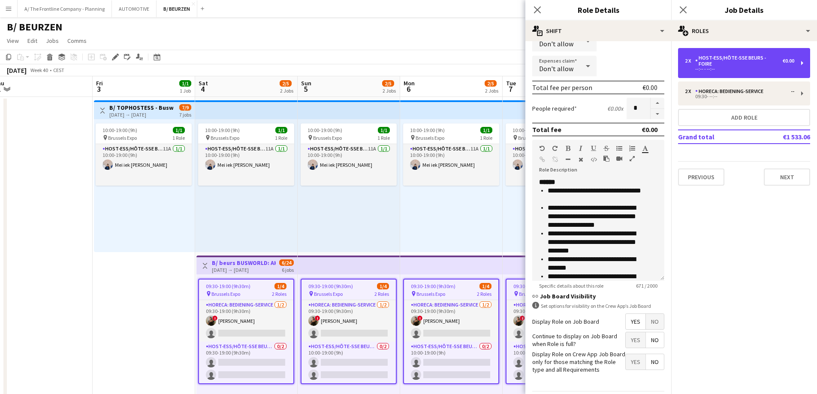
scroll to position [187, 0]
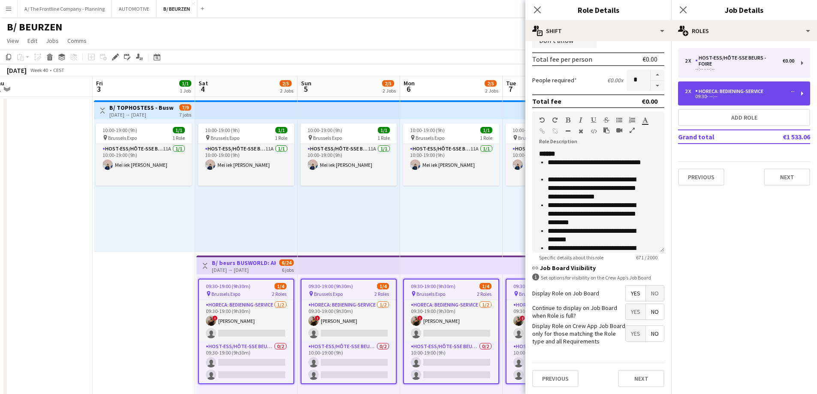
click at [725, 88] on div "Horeca: Bediening-Service" at bounding box center [732, 91] width 72 height 6
type input "**********"
type input "*****"
type input "******"
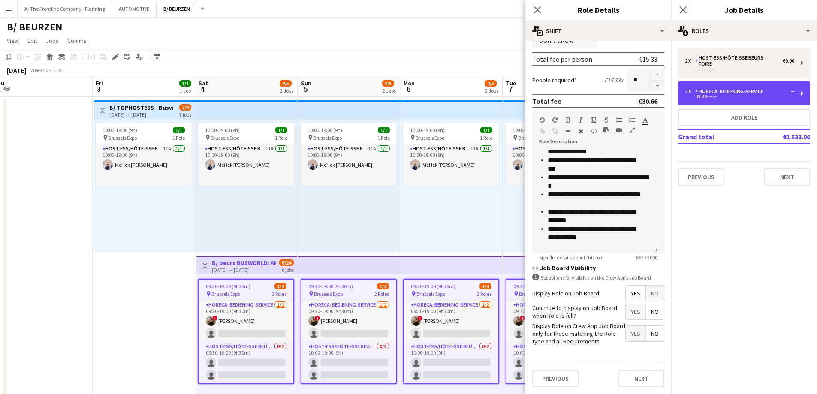
scroll to position [204, 0]
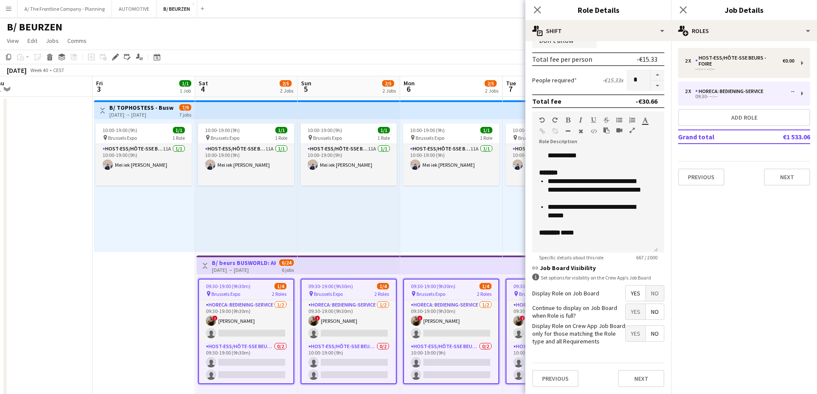
click at [204, 188] on div "10:00-19:00 (9h) 1/1 pin Brussels Expo 1 Role Host-ess/Hôte-sse Beurs - Foire 1…" at bounding box center [246, 185] width 103 height 133
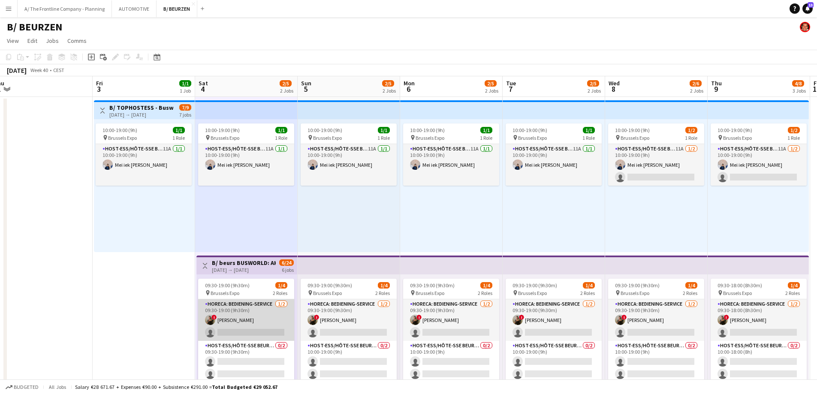
click at [268, 323] on app-card-role "Horeca: Bediening-Service [DATE] 09:30-19:00 (9h30m) ! [PERSON_NAME] single-neu…" at bounding box center [246, 321] width 96 height 42
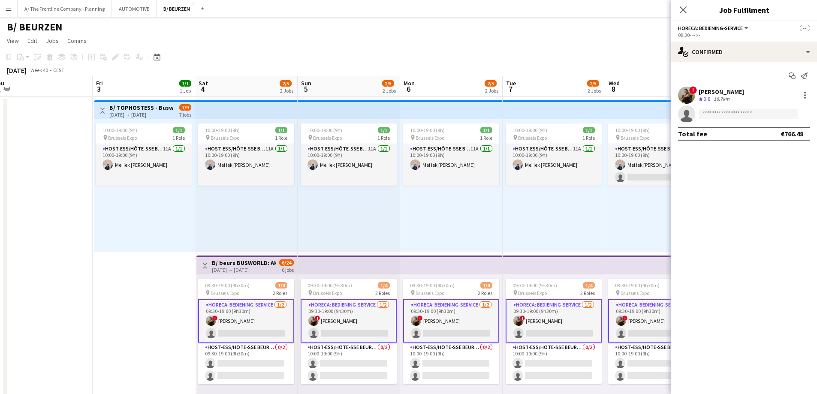
click at [740, 96] on div "! [PERSON_NAME] Crew rating 3.8 18.7km" at bounding box center [745, 95] width 146 height 17
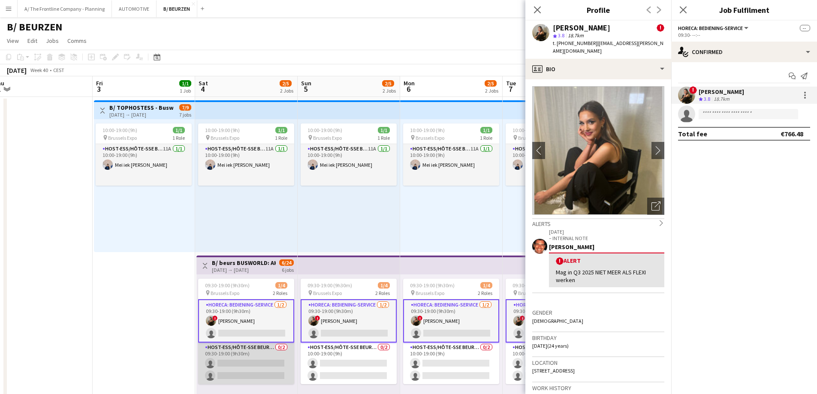
click at [271, 362] on app-card-role "Host-ess/Hôte-sse Beurs - Foire 0/2 09:30-19:00 (9h30m) single-neutral-actions …" at bounding box center [246, 364] width 96 height 42
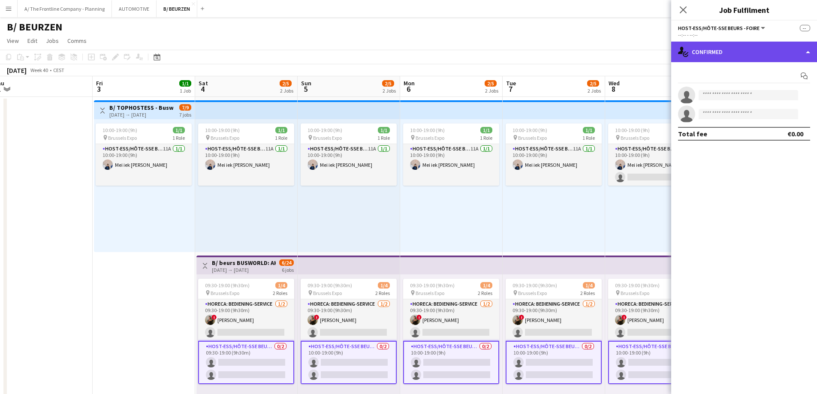
click at [780, 54] on div "single-neutral-actions-check-2 Confirmed" at bounding box center [745, 52] width 146 height 21
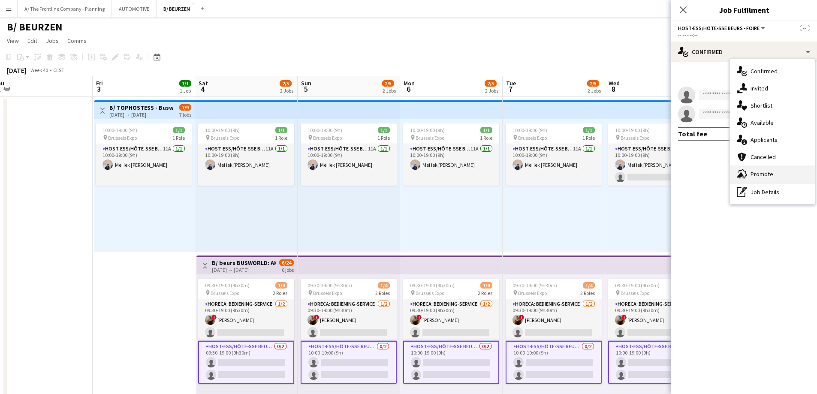
click at [764, 177] on span "Promote" at bounding box center [762, 174] width 23 height 8
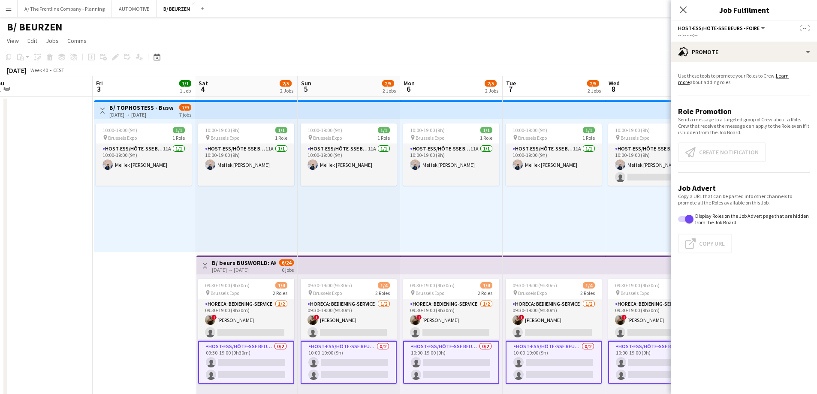
drag, startPoint x: 249, startPoint y: 361, endPoint x: 256, endPoint y: 361, distance: 6.9
click at [250, 361] on app-card-role "Host-ess/Hôte-sse Beurs - Foire 0/2 09:30-19:00 (9h30m) single-neutral-actions …" at bounding box center [246, 362] width 96 height 43
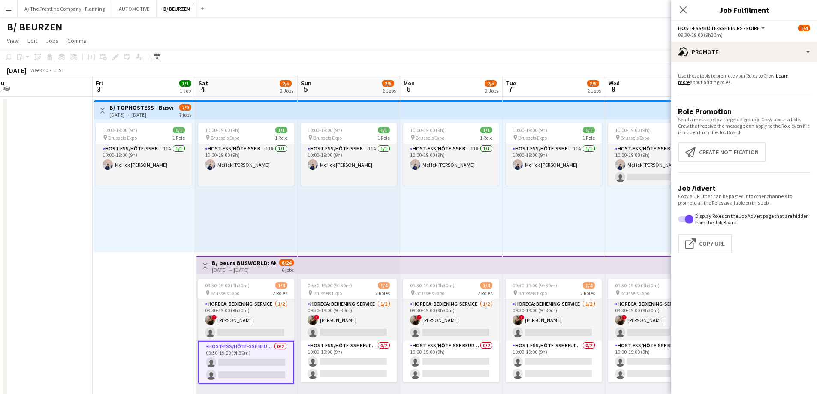
scroll to position [0, 215]
click at [705, 161] on button "Create notification Create notification" at bounding box center [722, 152] width 88 height 20
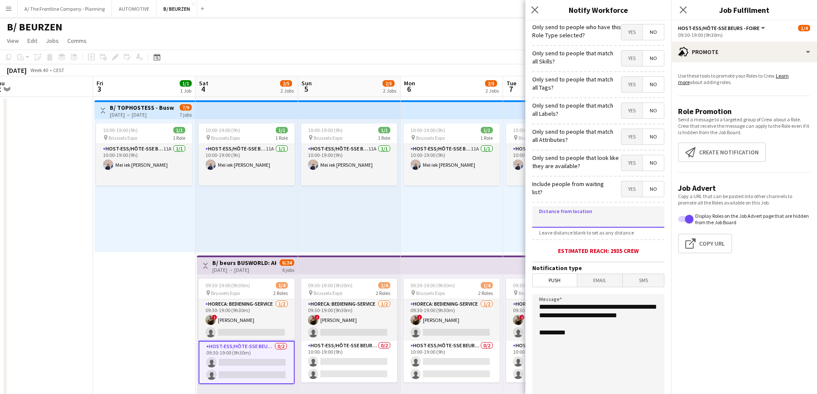
click at [578, 227] on input at bounding box center [599, 216] width 132 height 21
type input "*****"
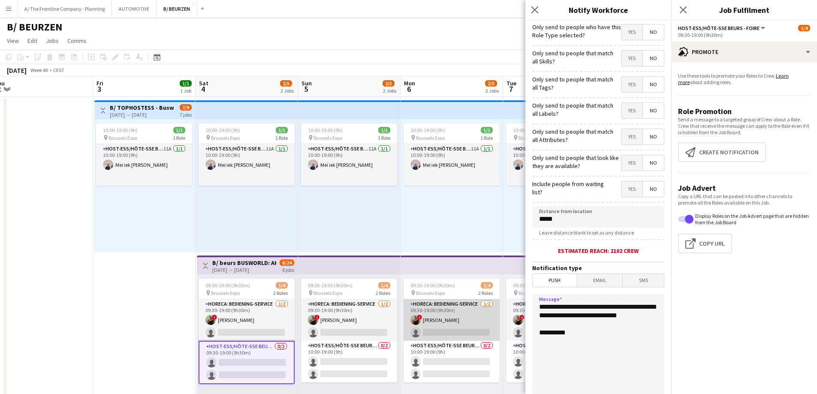
drag, startPoint x: 597, startPoint y: 331, endPoint x: 492, endPoint y: 308, distance: 108.2
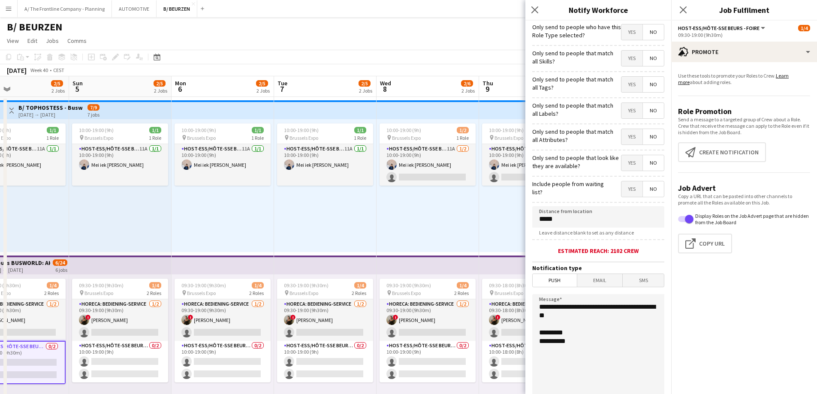
drag, startPoint x: 464, startPoint y: 225, endPoint x: 238, endPoint y: 228, distance: 226.6
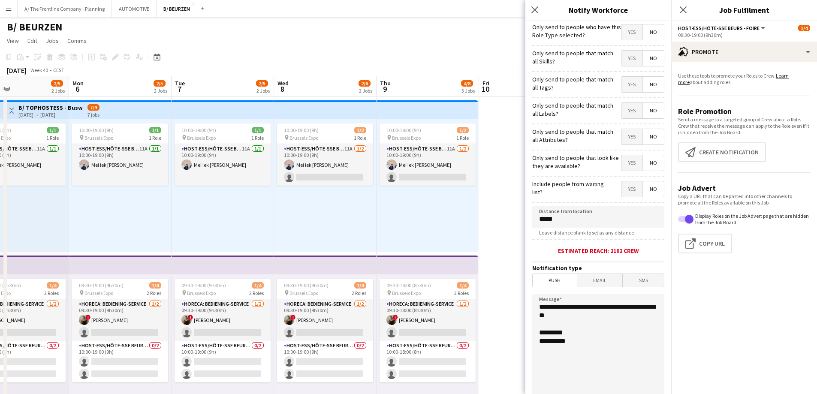
scroll to position [0, 244]
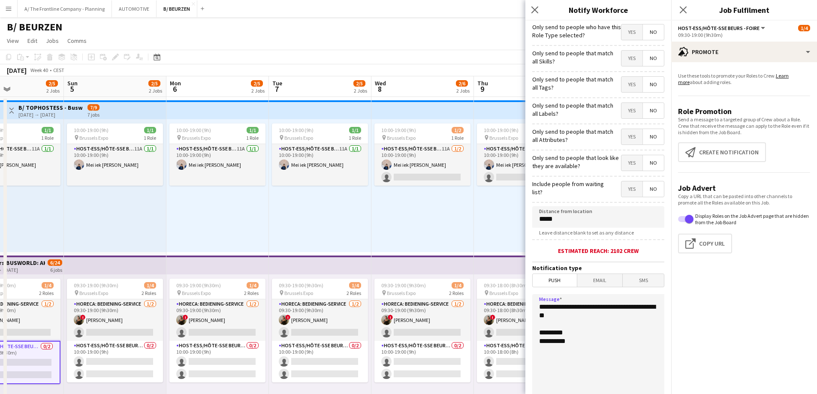
click at [593, 333] on textarea "**********" at bounding box center [599, 346] width 132 height 105
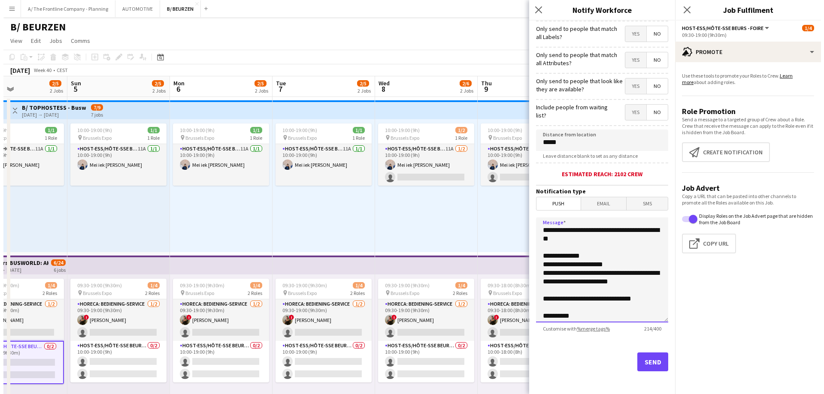
scroll to position [78, 0]
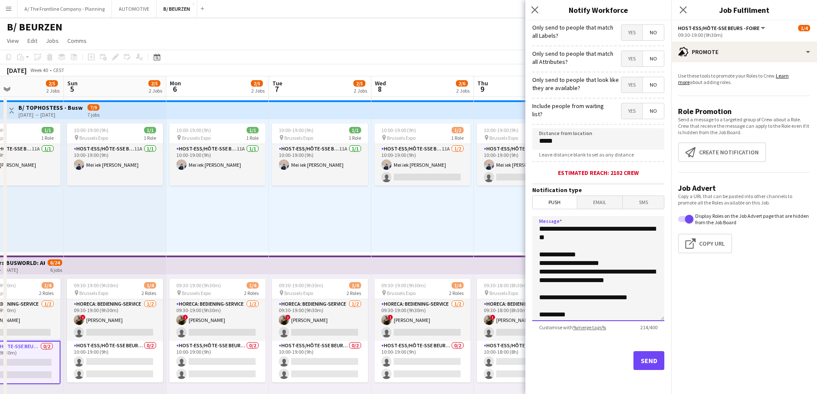
type textarea "**********"
click at [641, 363] on button "Send" at bounding box center [649, 360] width 31 height 19
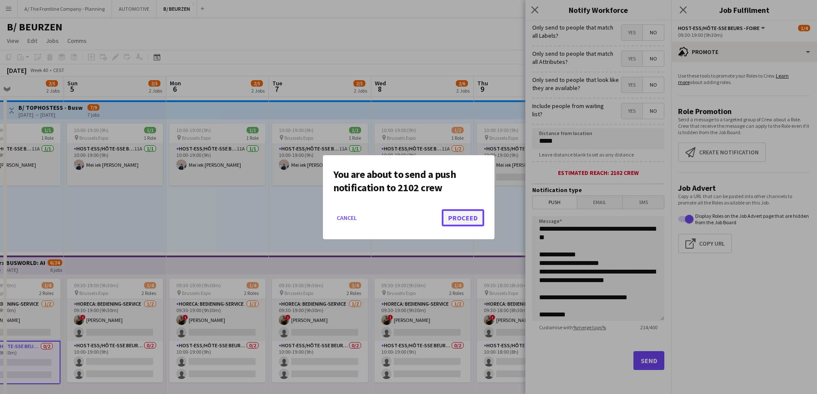
click at [459, 215] on button "Proceed" at bounding box center [463, 217] width 42 height 17
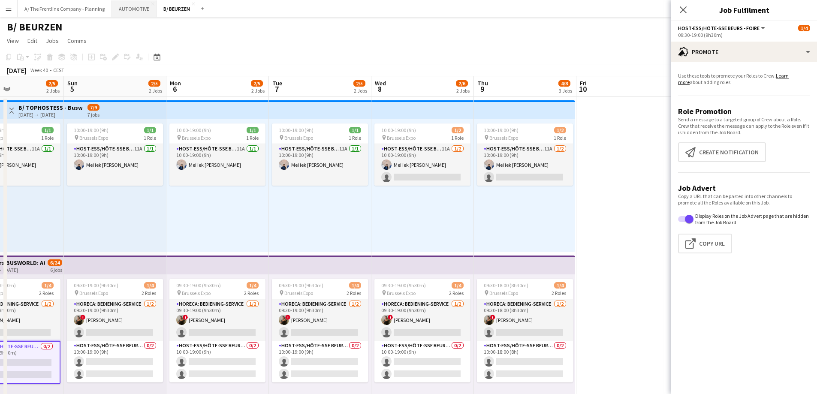
click at [117, 12] on button "AUTOMOTIVE Close" at bounding box center [134, 8] width 45 height 17
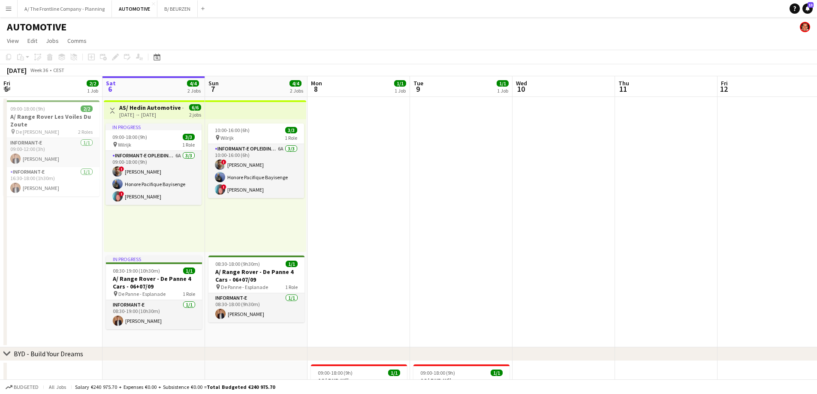
scroll to position [0, 234]
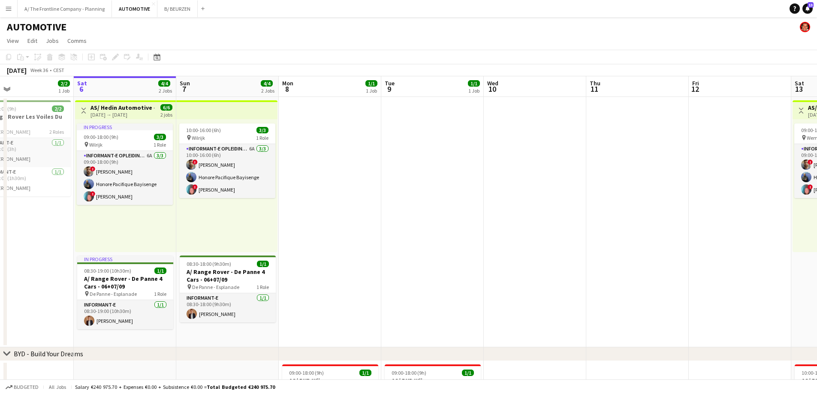
drag, startPoint x: 474, startPoint y: 247, endPoint x: 445, endPoint y: 220, distance: 39.5
click at [445, 220] on app-calendar-viewport "Wed 3 1/1 1 Job Thu 4 1/2 2 Jobs Fri 5 2/2 1 Job Sat 6 4/4 2 Jobs Sun 7 4/4 2 J…" at bounding box center [408, 324] width 817 height 496
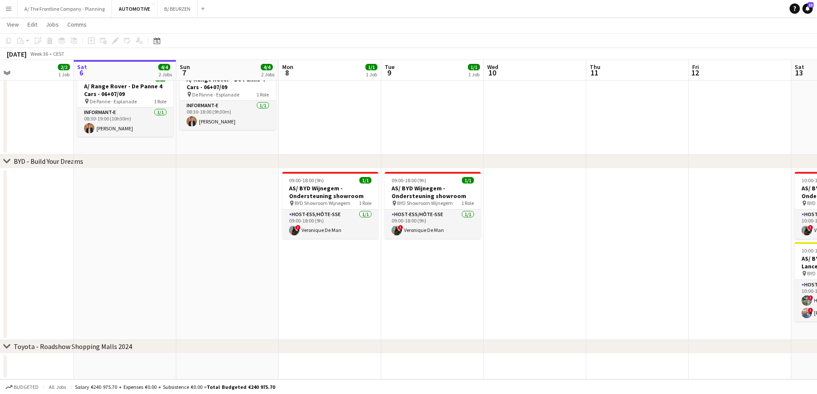
scroll to position [0, 307]
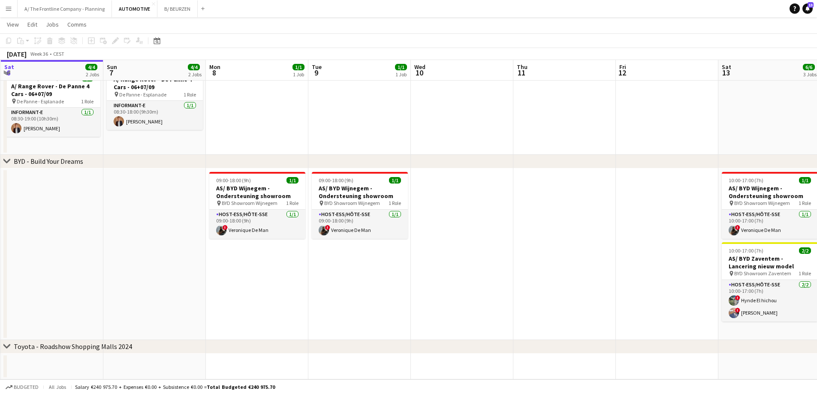
drag, startPoint x: 580, startPoint y: 260, endPoint x: 507, endPoint y: 260, distance: 72.9
click at [507, 260] on app-calendar-viewport "Wed 3 1/1 1 Job Thu 4 1/2 2 Jobs Fri 5 2/2 1 Job Sat 6 4/4 2 Jobs Sun 7 4/4 2 J…" at bounding box center [408, 111] width 817 height 538
click at [255, 232] on app-card-role "Host-ess/Hôte-sse [DATE] 09:00-18:00 (9h) ! Veronique De Man" at bounding box center [257, 224] width 96 height 29
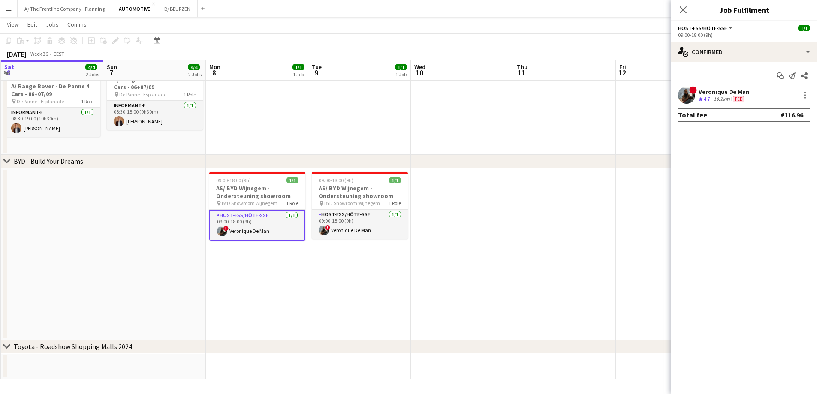
click at [729, 96] on div "10.2km" at bounding box center [721, 99] width 19 height 7
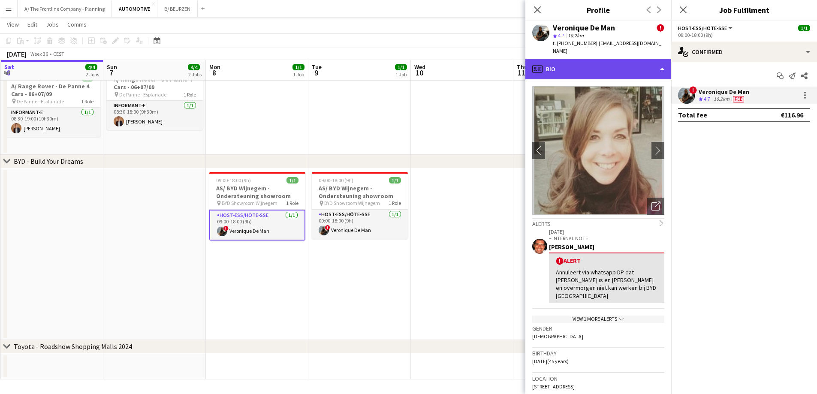
click at [590, 69] on div "profile Bio" at bounding box center [599, 69] width 146 height 21
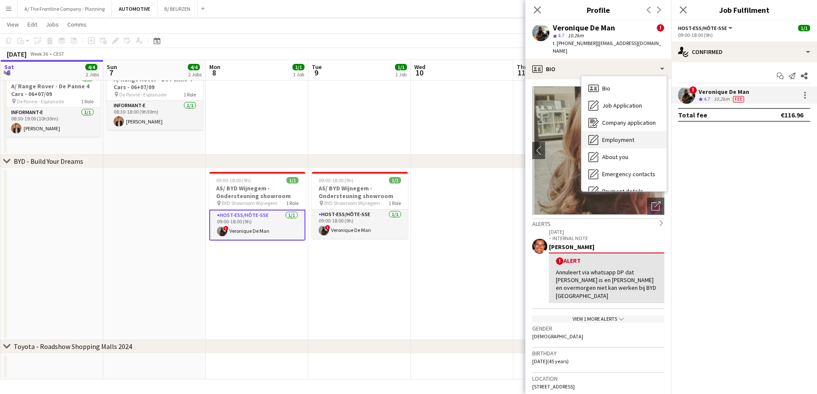
click at [604, 139] on span "Employment" at bounding box center [618, 140] width 32 height 8
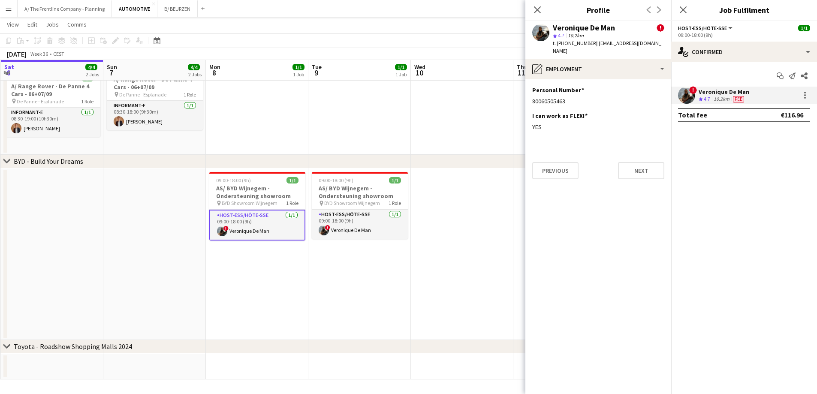
click at [466, 214] on app-date-cell at bounding box center [462, 255] width 103 height 172
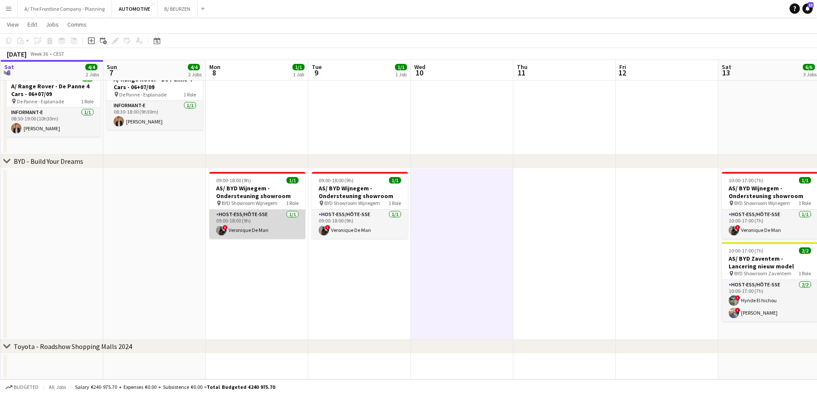
click at [245, 229] on app-card-role "Host-ess/Hôte-sse [DATE] 09:00-18:00 (9h) ! Veronique De Man" at bounding box center [257, 224] width 96 height 29
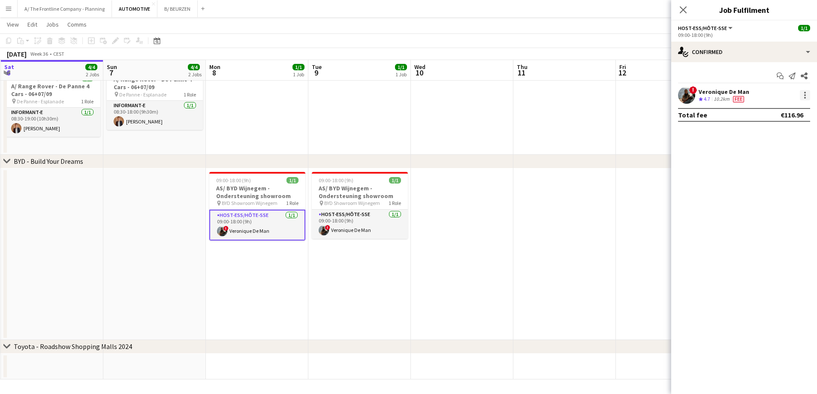
click at [802, 95] on div at bounding box center [805, 95] width 10 height 10
click at [798, 115] on span "Edit fee" at bounding box center [776, 111] width 53 height 8
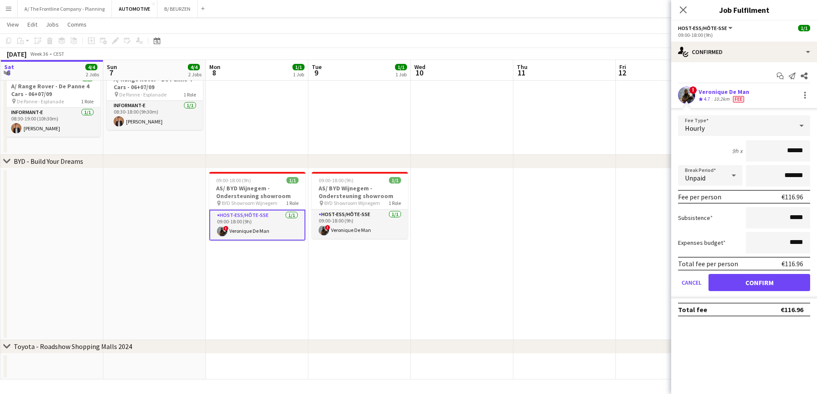
click at [748, 98] on div "! Veronique De Man Crew rating 4.7 10.2km Fee" at bounding box center [745, 95] width 146 height 17
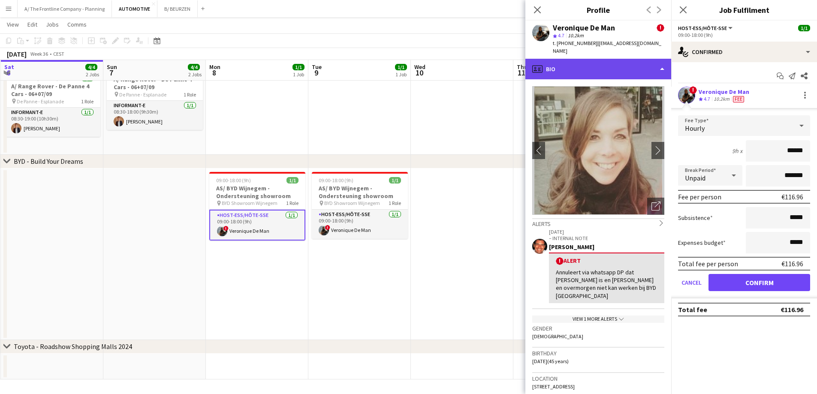
click at [601, 72] on div "profile Bio" at bounding box center [599, 69] width 146 height 21
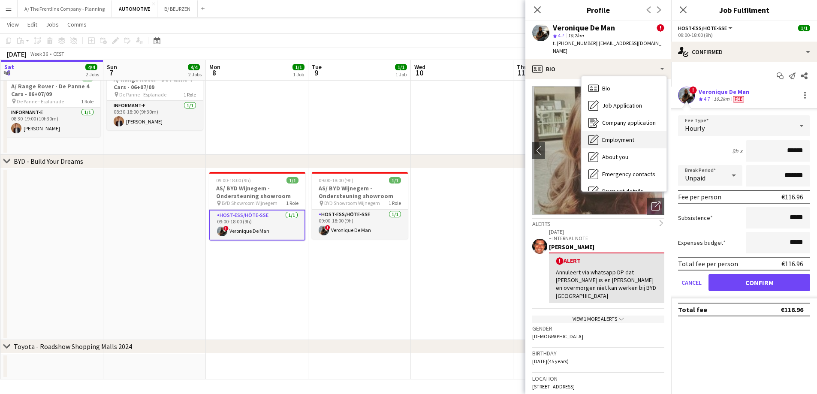
click at [606, 139] on span "Employment" at bounding box center [618, 140] width 32 height 8
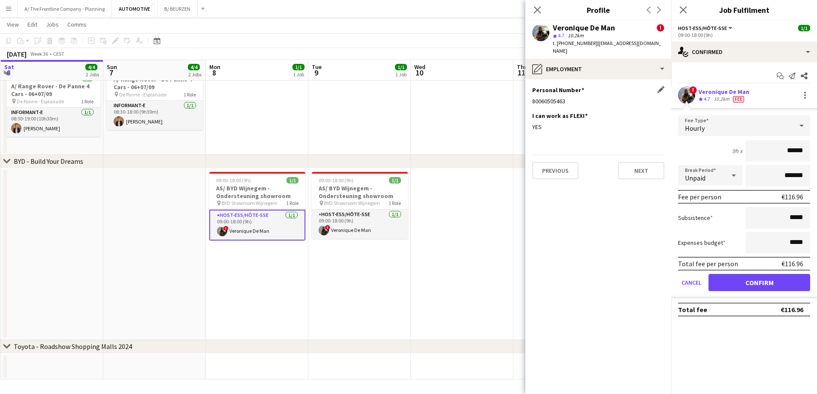
click at [560, 102] on div "80060505463" at bounding box center [599, 101] width 132 height 8
copy div "80060505463"
click at [269, 194] on h3 "AS/ BYD Wijnegem - Ondersteuning showroom" at bounding box center [257, 192] width 96 height 15
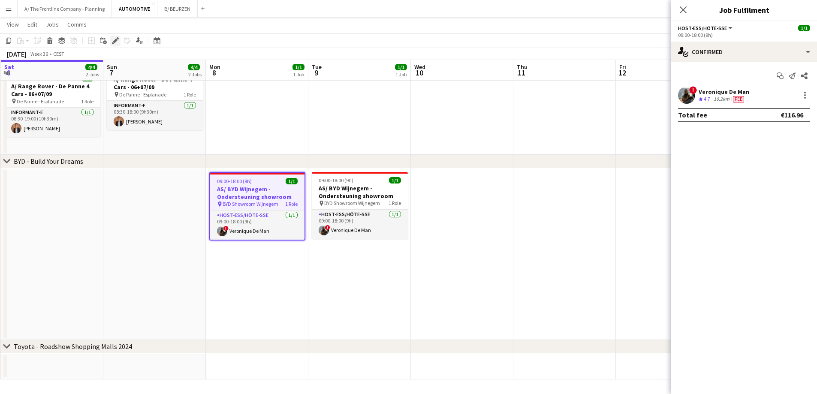
click at [112, 42] on icon "Edit" at bounding box center [115, 40] width 7 height 7
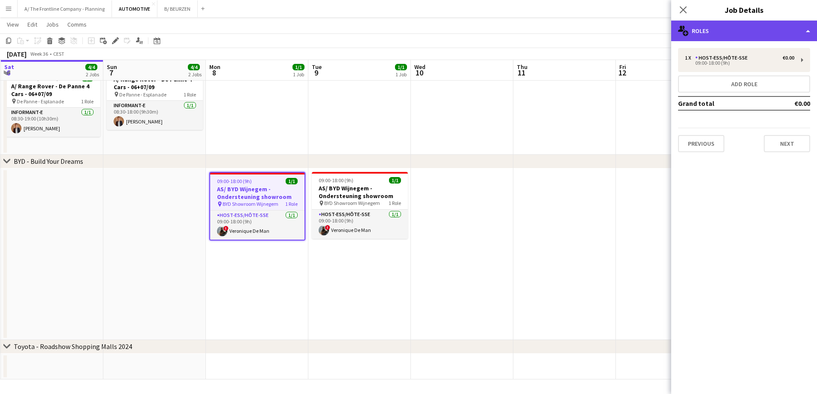
click at [765, 35] on div "multiple-users-add Roles" at bounding box center [745, 31] width 146 height 21
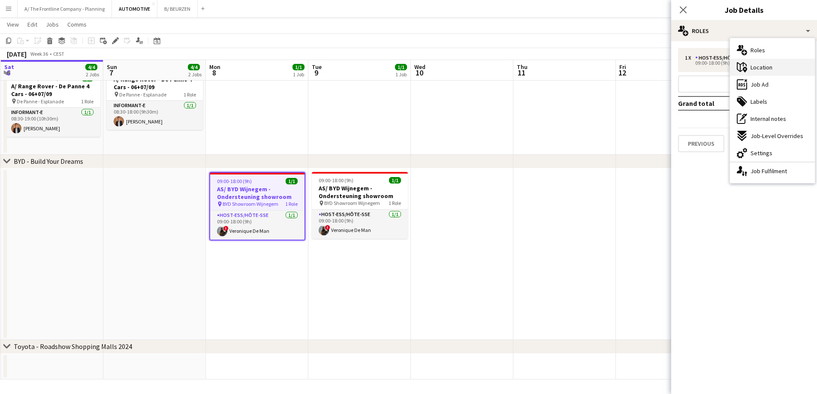
click at [760, 60] on div "maps-pin-1 Location" at bounding box center [772, 67] width 85 height 17
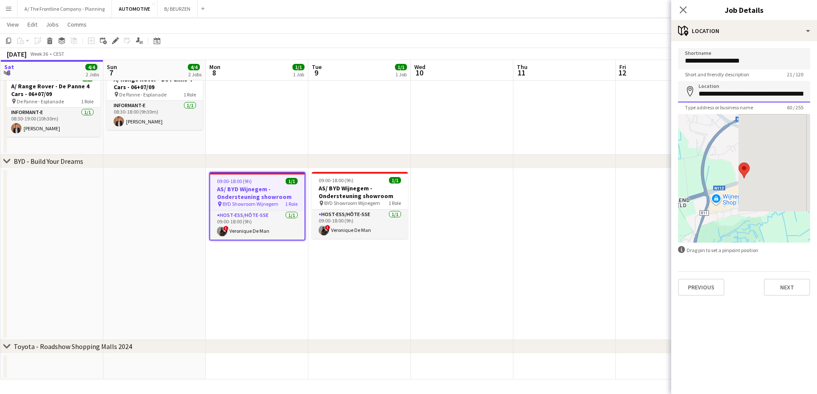
click at [732, 94] on input "**********" at bounding box center [744, 91] width 132 height 21
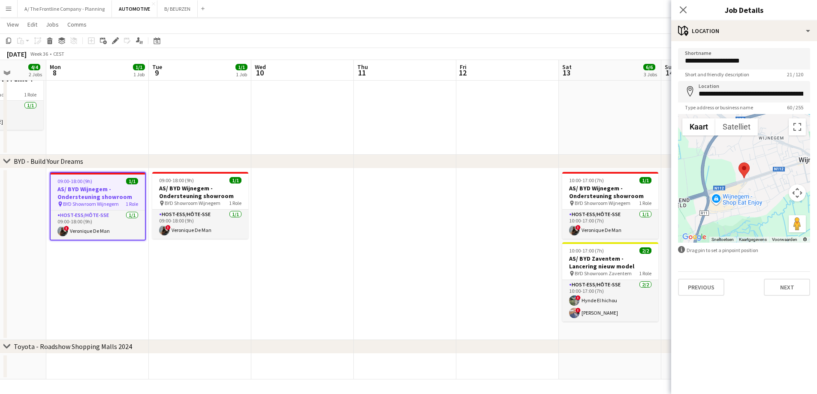
drag, startPoint x: 420, startPoint y: 287, endPoint x: 214, endPoint y: 280, distance: 206.1
click at [214, 280] on app-calendar-viewport "Fri 5 2/2 1 Job Sat 6 4/4 2 Jobs Sun 7 4/4 2 Jobs Mon 8 1/1 1 Job Tue 9 1/1 1 J…" at bounding box center [408, 111] width 817 height 538
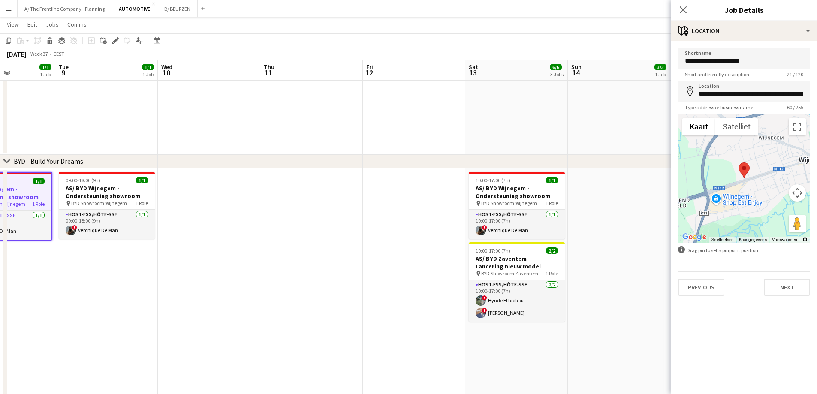
drag, startPoint x: 241, startPoint y: 278, endPoint x: 272, endPoint y: 275, distance: 31.6
click at [272, 275] on app-calendar-viewport "Sat 6 4/4 2 Jobs Sun 7 4/4 2 Jobs Mon 8 1/1 1 Job Tue 9 1/1 1 Job Wed 10 Thu 11…" at bounding box center [408, 147] width 817 height 610
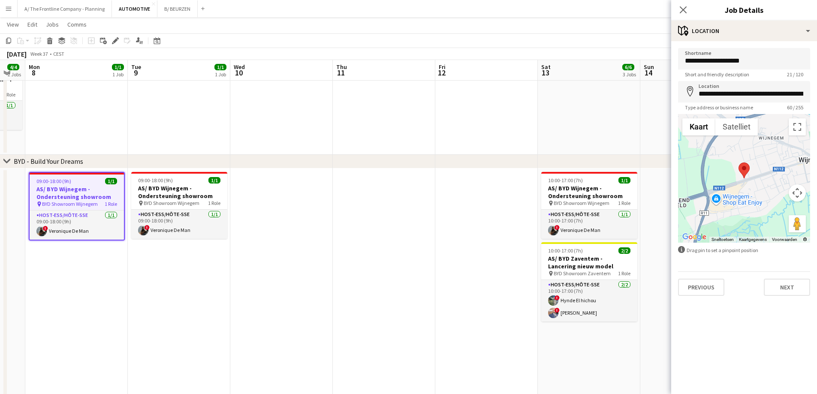
scroll to position [0, 218]
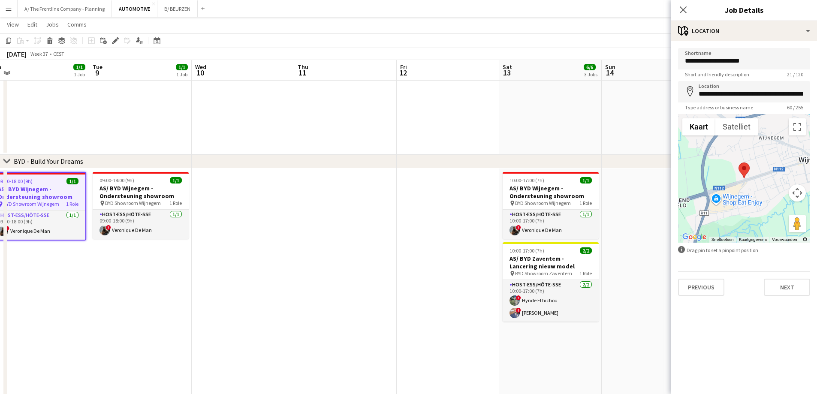
drag, startPoint x: 335, startPoint y: 274, endPoint x: 470, endPoint y: 274, distance: 134.7
click at [470, 274] on app-calendar-viewport "Sat 6 4/4 2 Jobs Sun 7 4/4 2 Jobs Mon 8 1/1 1 Job Tue 9 1/1 1 Job Wed 10 Thu 11…" at bounding box center [408, 147] width 817 height 610
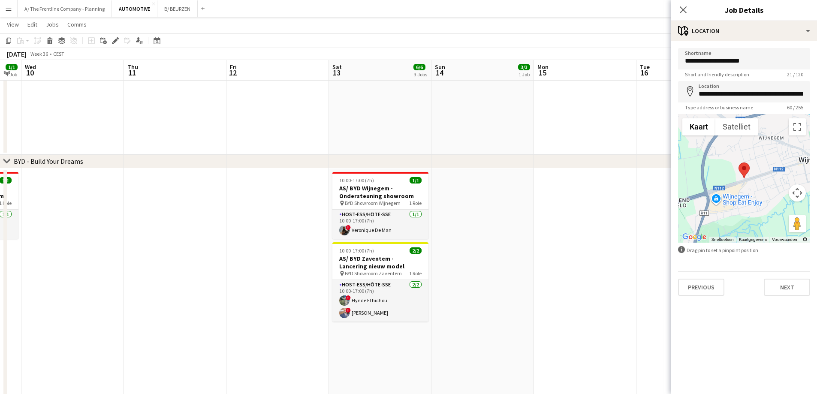
scroll to position [0, 307]
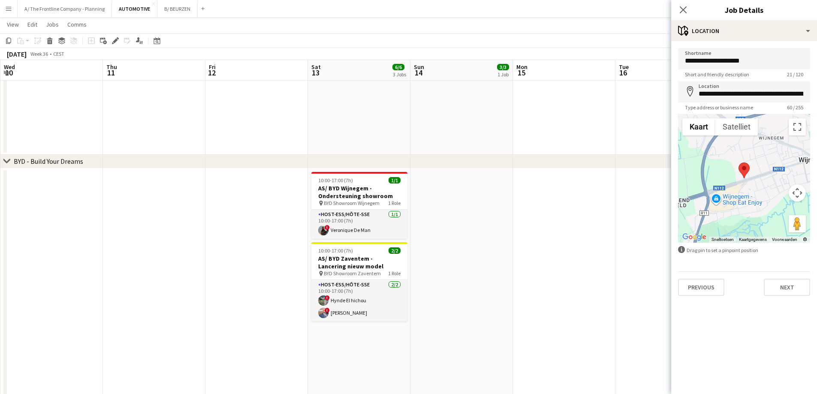
drag, startPoint x: 436, startPoint y: 186, endPoint x: 142, endPoint y: 212, distance: 295.1
click at [142, 212] on app-calendar-viewport "Sun 7 4/4 2 Jobs Mon 8 1/1 1 Job Tue 9 1/1 1 Job Wed 10 Thu 11 Fri 12 Sat 13 6/…" at bounding box center [408, 147] width 817 height 610
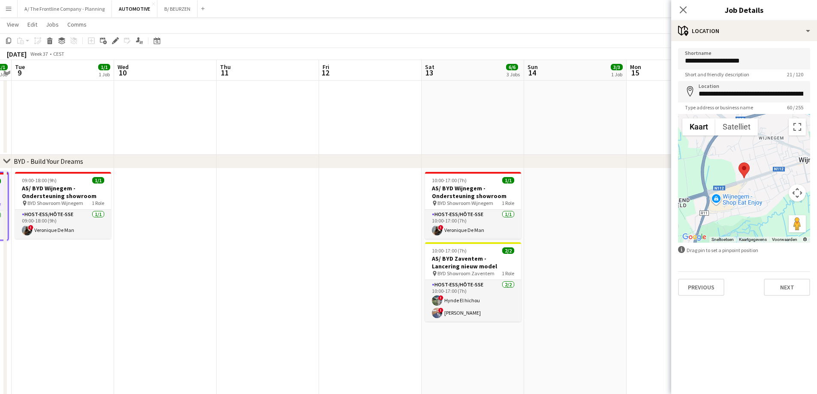
scroll to position [0, 222]
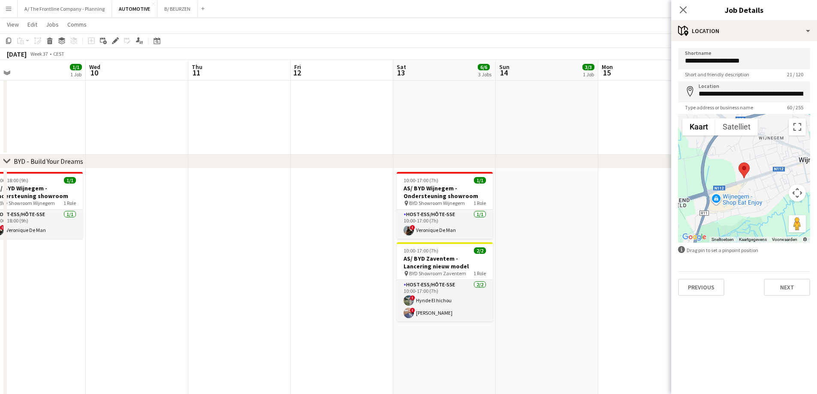
drag, startPoint x: 255, startPoint y: 242, endPoint x: 443, endPoint y: 237, distance: 188.0
click at [443, 237] on app-calendar-viewport "Sun 7 4/4 2 Jobs Mon 8 1/1 1 Job Tue 9 1/1 1 Job Wed 10 Thu 11 Fri 12 Sat 13 6/…" at bounding box center [408, 147] width 817 height 610
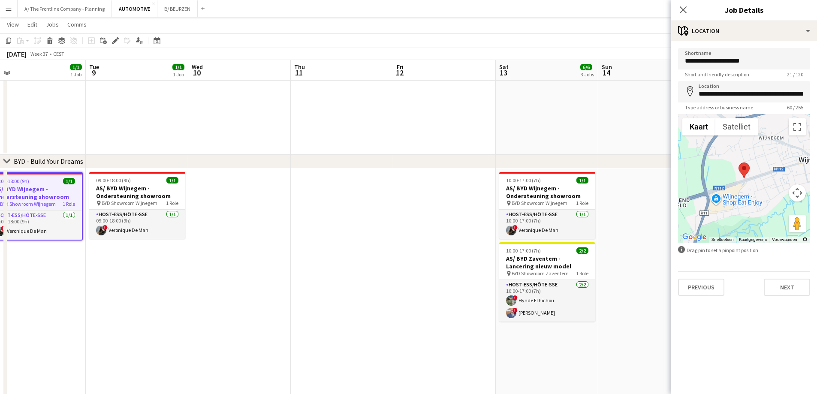
click at [347, 245] on app-date-cell at bounding box center [342, 291] width 103 height 244
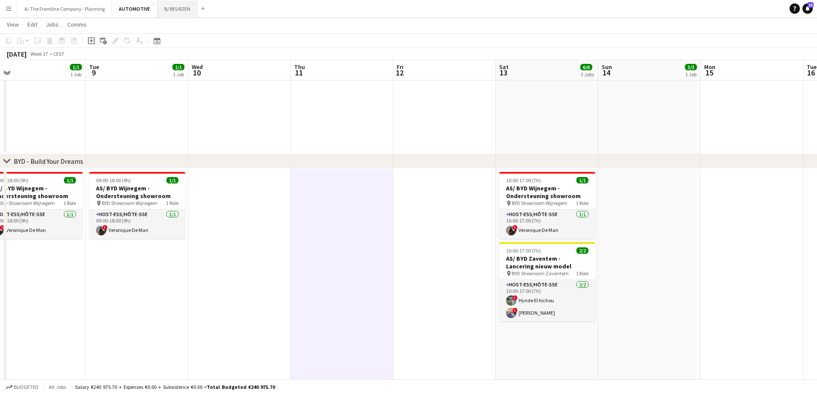
click at [168, 12] on button "B/ BEURZEN Close" at bounding box center [177, 8] width 40 height 17
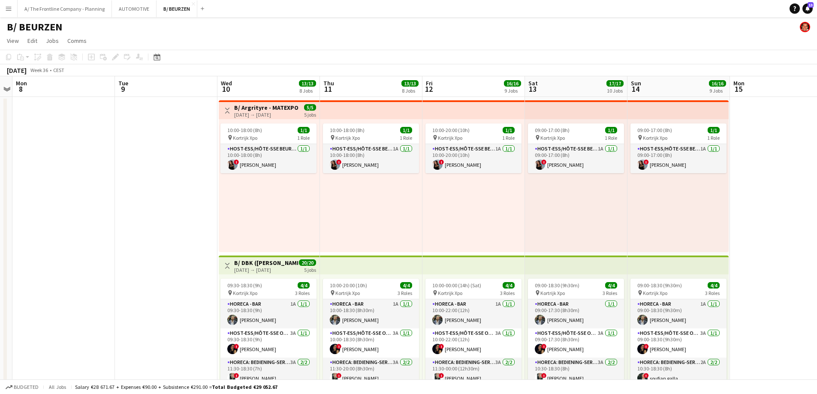
drag, startPoint x: 449, startPoint y: 208, endPoint x: 142, endPoint y: 166, distance: 310.4
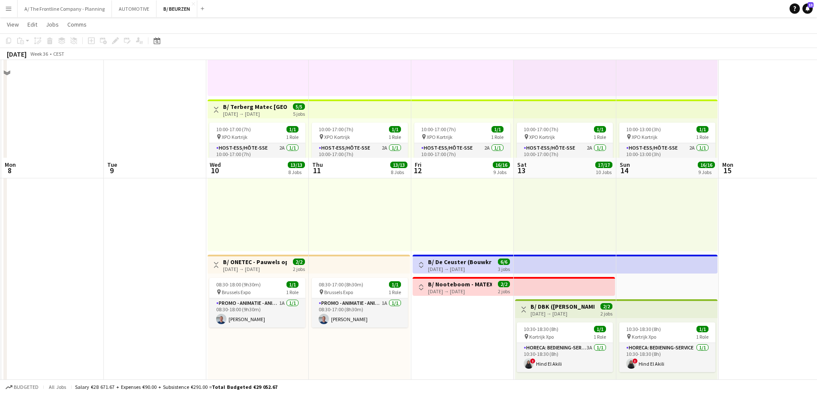
scroll to position [1030, 0]
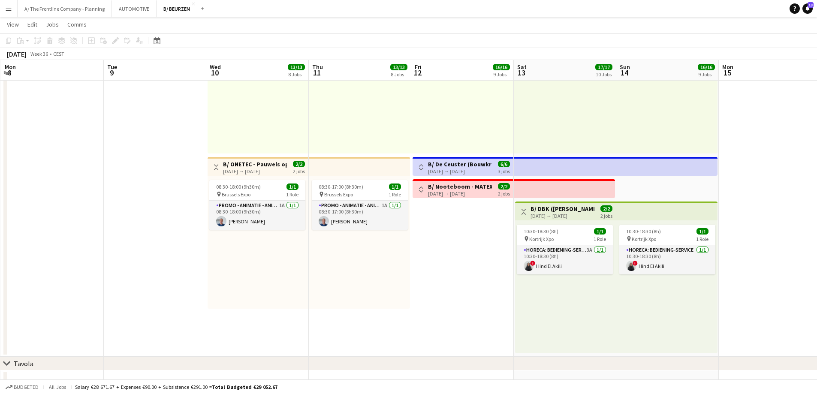
click at [271, 170] on div "[DATE] → [DATE]" at bounding box center [255, 171] width 64 height 6
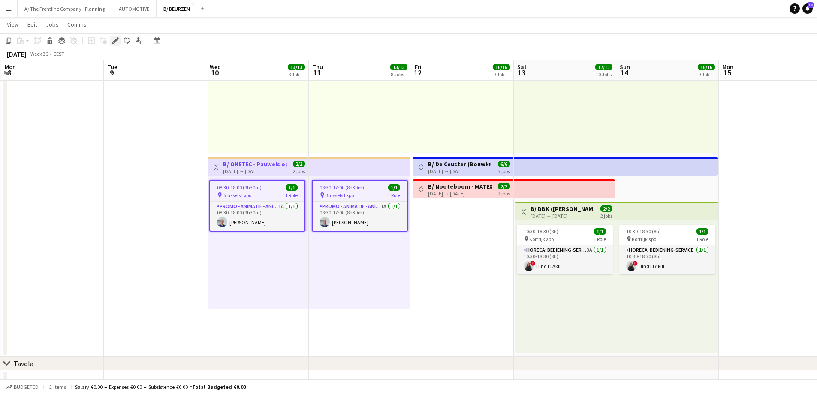
click at [116, 42] on icon "Edit" at bounding box center [115, 40] width 7 height 7
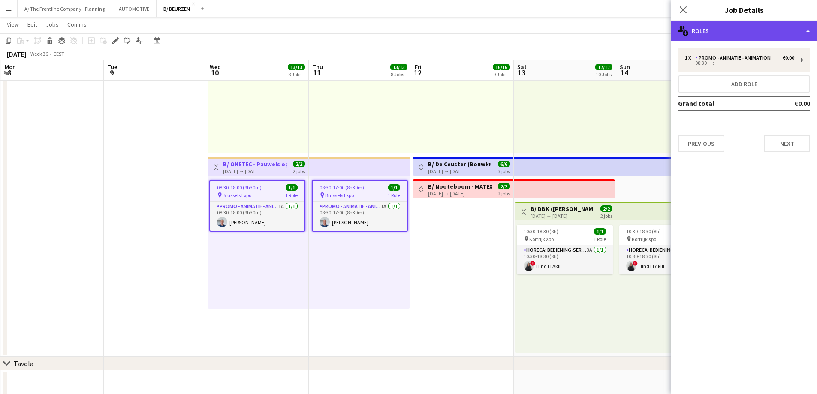
click at [741, 32] on div "multiple-users-add Roles" at bounding box center [745, 31] width 146 height 21
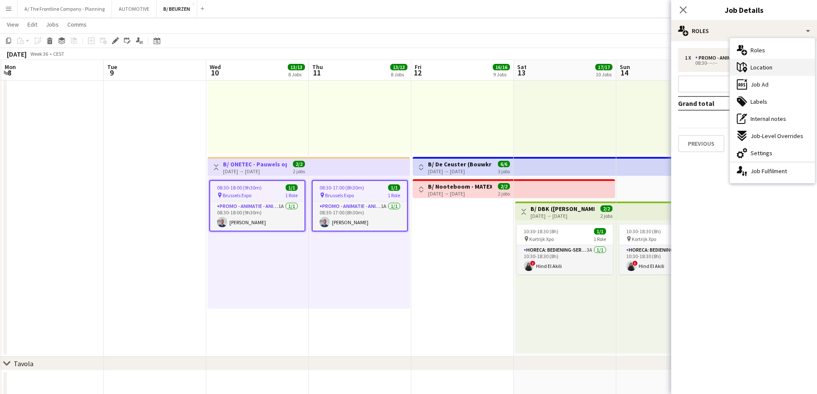
click at [747, 65] on icon at bounding box center [742, 67] width 10 height 10
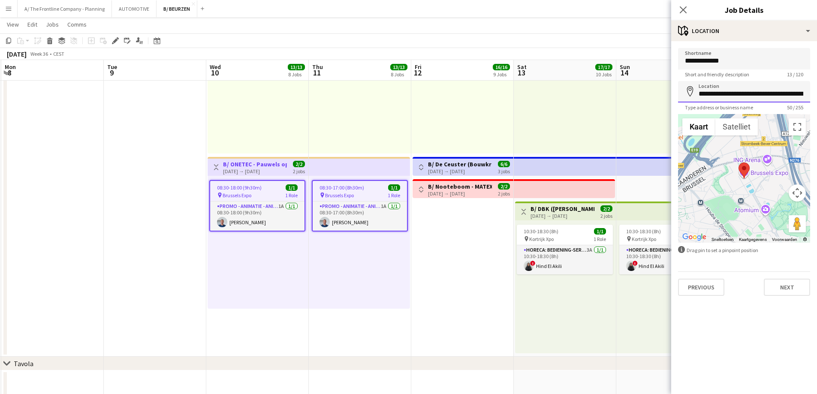
click at [726, 93] on input "**********" at bounding box center [744, 91] width 132 height 21
drag, startPoint x: 260, startPoint y: 223, endPoint x: 278, endPoint y: 223, distance: 18.5
click at [260, 223] on app-card-role "Promo - Animatie - Animation 1A [DATE] 08:30-18:00 (9h30m) [PERSON_NAME]" at bounding box center [257, 216] width 94 height 29
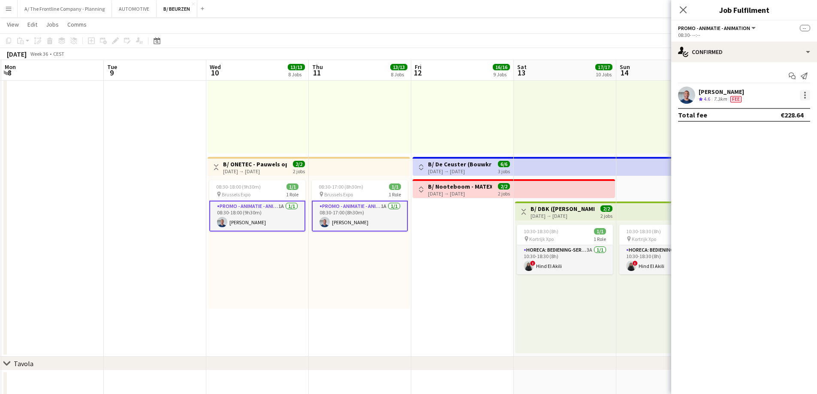
click at [807, 95] on div at bounding box center [805, 95] width 10 height 10
click at [799, 106] on button "Edit fee" at bounding box center [777, 111] width 67 height 21
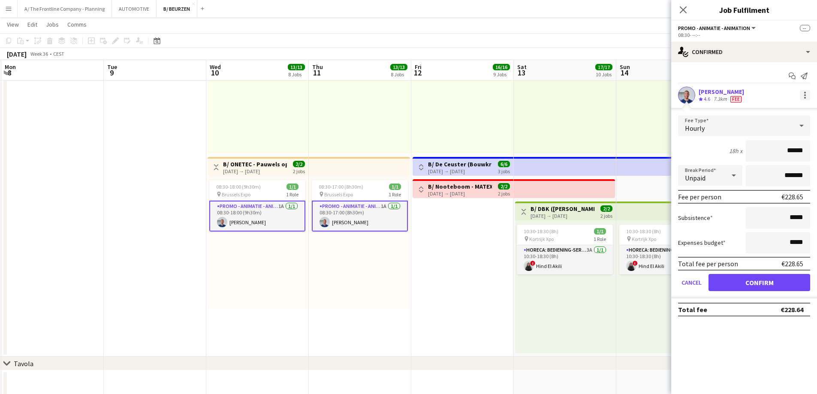
click at [803, 97] on div at bounding box center [805, 95] width 10 height 10
click at [768, 135] on span "Send notification" at bounding box center [776, 132] width 53 height 8
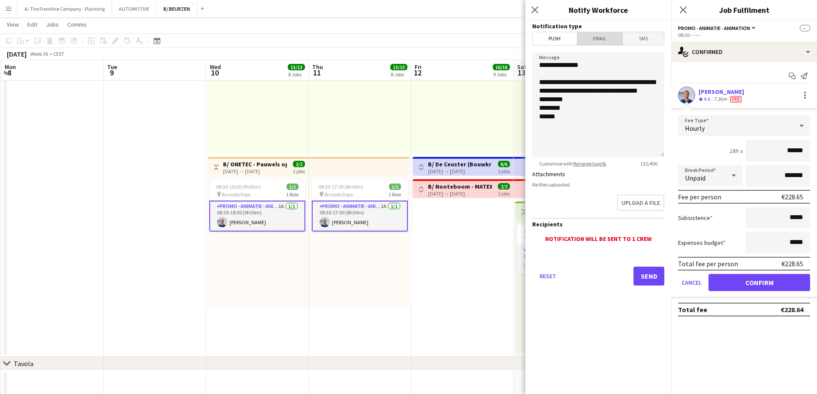
click at [599, 39] on span "Email" at bounding box center [600, 38] width 45 height 13
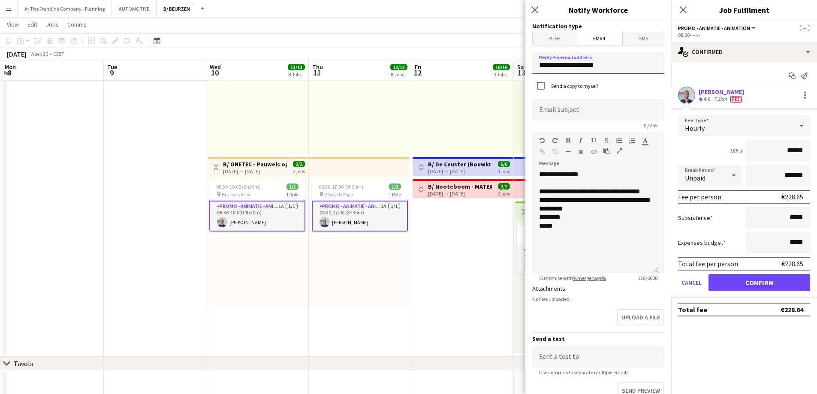
drag, startPoint x: 630, startPoint y: 70, endPoint x: 466, endPoint y: 68, distance: 164.4
type input "**********"
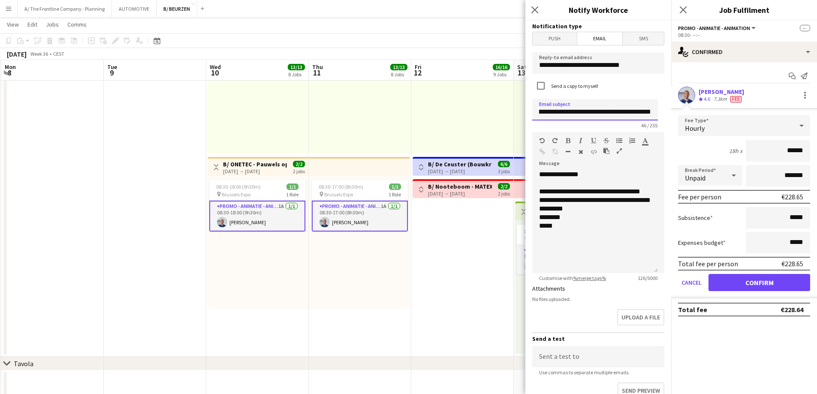
scroll to position [0, 24]
type input "**********"
click at [577, 237] on div "**********" at bounding box center [596, 221] width 126 height 103
drag, startPoint x: 577, startPoint y: 237, endPoint x: 522, endPoint y: 188, distance: 73.8
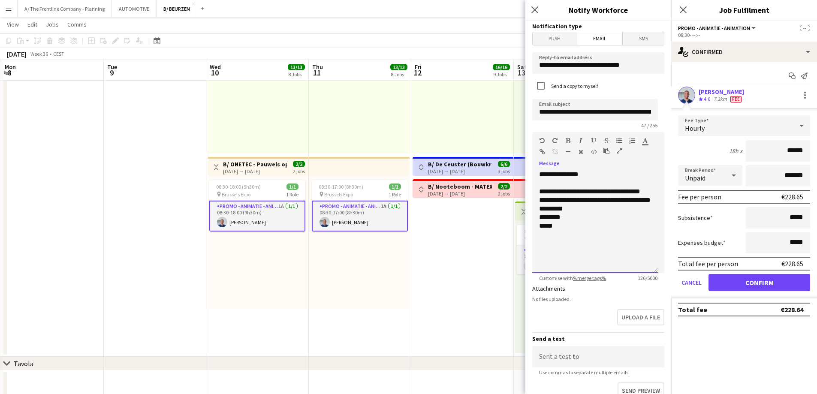
paste div
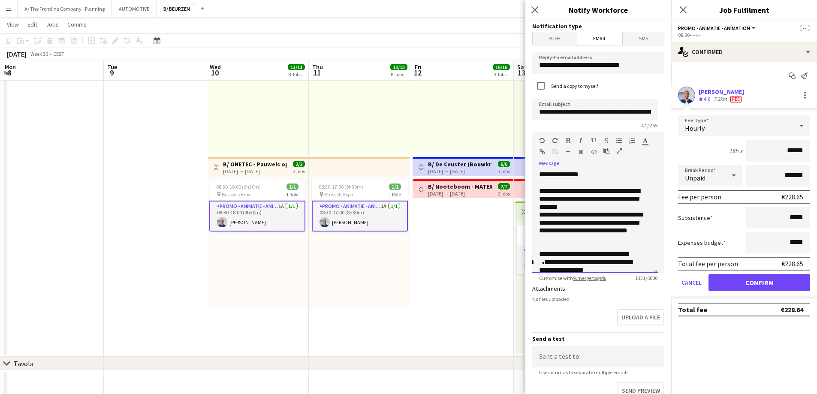
scroll to position [271, 0]
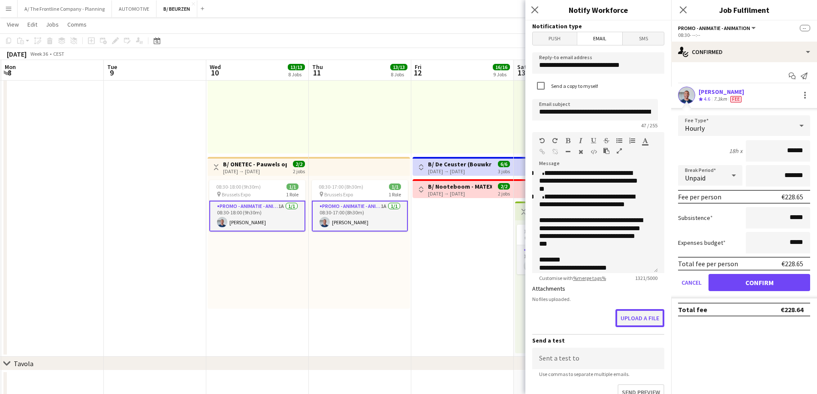
click at [629, 314] on button "Upload a file" at bounding box center [640, 318] width 49 height 18
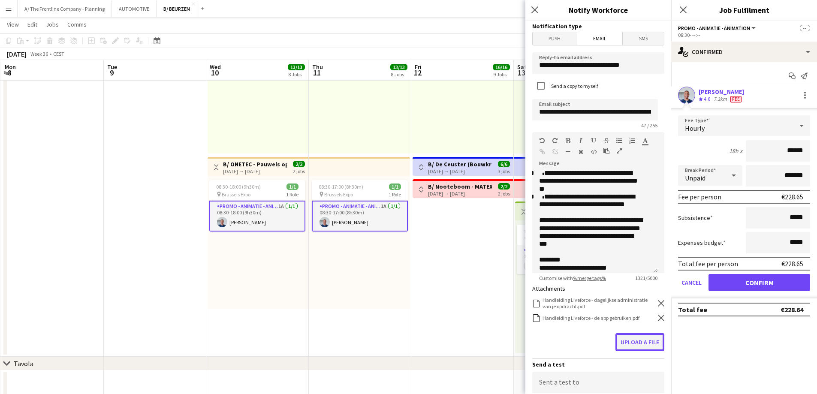
click at [635, 342] on button "Upload a file" at bounding box center [640, 342] width 49 height 18
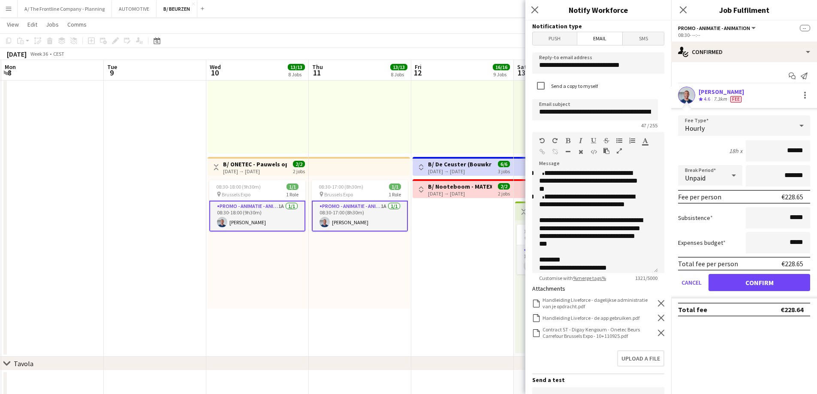
click at [561, 358] on div "Upload a file" at bounding box center [599, 360] width 132 height 27
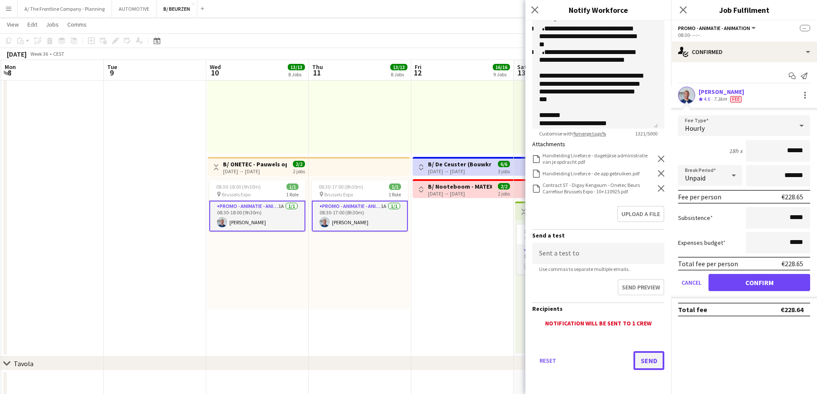
click at [641, 362] on button "Send" at bounding box center [649, 360] width 31 height 19
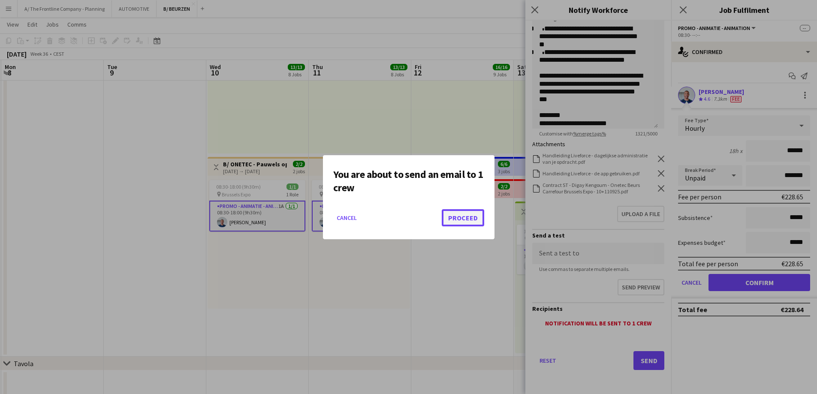
click at [463, 220] on button "Proceed" at bounding box center [463, 217] width 42 height 17
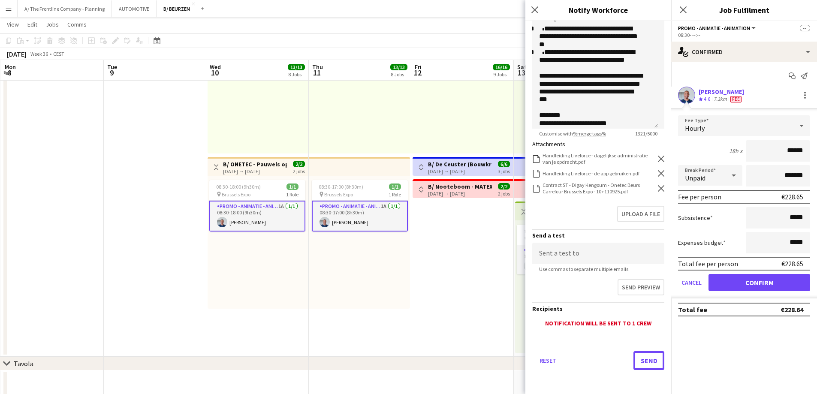
scroll to position [1030, 0]
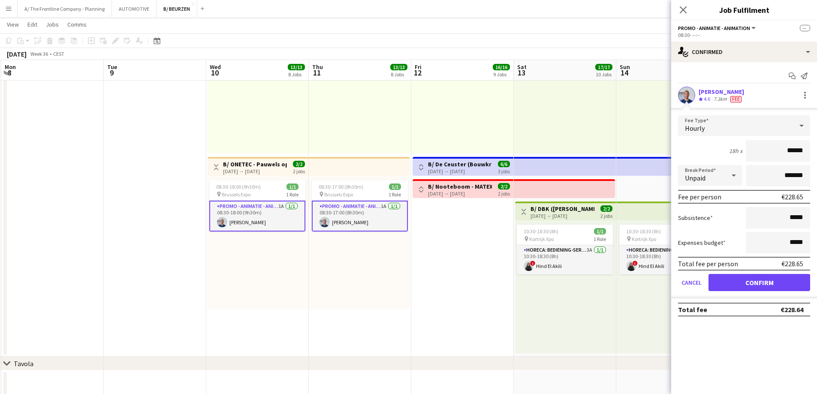
click at [265, 284] on div "08:30-18:00 (9h30m) 1/1 pin Brussels Expo 1 Role Promo - Animatie - Animation 1…" at bounding box center [258, 242] width 101 height 133
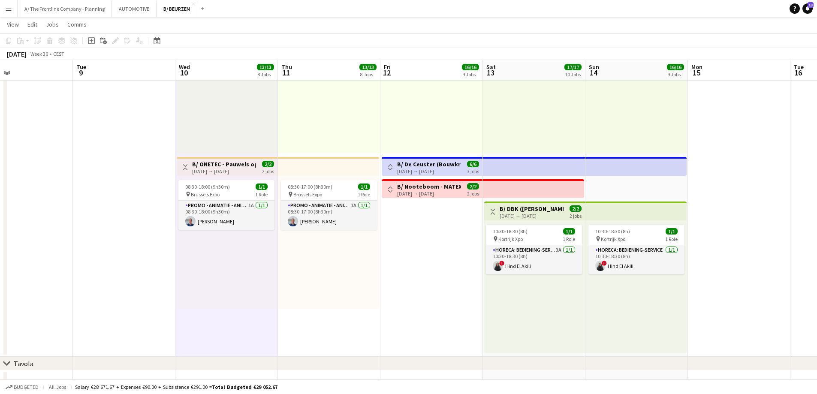
scroll to position [0, 297]
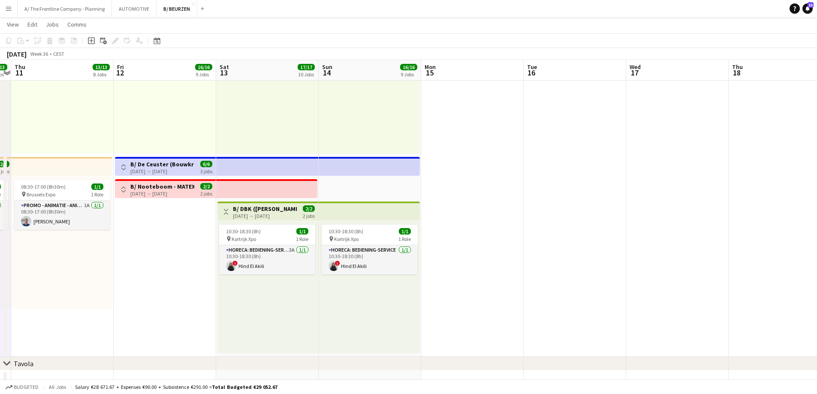
drag, startPoint x: 342, startPoint y: 279, endPoint x: 178, endPoint y: 277, distance: 164.4
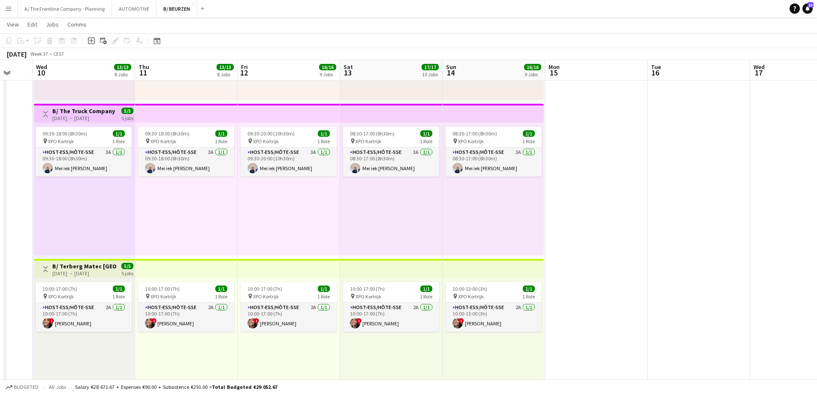
scroll to position [0, 270]
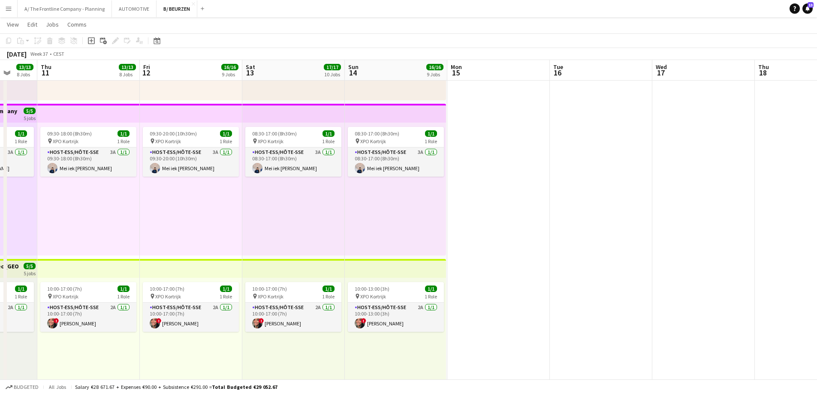
drag, startPoint x: 146, startPoint y: 250, endPoint x: 480, endPoint y: 218, distance: 335.3
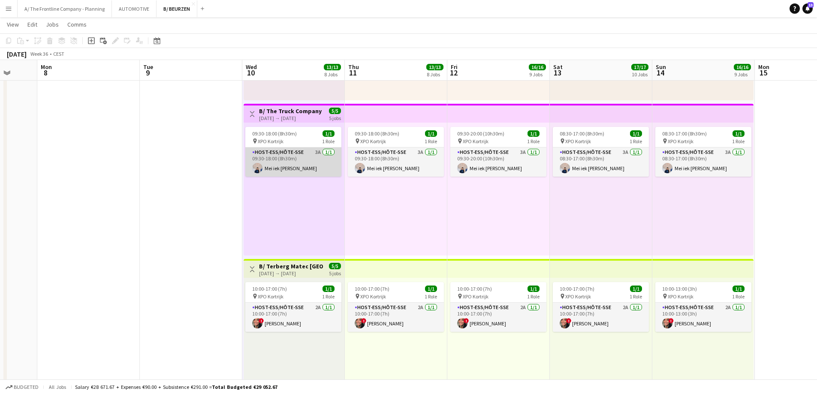
click at [294, 163] on app-card-role "Host-ess/Hôte-sse 3A [DATE] 09:30-18:00 (8h30m) Mei iek [PERSON_NAME]" at bounding box center [293, 162] width 96 height 29
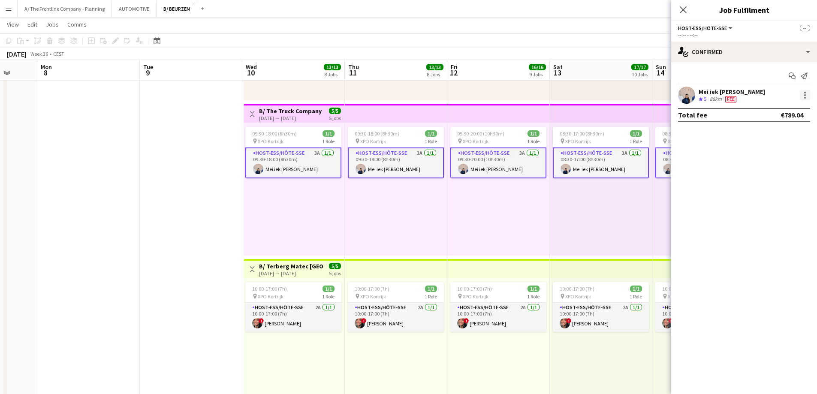
click at [805, 95] on div at bounding box center [806, 95] width 2 height 2
click at [794, 116] on button "Edit fee" at bounding box center [777, 111] width 67 height 21
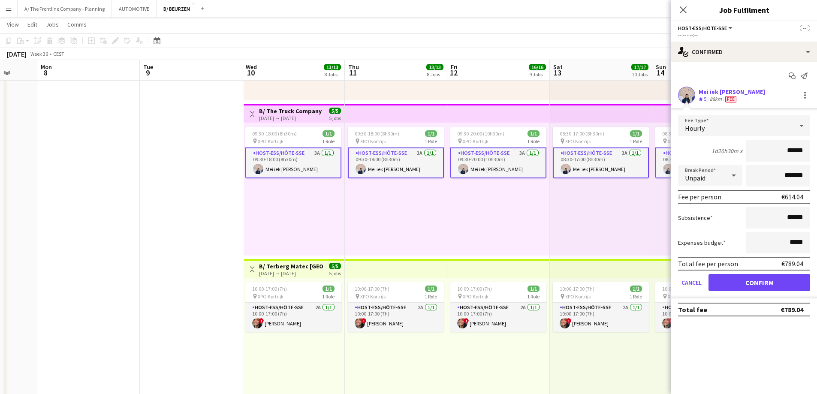
click at [723, 97] on div "88km" at bounding box center [715, 99] width 15 height 7
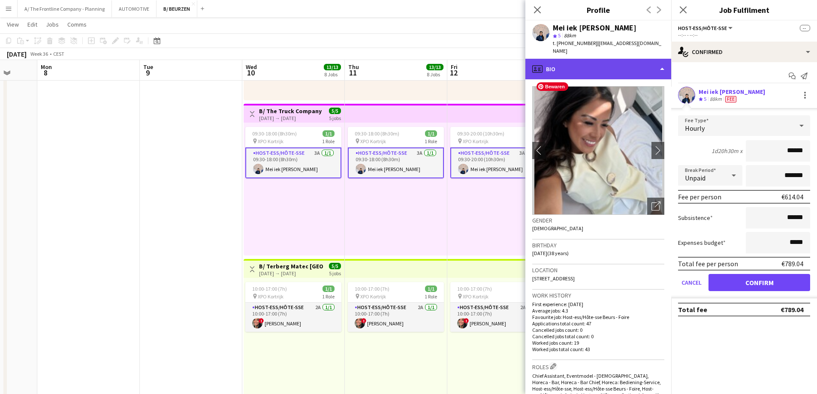
click at [600, 64] on div "profile Bio" at bounding box center [599, 69] width 146 height 21
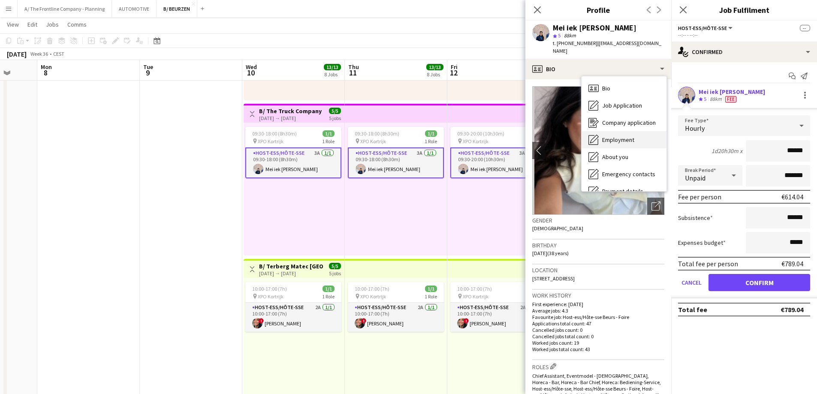
click at [602, 136] on div "Employment Employment" at bounding box center [624, 139] width 85 height 17
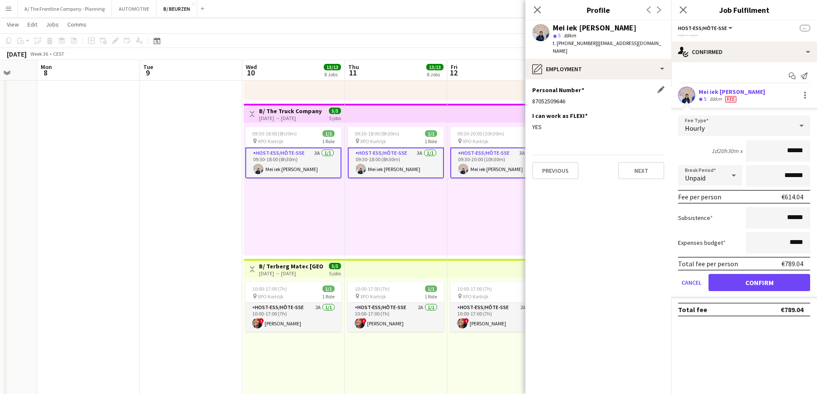
click at [553, 97] on div "87052509646" at bounding box center [599, 101] width 132 height 8
copy div "87052509646"
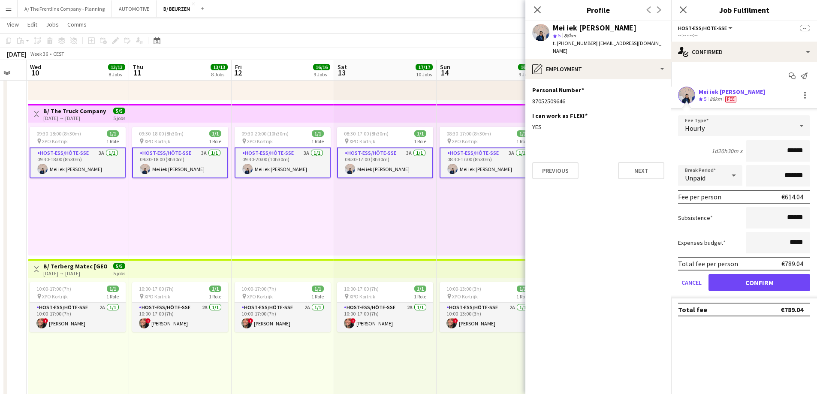
scroll to position [0, 313]
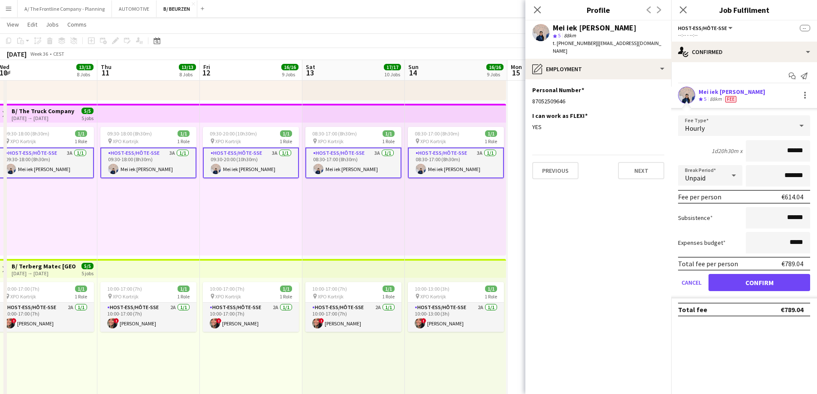
drag, startPoint x: 410, startPoint y: 213, endPoint x: 246, endPoint y: 210, distance: 163.5
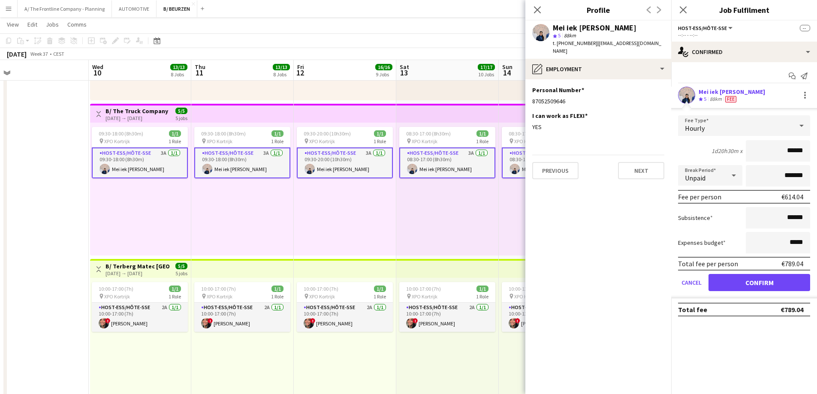
scroll to position [0, 200]
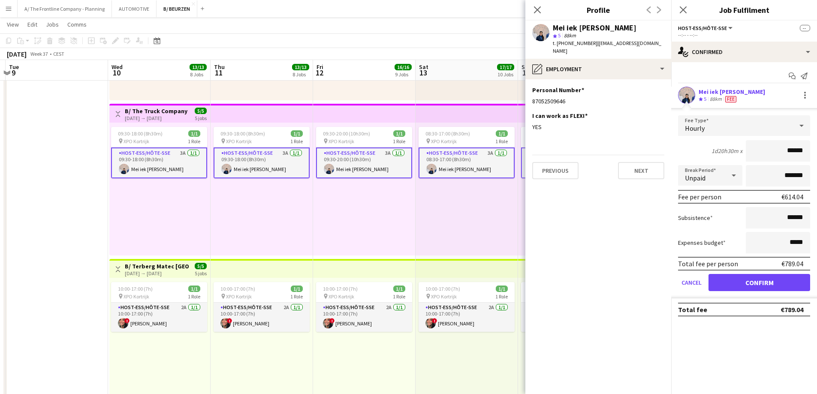
drag, startPoint x: 182, startPoint y: 192, endPoint x: 296, endPoint y: 195, distance: 113.7
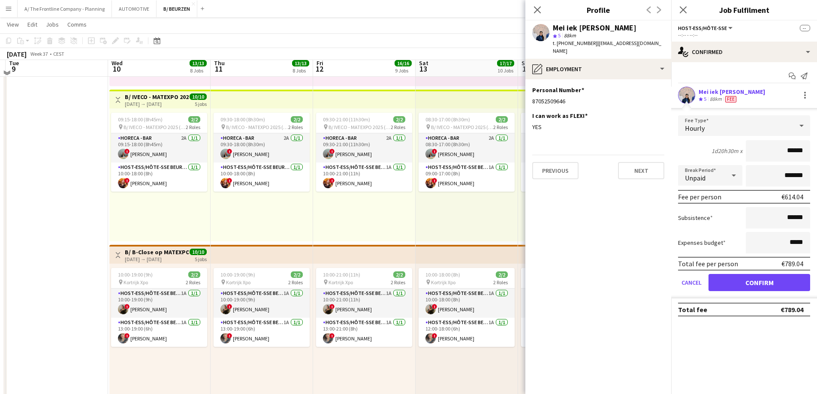
scroll to position [472, 0]
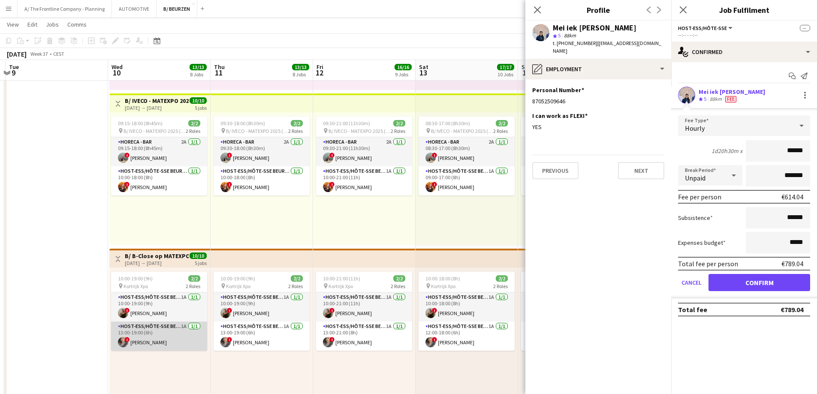
click at [176, 344] on app-card-role "Host-ess/Hôte-sse Beurs - Foire 1A [DATE] 13:00-19:00 (6h) ! [PERSON_NAME]" at bounding box center [159, 336] width 96 height 29
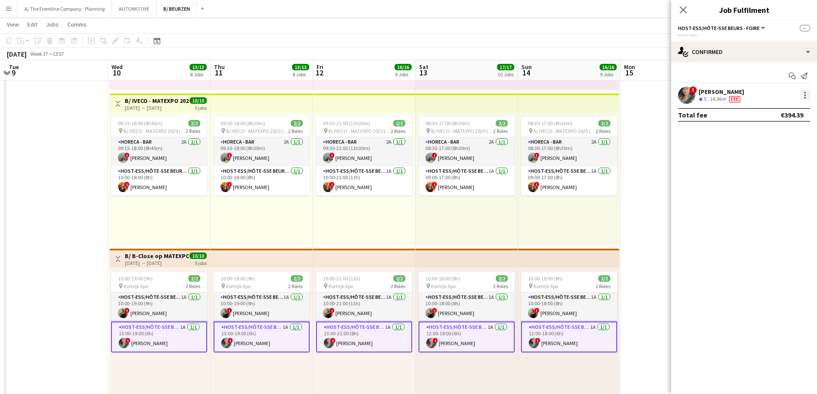
click at [808, 95] on div at bounding box center [805, 95] width 10 height 10
click at [787, 112] on span "Edit fee" at bounding box center [776, 111] width 53 height 8
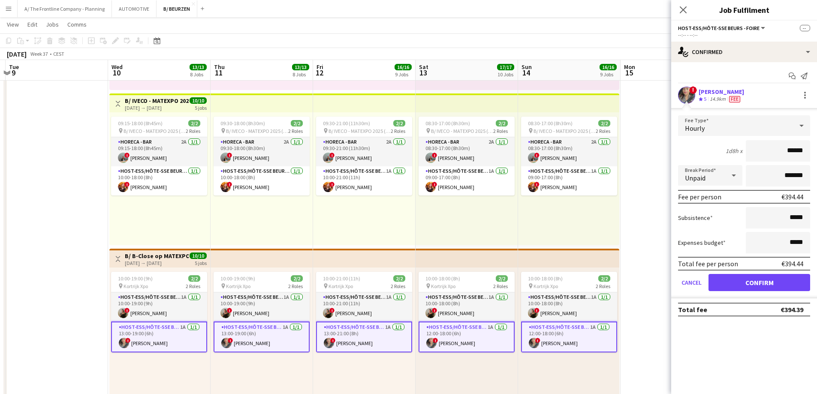
click at [154, 102] on h3 "B/ IVECO - MATEXPO 2025 (10-14/09)" at bounding box center [157, 101] width 64 height 8
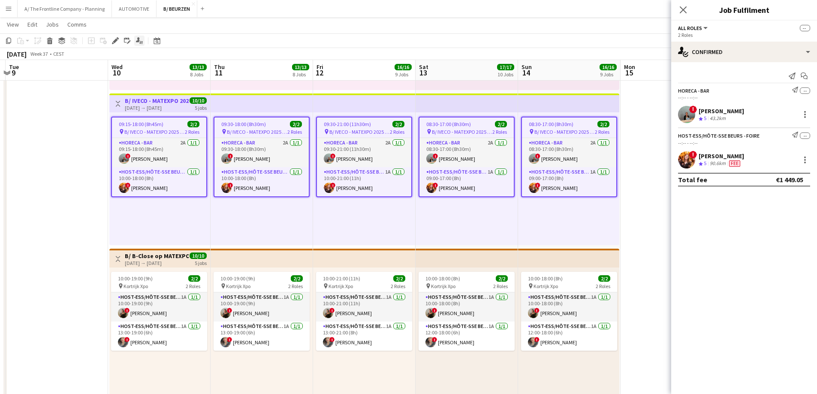
drag, startPoint x: 116, startPoint y: 43, endPoint x: 136, endPoint y: 42, distance: 20.6
click at [117, 42] on icon "Edit" at bounding box center [115, 40] width 7 height 7
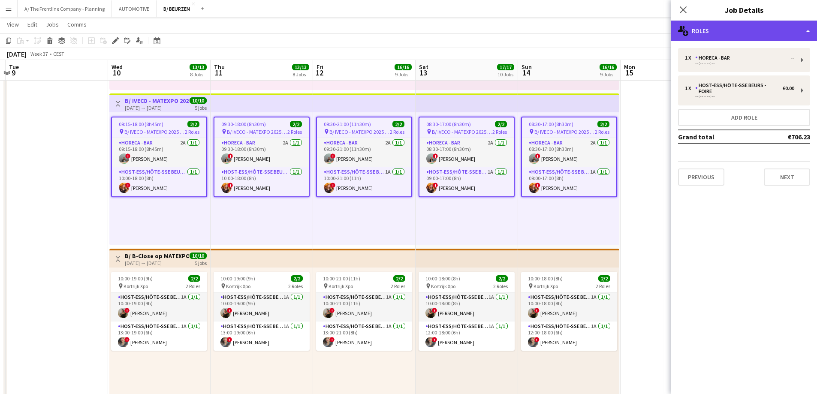
click at [738, 30] on div "multiple-users-add Roles" at bounding box center [745, 31] width 146 height 21
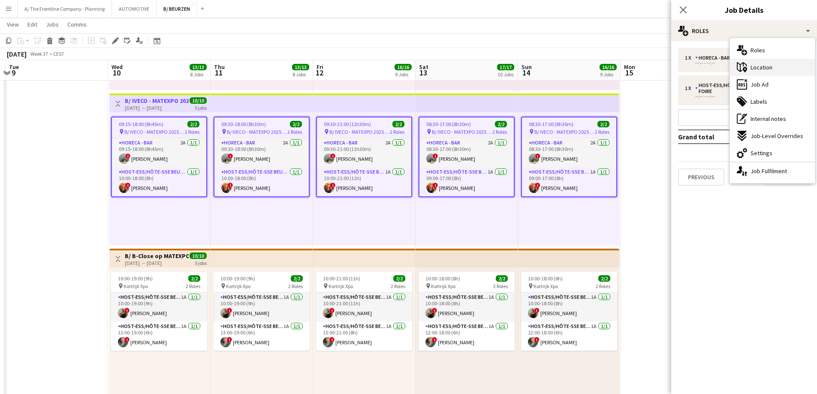
click at [741, 68] on icon at bounding box center [742, 67] width 10 height 10
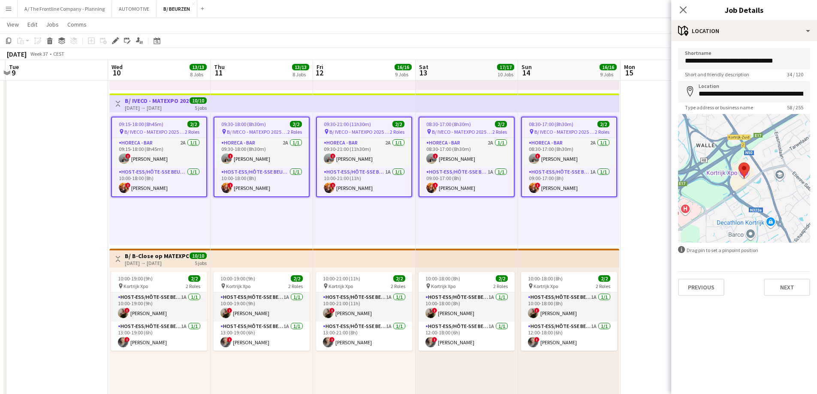
click at [716, 103] on app-form-group "**********" at bounding box center [744, 96] width 132 height 30
copy body "A/ The Frontline Company - Planning Close AUTOMOTIVE Close B/ BEURZEN Close Add…"
click at [763, 93] on input "**********" at bounding box center [744, 91] width 132 height 21
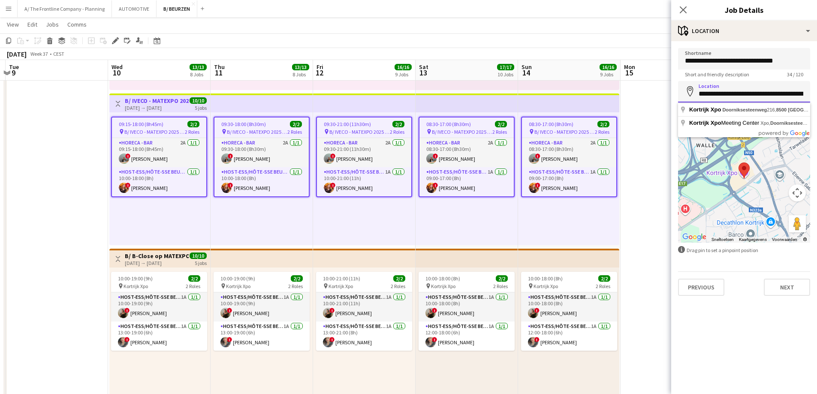
click at [728, 96] on input "**********" at bounding box center [744, 91] width 132 height 21
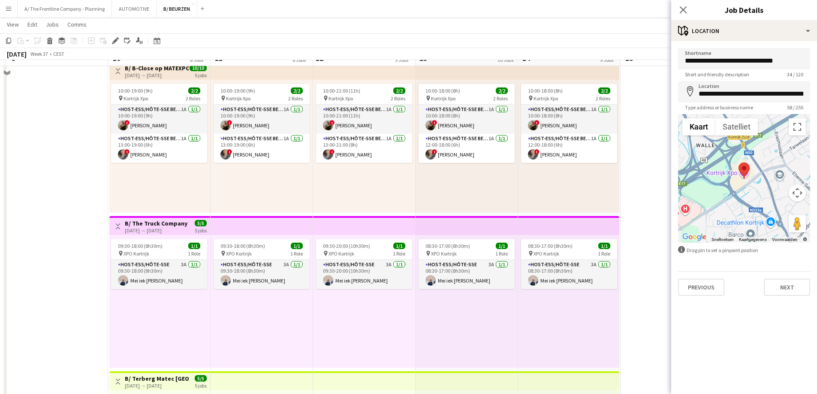
scroll to position [644, 0]
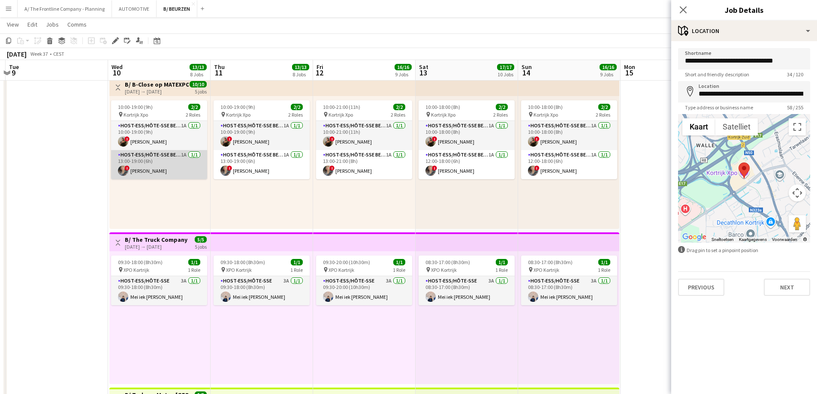
drag, startPoint x: 175, startPoint y: 165, endPoint x: 206, endPoint y: 159, distance: 32.0
click at [175, 165] on app-card-role "Host-ess/Hôte-sse Beurs - Foire 1A [DATE] 13:00-19:00 (6h) ! [PERSON_NAME]" at bounding box center [159, 164] width 96 height 29
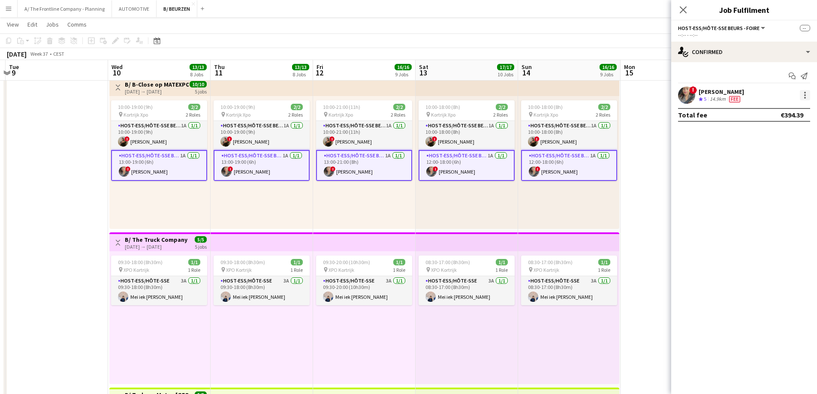
click at [805, 96] on div at bounding box center [806, 95] width 2 height 2
click at [782, 138] on button "Send notification" at bounding box center [777, 131] width 67 height 21
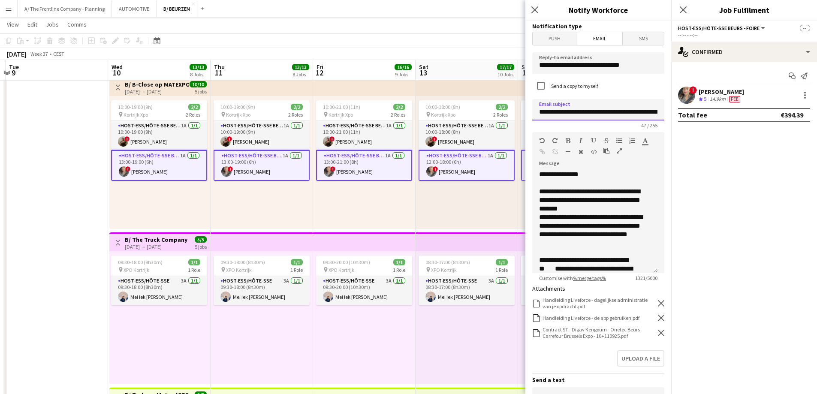
click at [594, 110] on input "**********" at bounding box center [599, 109] width 132 height 21
drag, startPoint x: 594, startPoint y: 110, endPoint x: 682, endPoint y: 115, distance: 87.7
click at [682, 115] on body "Menu Boards Boards Boards All jobs Status Workforce Workforce My Workforce Recr…" at bounding box center [408, 116] width 817 height 1520
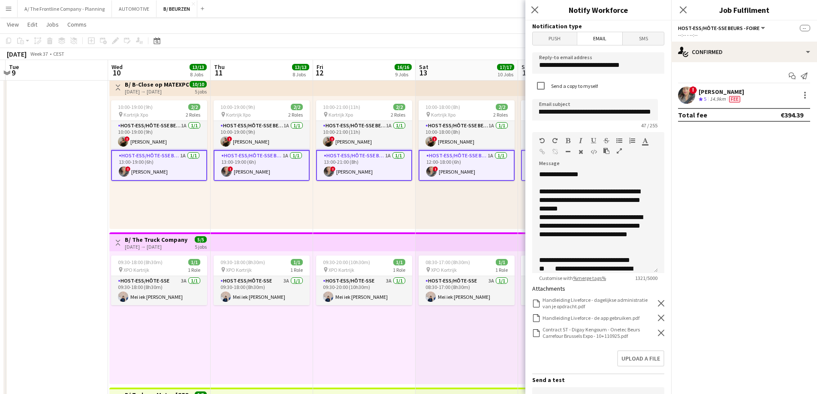
click at [592, 125] on div "47 / 255" at bounding box center [599, 125] width 132 height 6
click at [616, 110] on input "**********" at bounding box center [596, 109] width 126 height 21
drag, startPoint x: 616, startPoint y: 110, endPoint x: 667, endPoint y: 114, distance: 51.6
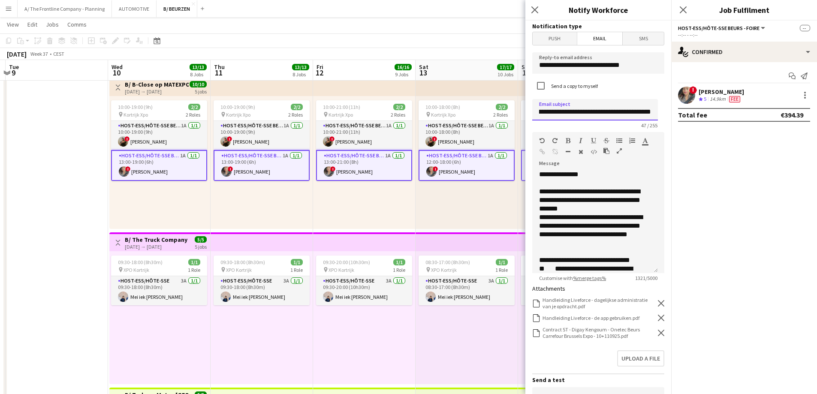
click at [667, 114] on div "**********" at bounding box center [599, 208] width 146 height 374
type input "**********"
click at [658, 330] on icon "Remove" at bounding box center [661, 333] width 6 height 6
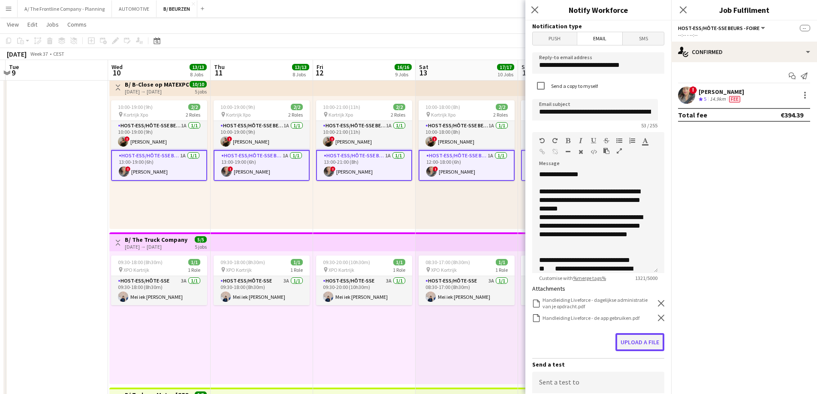
click at [647, 342] on button "Upload a file" at bounding box center [640, 342] width 49 height 18
click at [495, 315] on div "08:30-17:00 (8h30m) 1/1 pin XPO Kortrijk 1 Role Host-ess/Hôte-sse 3A [DATE] 08:…" at bounding box center [467, 317] width 103 height 133
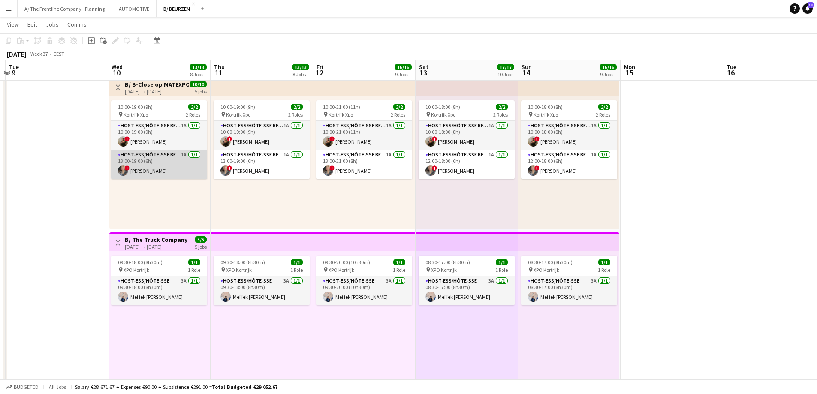
click at [157, 166] on app-card-role "Host-ess/Hôte-sse Beurs - Foire 1A [DATE] 13:00-19:00 (6h) ! [PERSON_NAME]" at bounding box center [159, 164] width 96 height 29
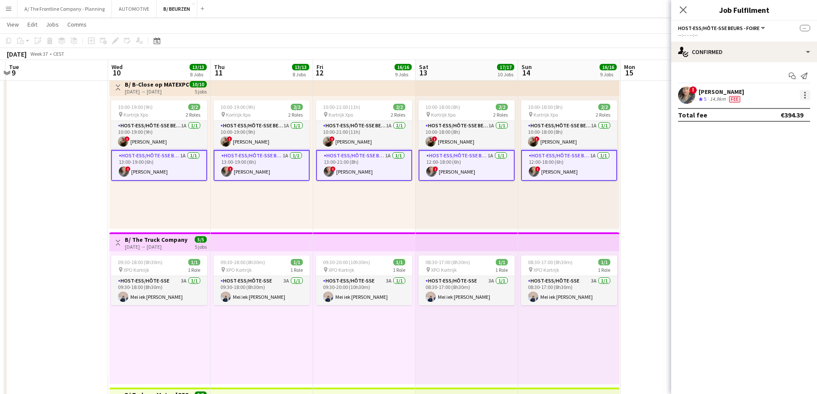
click at [801, 94] on div at bounding box center [805, 95] width 10 height 10
click at [783, 126] on button "Send notification" at bounding box center [777, 131] width 67 height 21
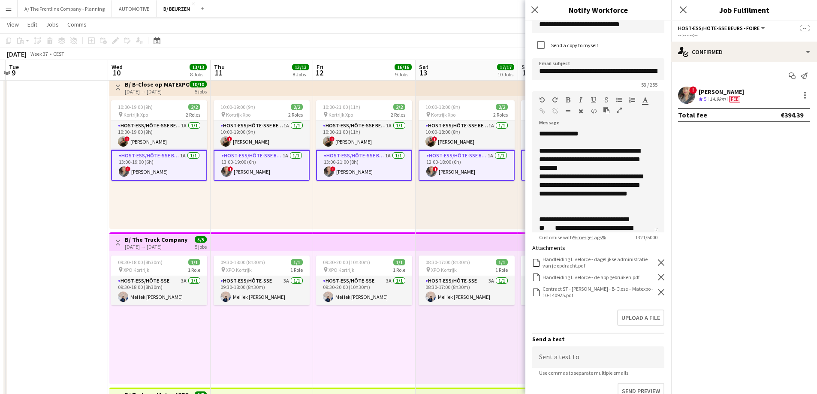
scroll to position [145, 0]
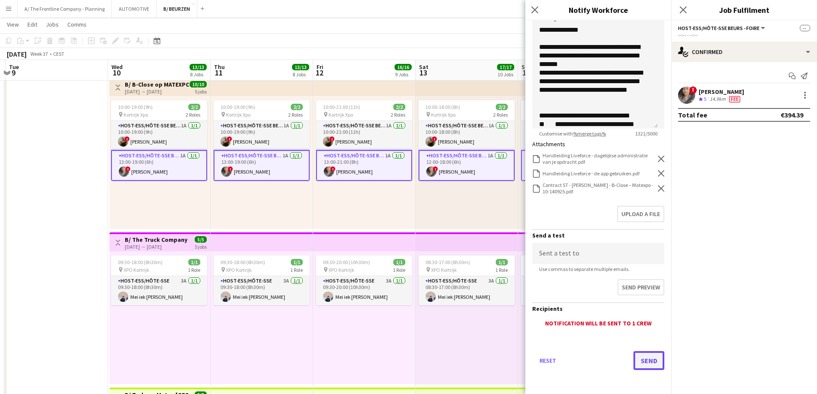
click at [637, 363] on button "Send" at bounding box center [649, 360] width 31 height 19
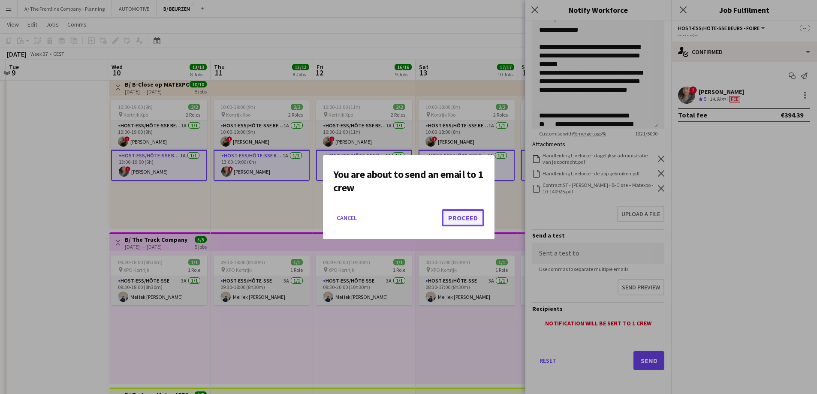
click at [463, 222] on button "Proceed" at bounding box center [463, 217] width 42 height 17
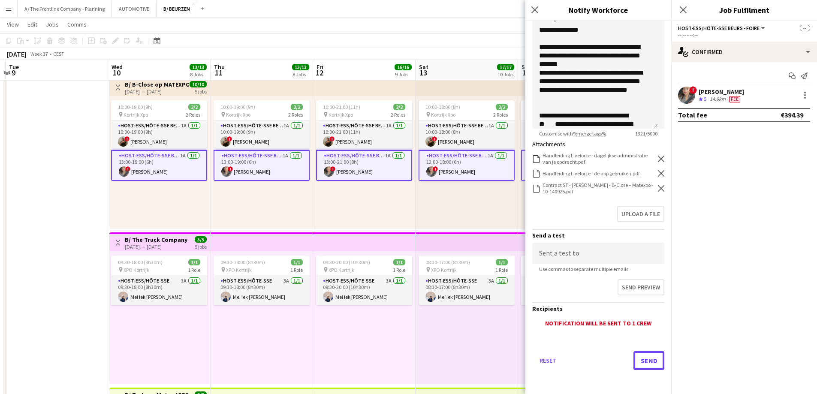
scroll to position [644, 0]
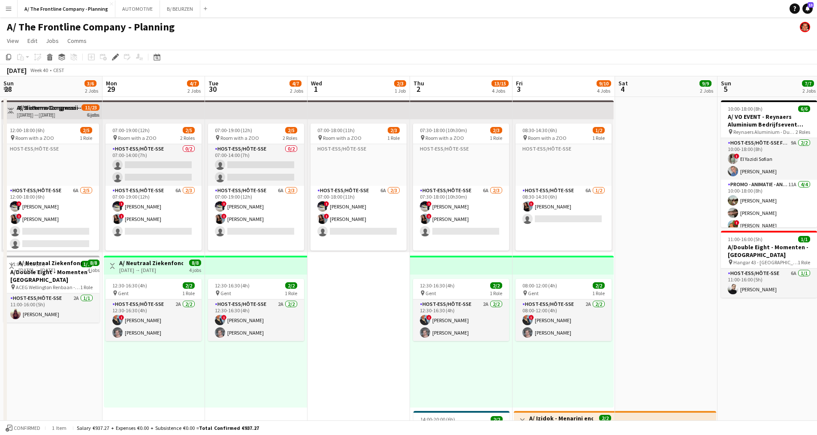
scroll to position [0, 295]
